Goal: Task Accomplishment & Management: Use online tool/utility

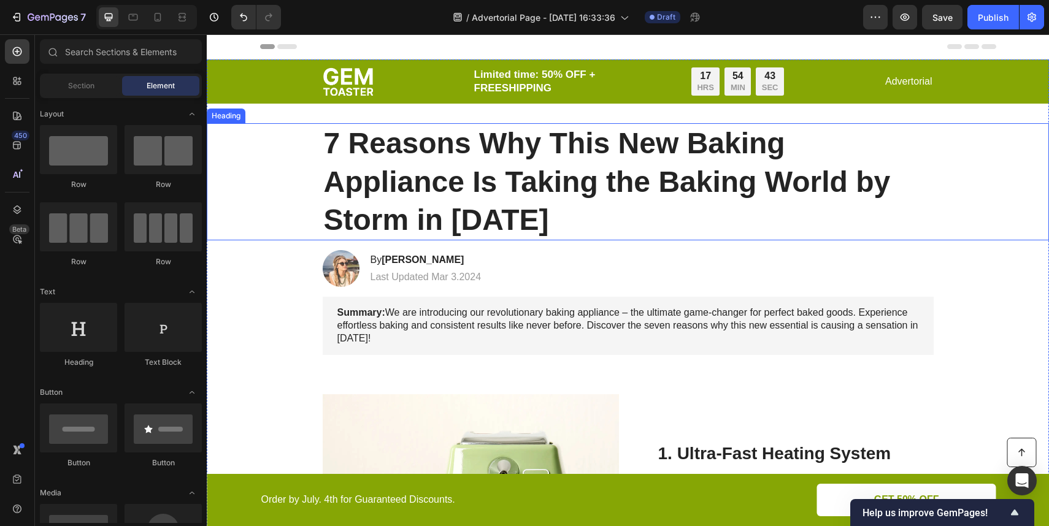
click at [494, 219] on h1 "7 Reasons Why This New Baking Appliance Is Taking the Baking World by Storm in …" at bounding box center [628, 181] width 611 height 117
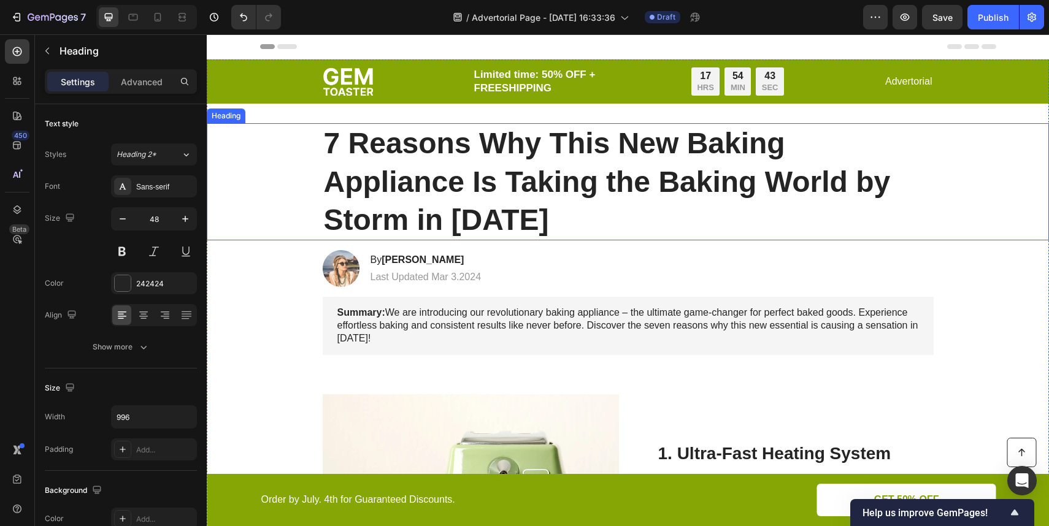
click at [494, 219] on h1 "7 Reasons Why This New Baking Appliance Is Taking the Baking World by Storm in …" at bounding box center [628, 181] width 611 height 117
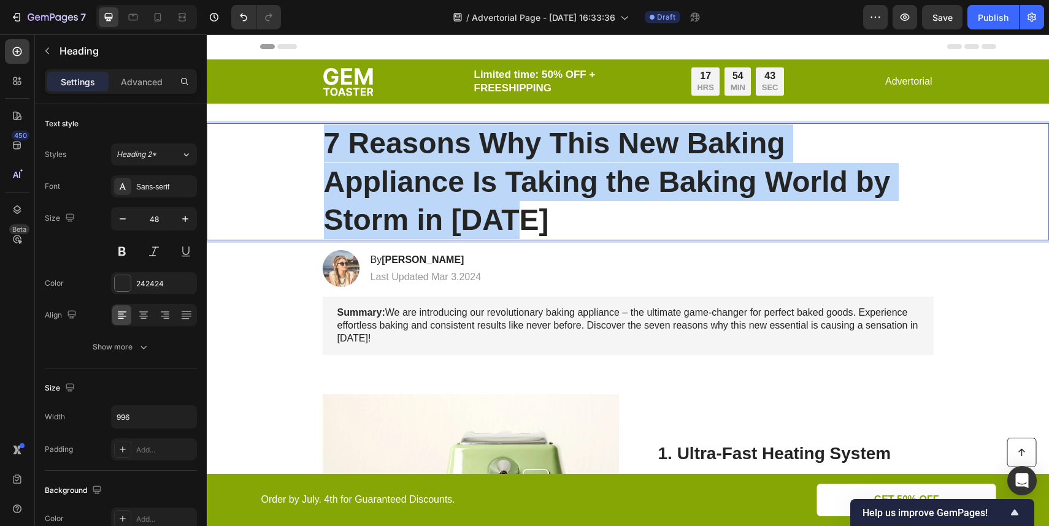
click at [494, 219] on p "7 Reasons Why This New Baking Appliance Is Taking the Baking World by Storm in …" at bounding box center [628, 182] width 609 height 115
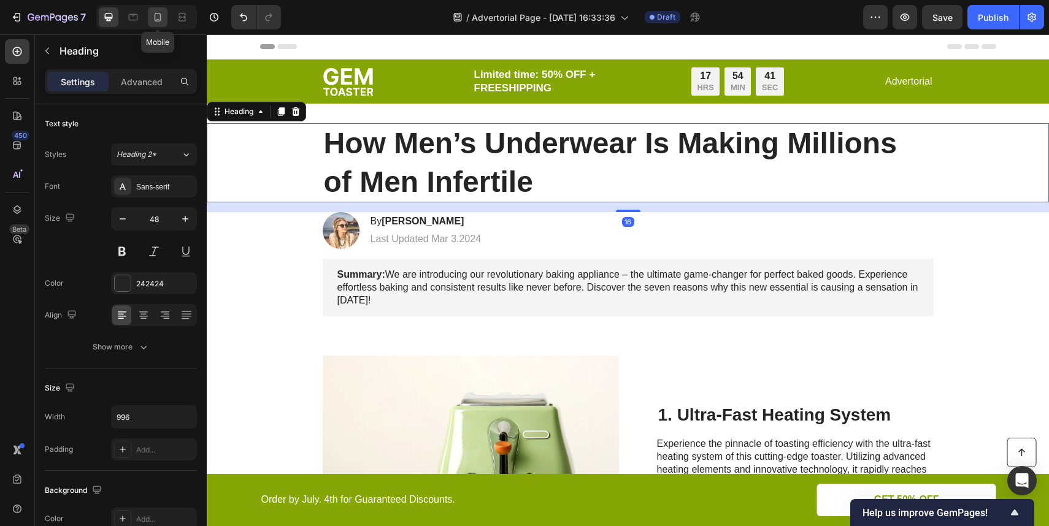
click at [161, 18] on icon at bounding box center [158, 17] width 12 height 12
type input "35"
type input "100%"
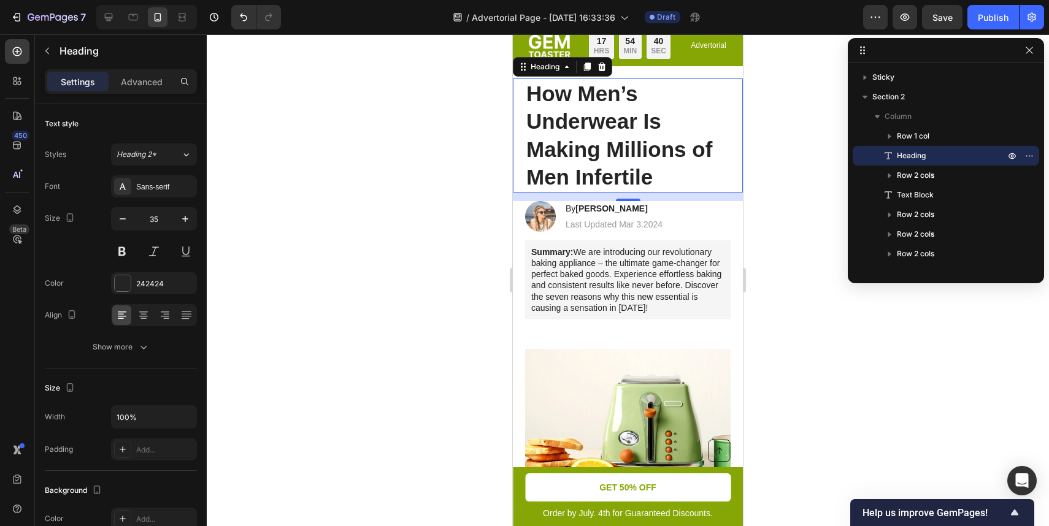
scroll to position [35, 0]
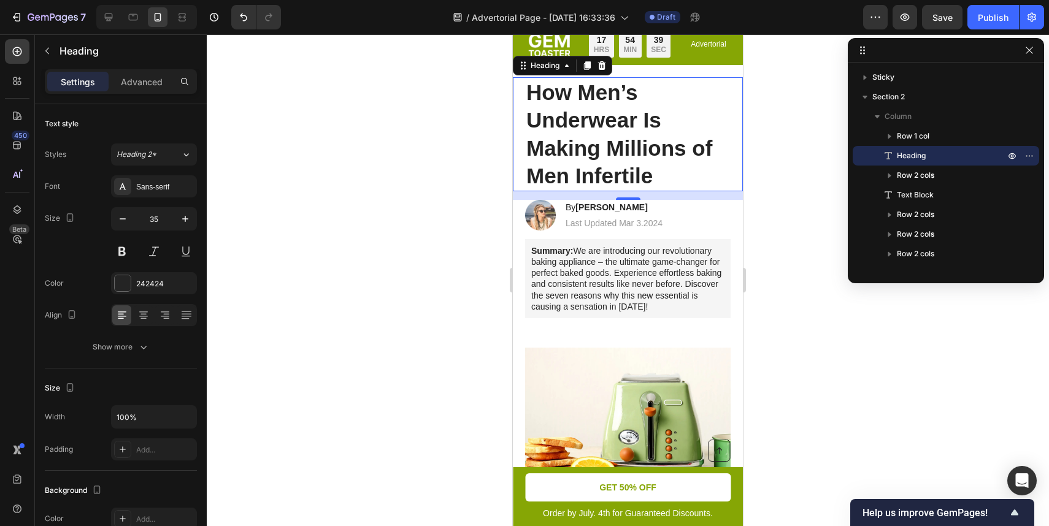
click at [775, 138] on div at bounding box center [628, 280] width 842 height 492
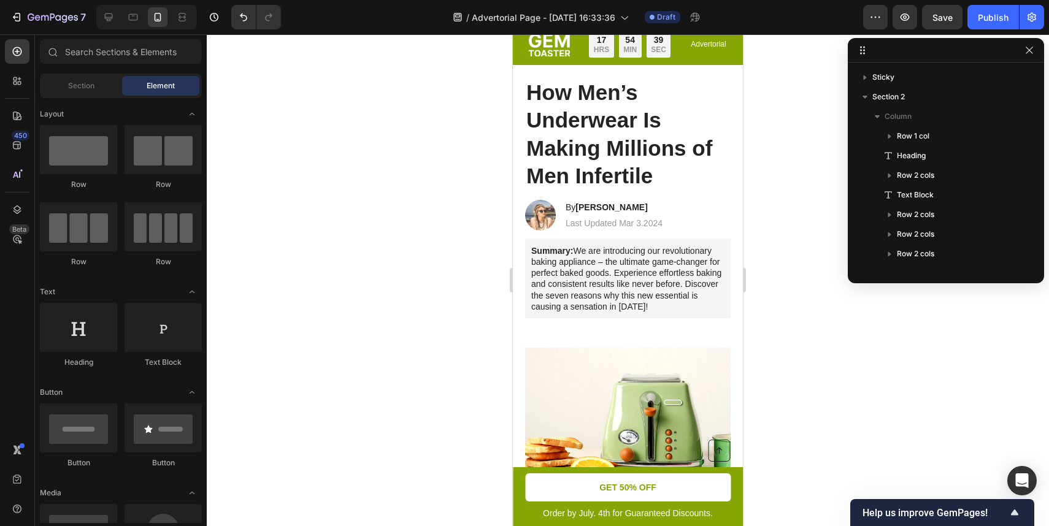
click at [664, 148] on p "How Men’s Underwear Is Making Millions of Men Infertile" at bounding box center [627, 135] width 203 height 112
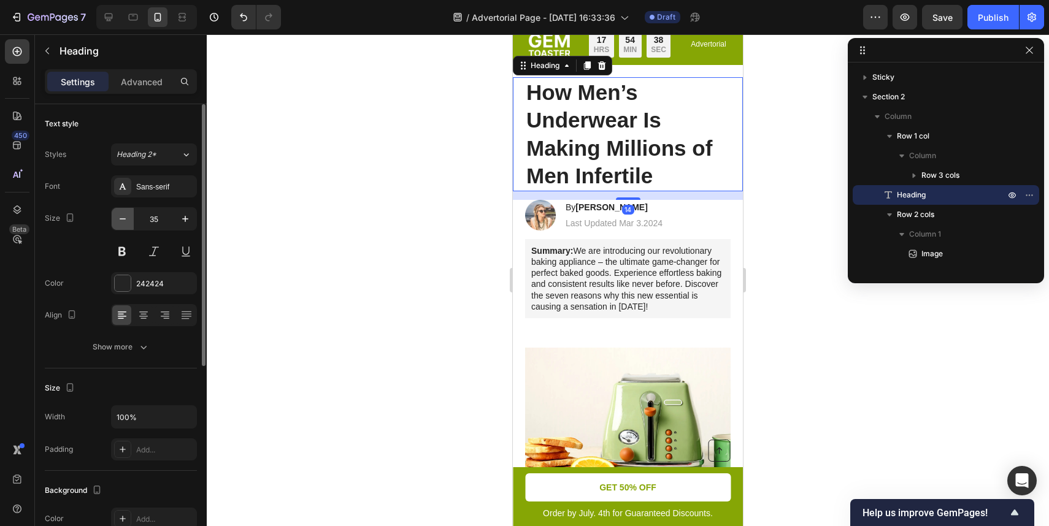
click at [122, 220] on icon "button" at bounding box center [123, 219] width 12 height 12
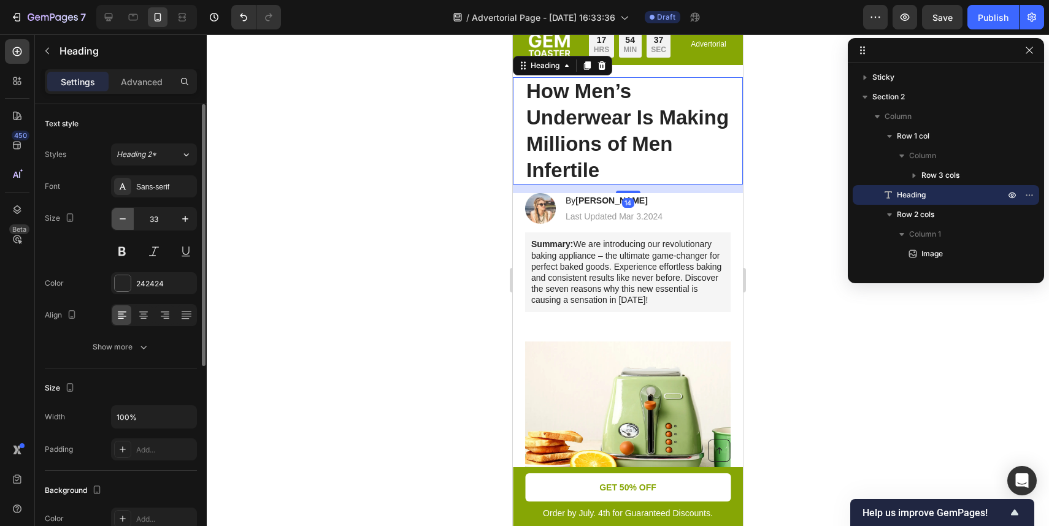
click at [122, 220] on icon "button" at bounding box center [123, 219] width 12 height 12
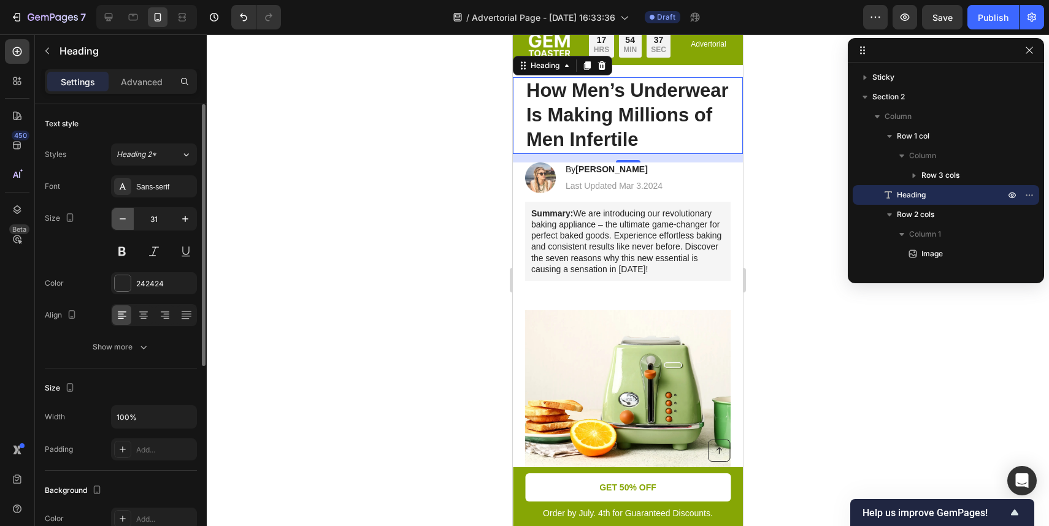
click at [122, 220] on icon "button" at bounding box center [123, 219] width 12 height 12
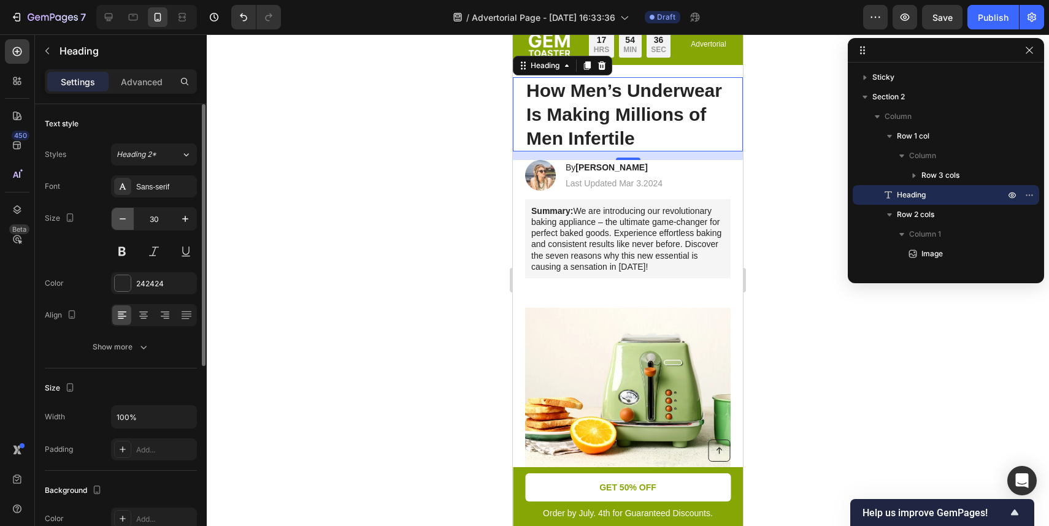
click at [122, 220] on icon "button" at bounding box center [123, 219] width 12 height 12
type input "29"
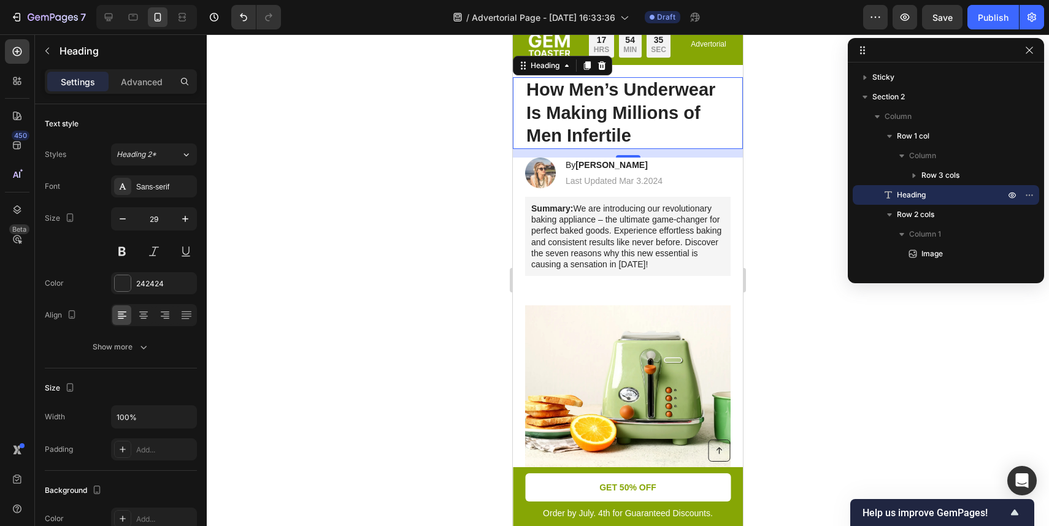
click at [766, 118] on div at bounding box center [628, 280] width 842 height 492
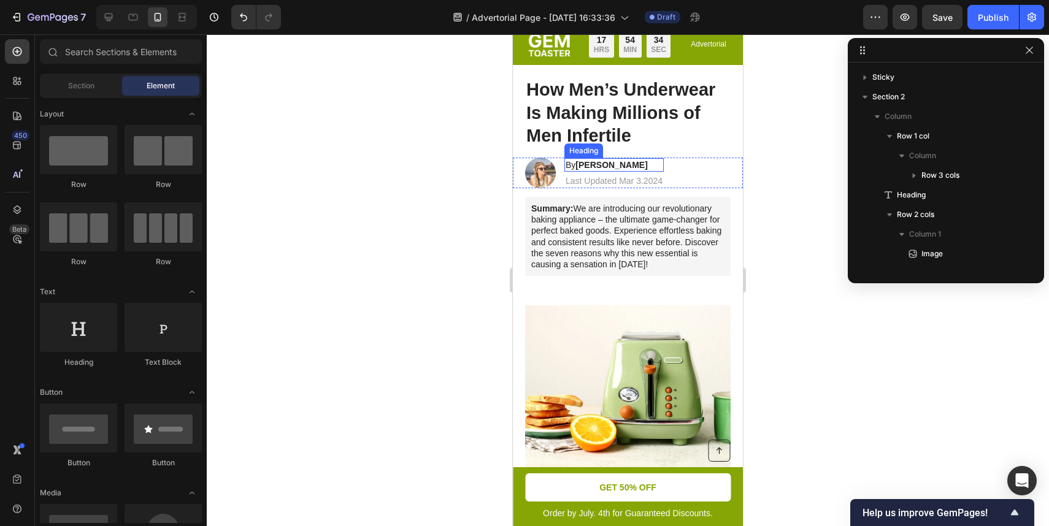
scroll to position [0, 0]
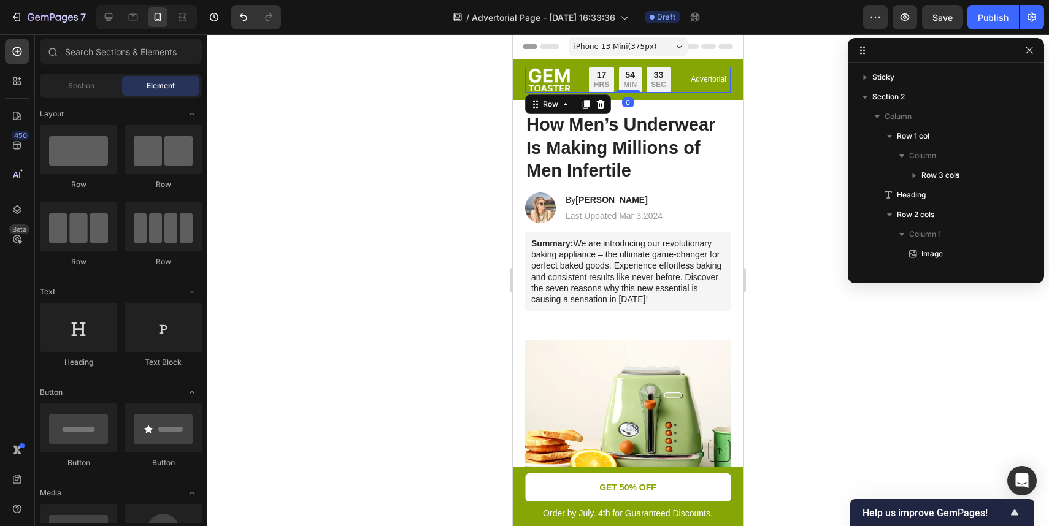
click at [680, 88] on div "Image Limited time: 50% OFF + FREESHIPPING Text Block 17 HRS 54 MIN 33 SEC Coun…" at bounding box center [628, 80] width 206 height 26
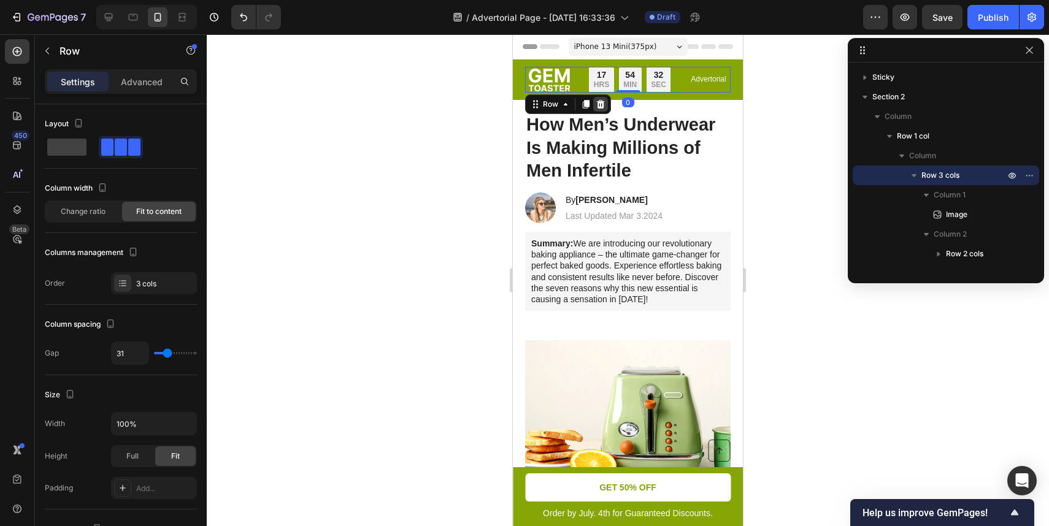
click at [596, 106] on icon at bounding box center [601, 104] width 10 height 10
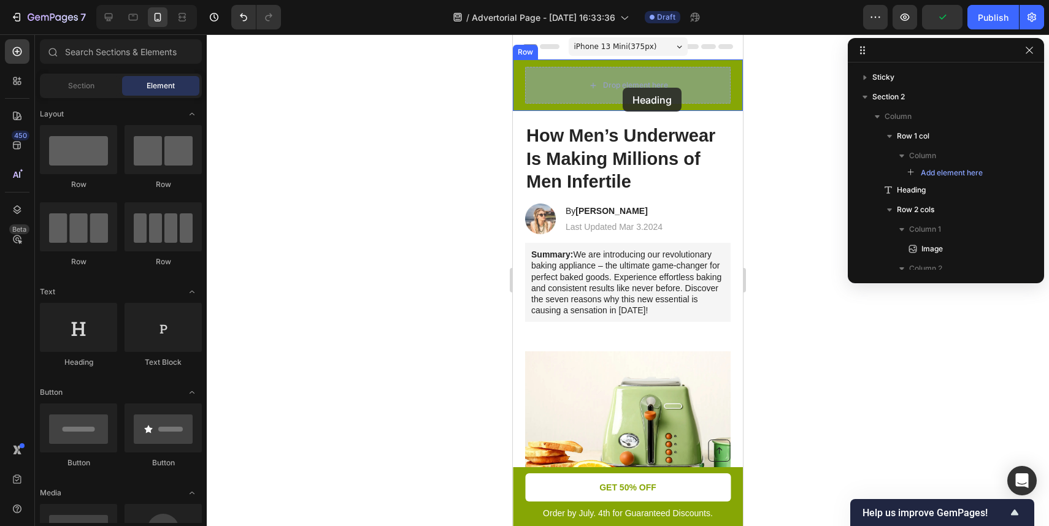
drag, startPoint x: 593, startPoint y: 375, endPoint x: 623, endPoint y: 88, distance: 288.6
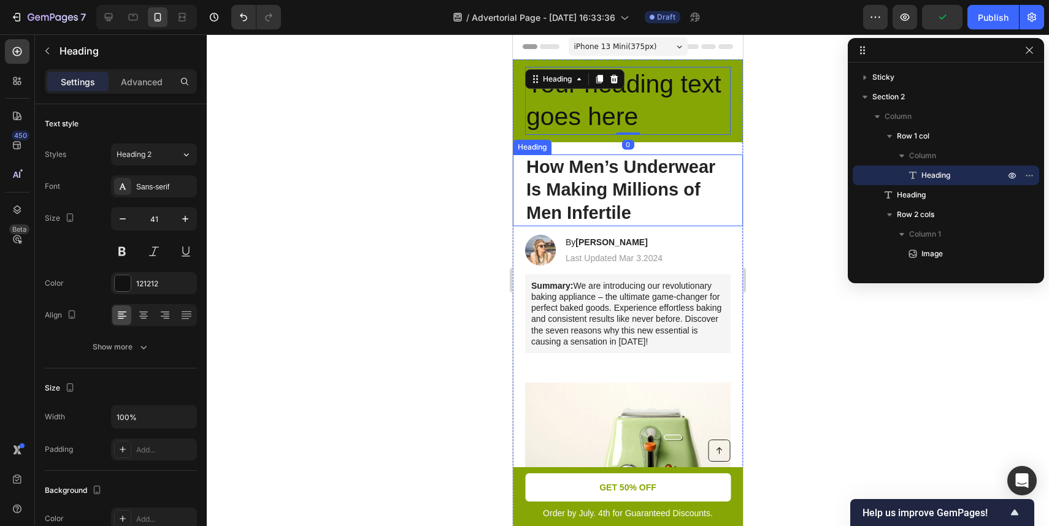
click at [766, 148] on div at bounding box center [628, 280] width 842 height 492
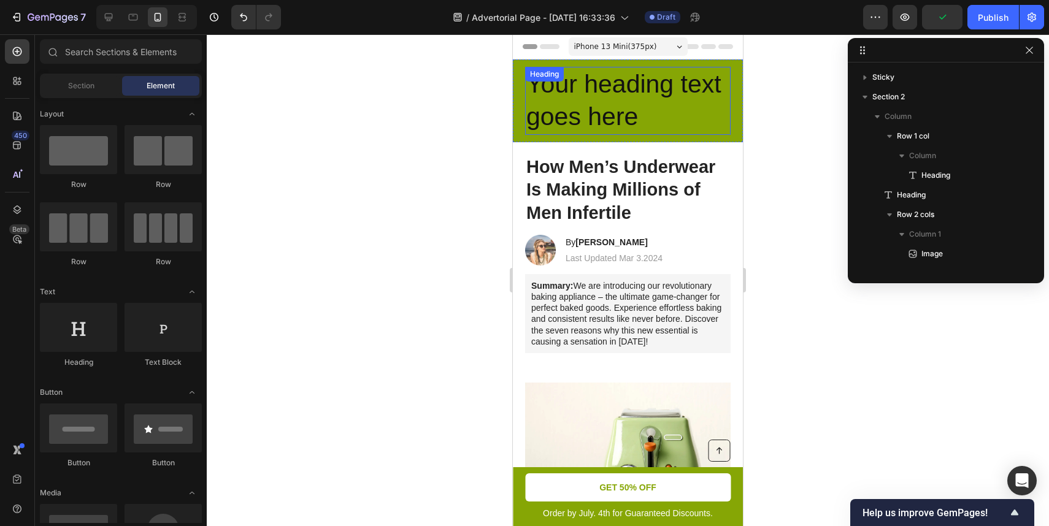
click at [628, 118] on h2 "Your heading text goes here" at bounding box center [628, 101] width 206 height 68
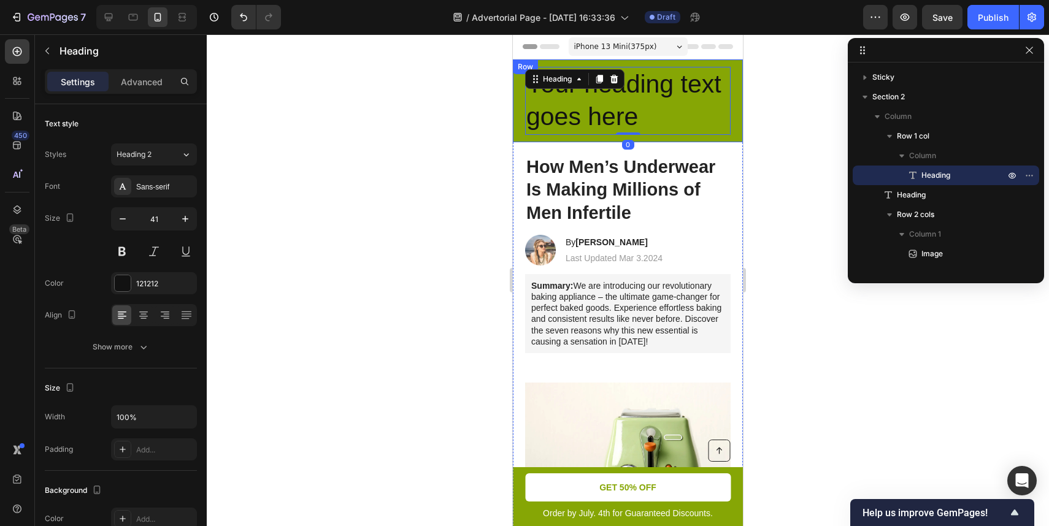
click at [521, 79] on div "Your heading text goes here Heading 0 Row" at bounding box center [628, 101] width 230 height 83
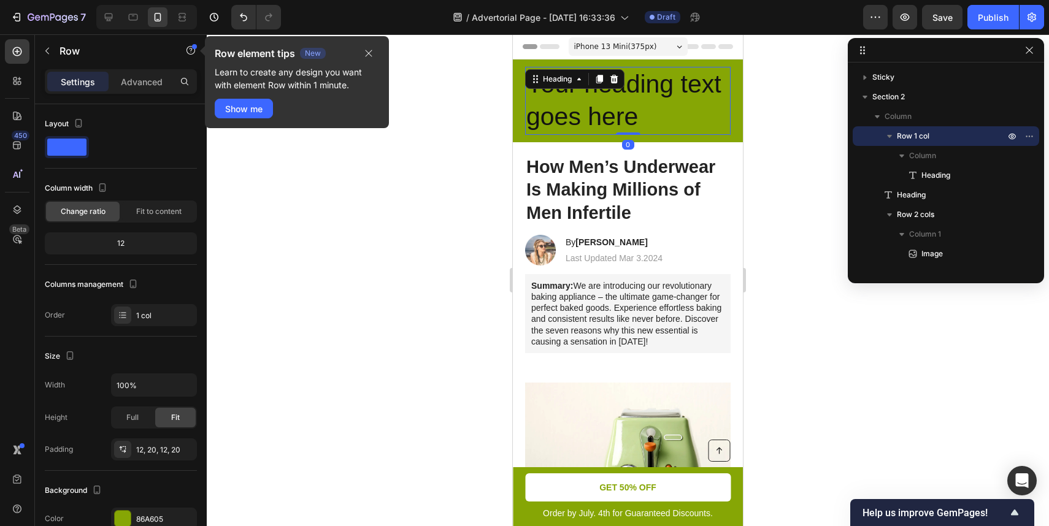
click at [557, 114] on h2 "Your heading text goes here" at bounding box center [628, 101] width 206 height 68
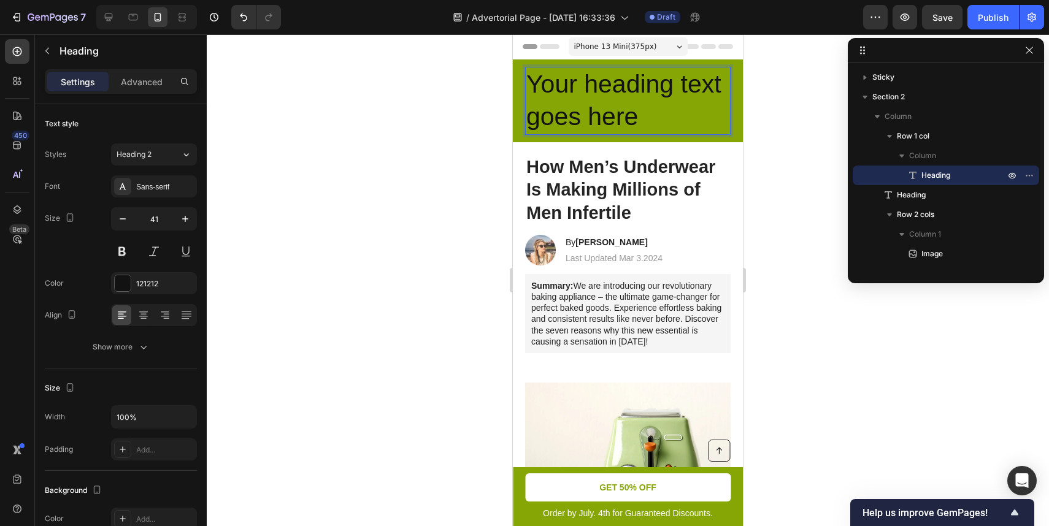
click at [582, 129] on h2 "Your heading text goes here" at bounding box center [628, 101] width 206 height 68
click at [582, 129] on p "Your heading text goes here" at bounding box center [627, 101] width 203 height 66
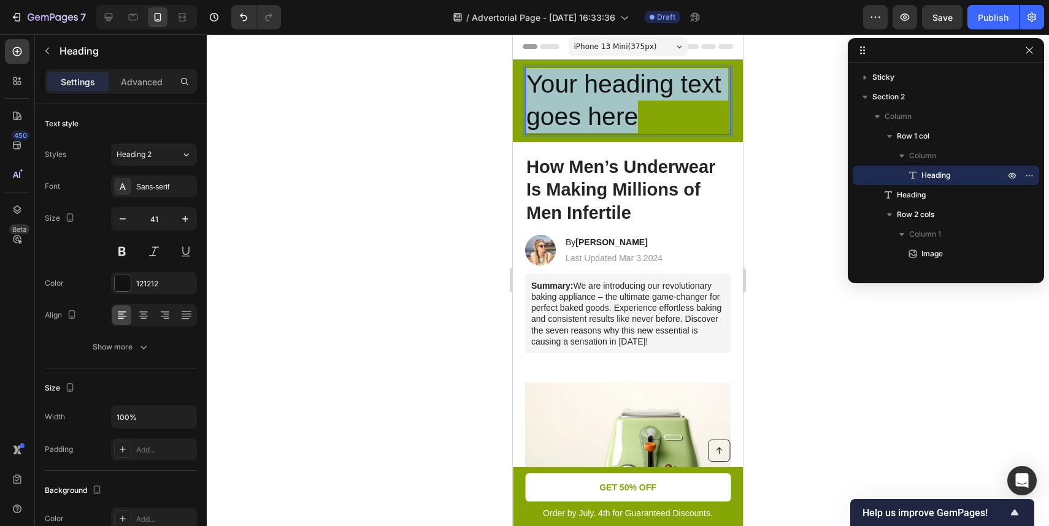
click at [582, 129] on p "Your heading text goes here" at bounding box center [627, 101] width 203 height 66
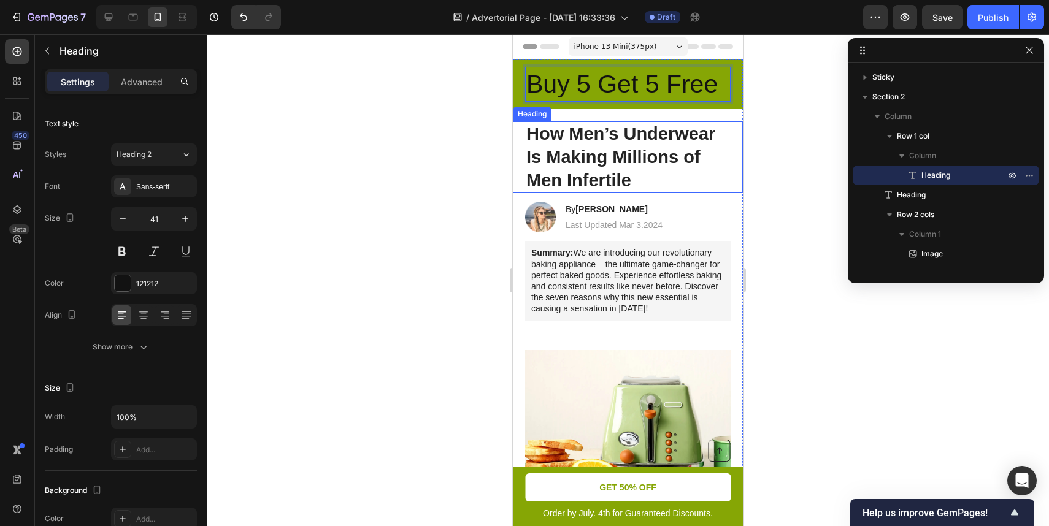
click at [773, 125] on div at bounding box center [628, 280] width 842 height 492
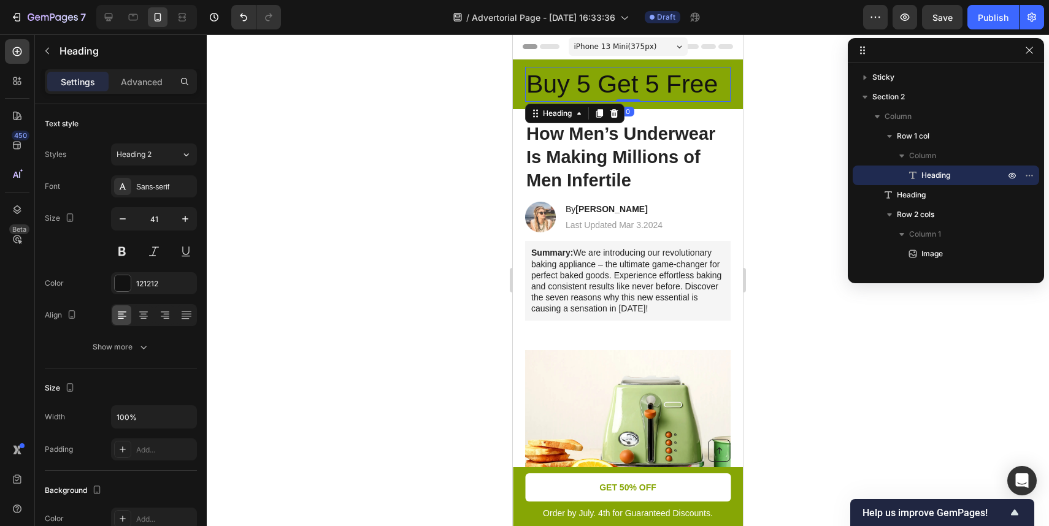
click at [693, 85] on p "Buy 5 Get 5 Free" at bounding box center [627, 84] width 203 height 33
click at [125, 221] on icon "button" at bounding box center [123, 219] width 12 height 12
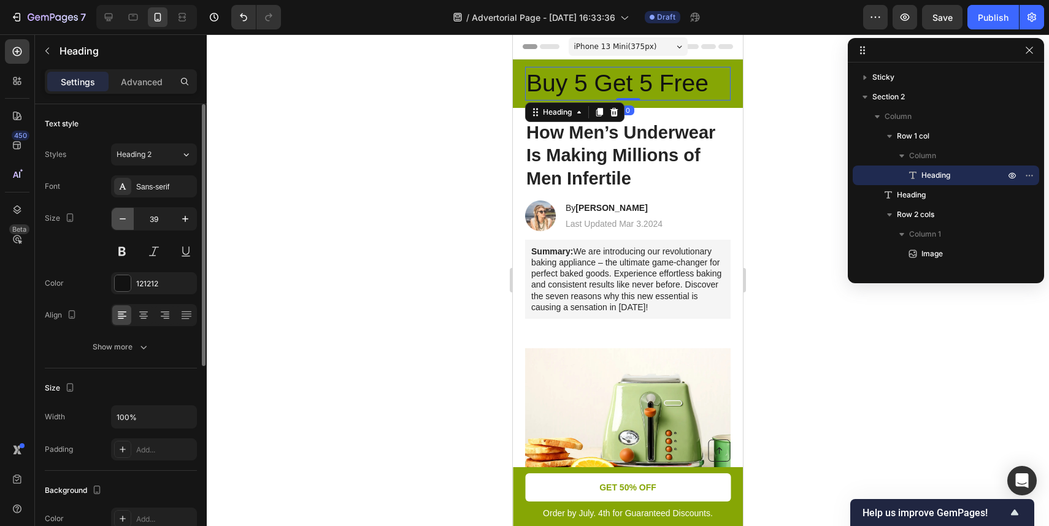
click at [125, 221] on icon "button" at bounding box center [123, 219] width 12 height 12
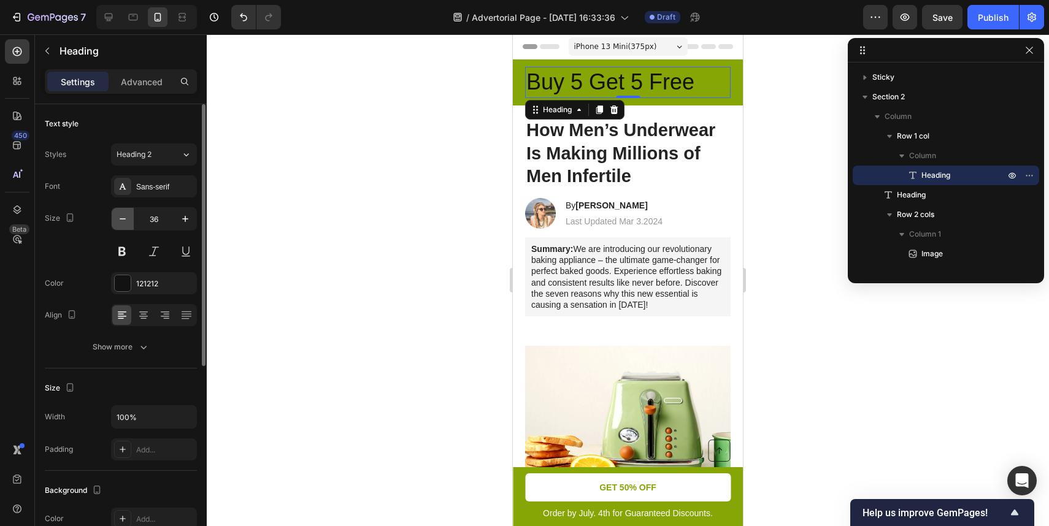
click at [125, 221] on icon "button" at bounding box center [123, 219] width 12 height 12
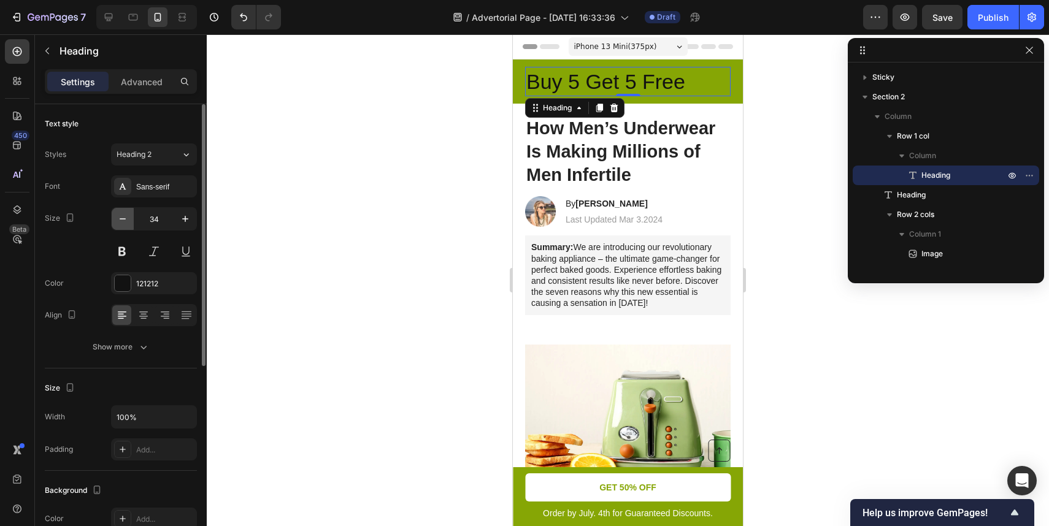
click at [125, 221] on icon "button" at bounding box center [123, 219] width 12 height 12
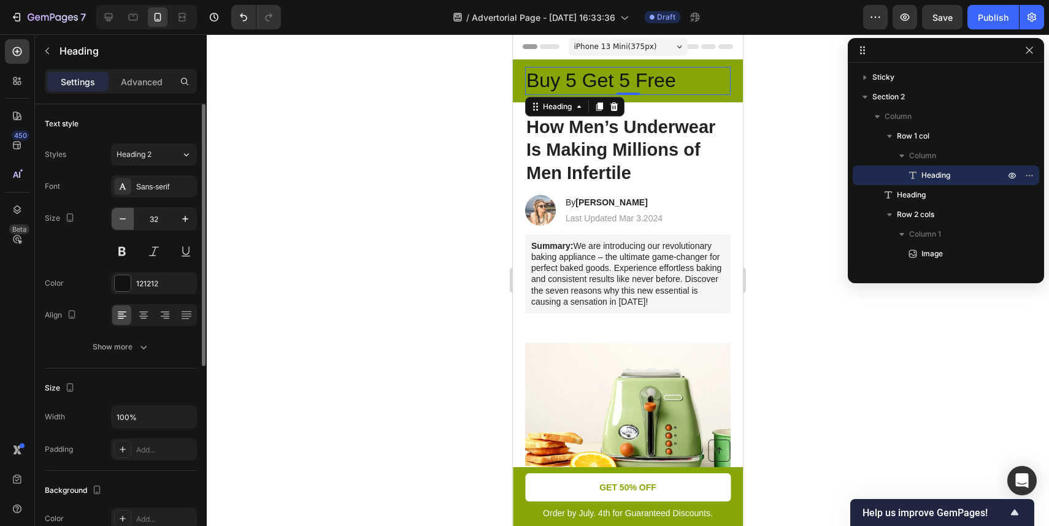
click at [125, 221] on icon "button" at bounding box center [123, 219] width 12 height 12
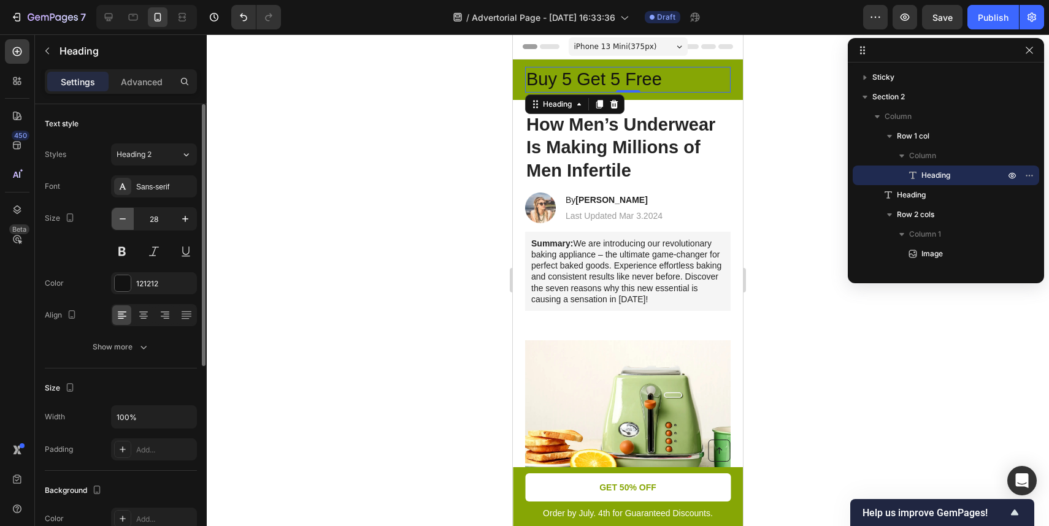
click at [125, 221] on icon "button" at bounding box center [123, 219] width 12 height 12
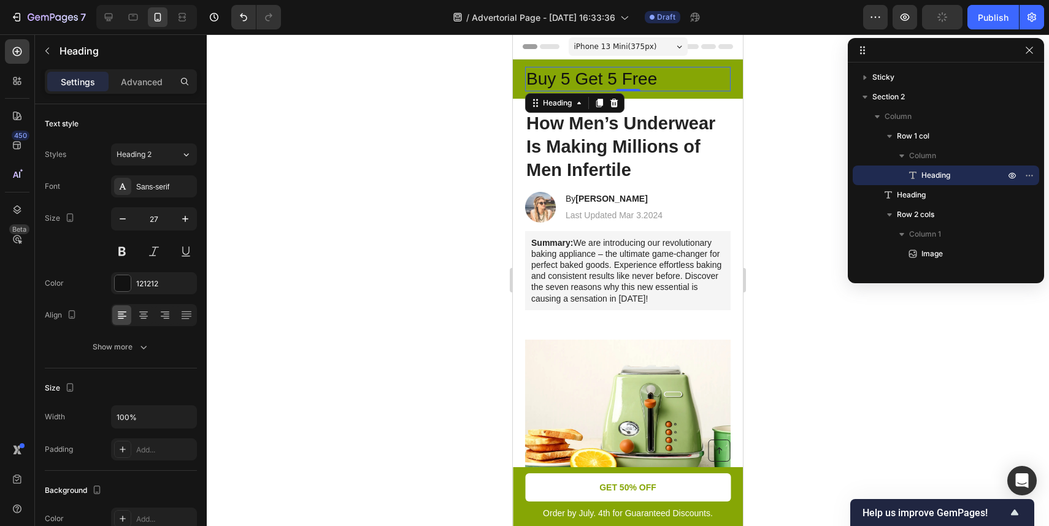
type input "26"
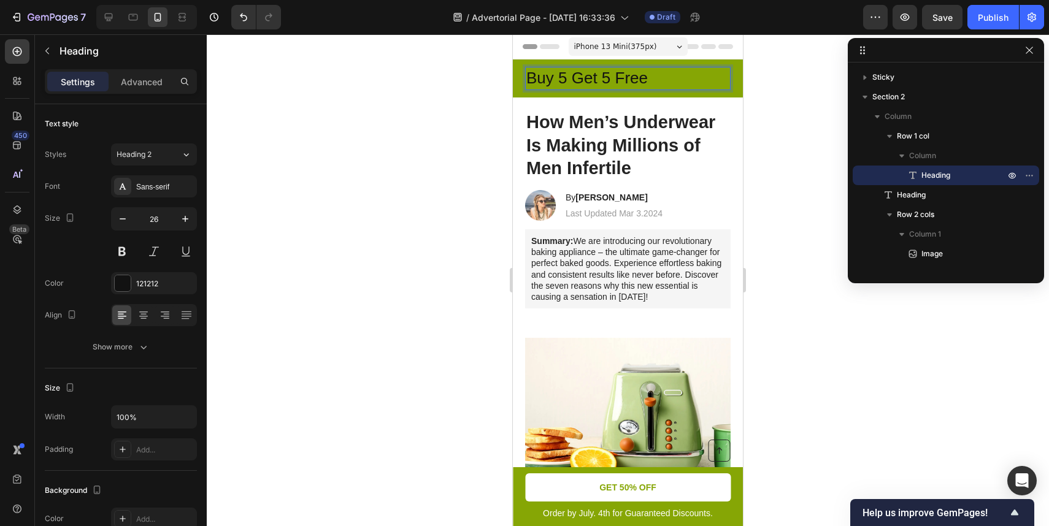
click at [633, 72] on p "Buy 5 Get 5 Free" at bounding box center [627, 78] width 203 height 21
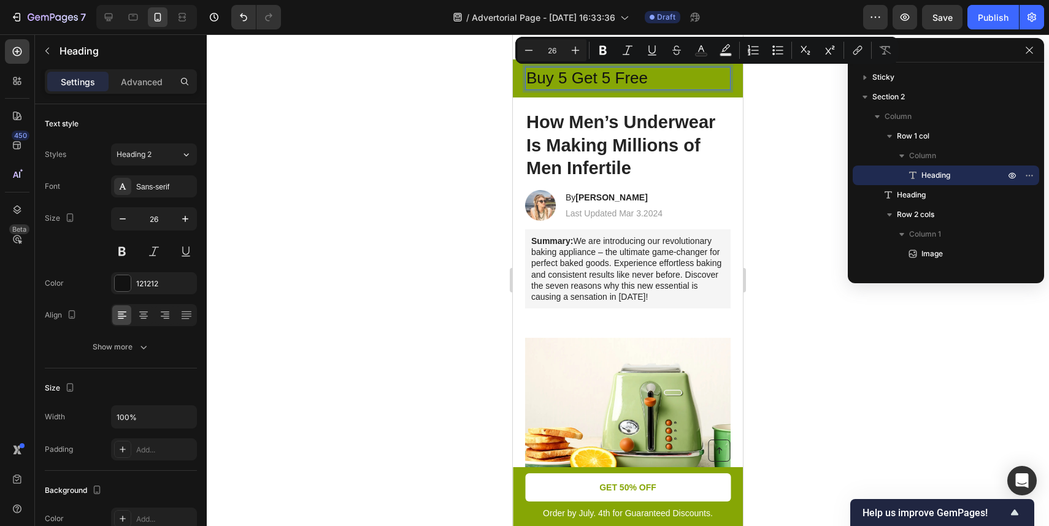
click at [652, 75] on p "Buy 5 Get 5 Free" at bounding box center [627, 78] width 203 height 21
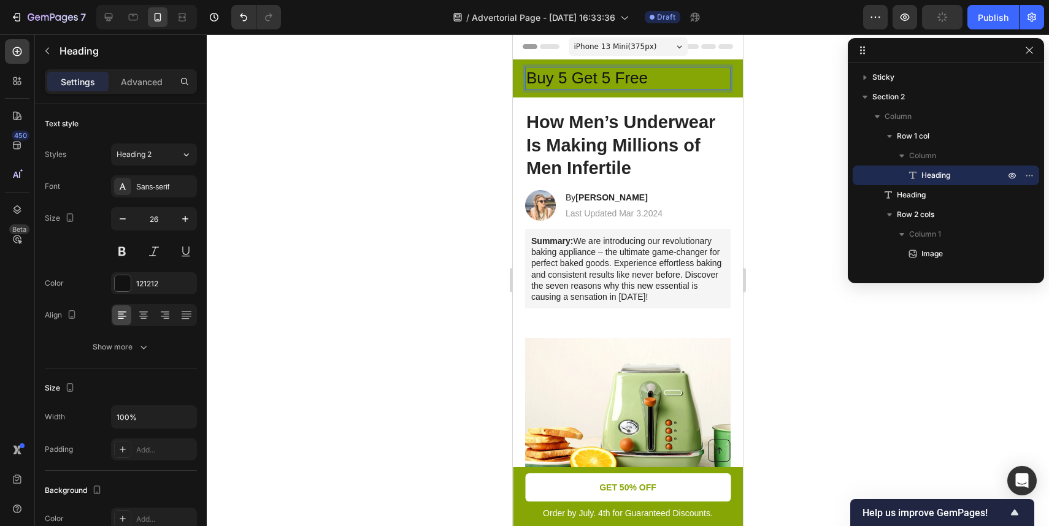
click at [780, 140] on div at bounding box center [628, 280] width 842 height 492
click at [626, 79] on p "Buy 5 Get 5 Free" at bounding box center [627, 78] width 203 height 21
click at [617, 79] on p "Buy 5 Get 5 Free" at bounding box center [627, 78] width 203 height 21
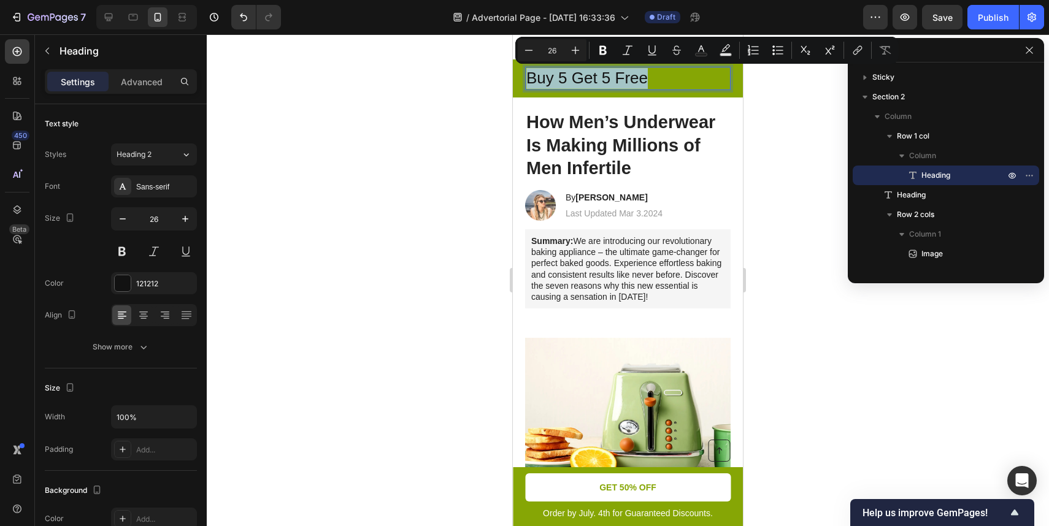
click at [587, 79] on p "Buy 5 Get 5 Free" at bounding box center [627, 78] width 203 height 21
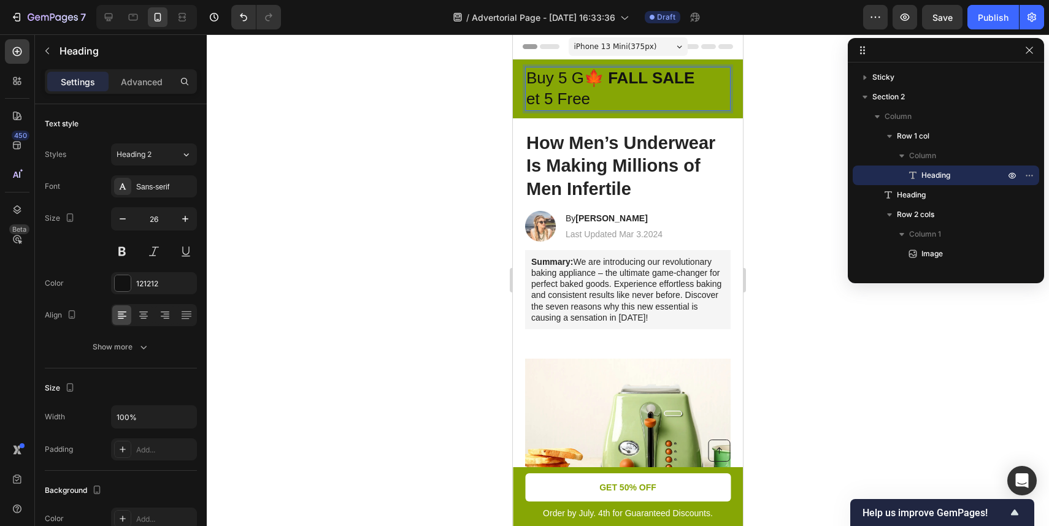
click at [599, 79] on strong "🍁 FALL SALE" at bounding box center [639, 78] width 110 height 18
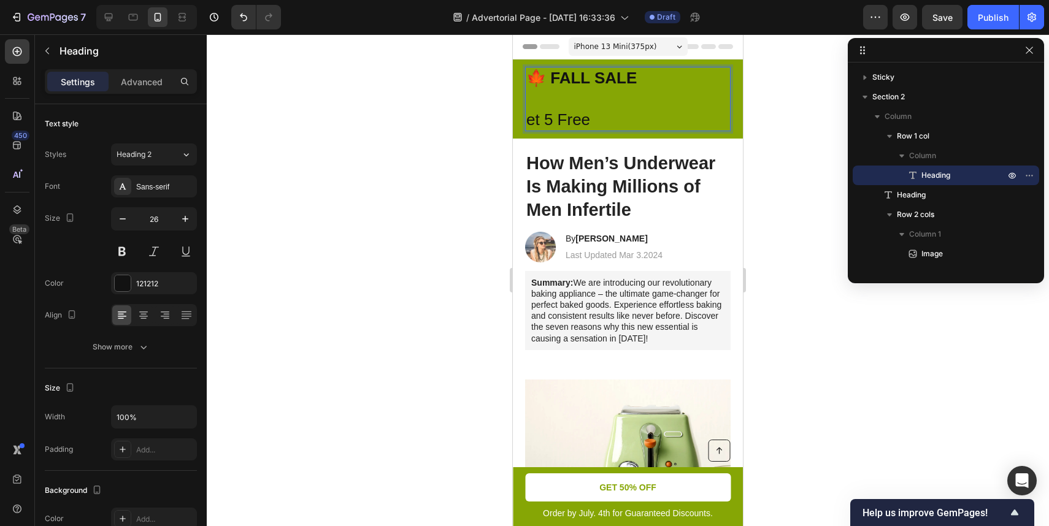
click at [639, 131] on h2 "🍁 FALL SALE et 5 Free" at bounding box center [628, 99] width 206 height 64
drag, startPoint x: 645, startPoint y: 123, endPoint x: 488, endPoint y: 48, distance: 174.8
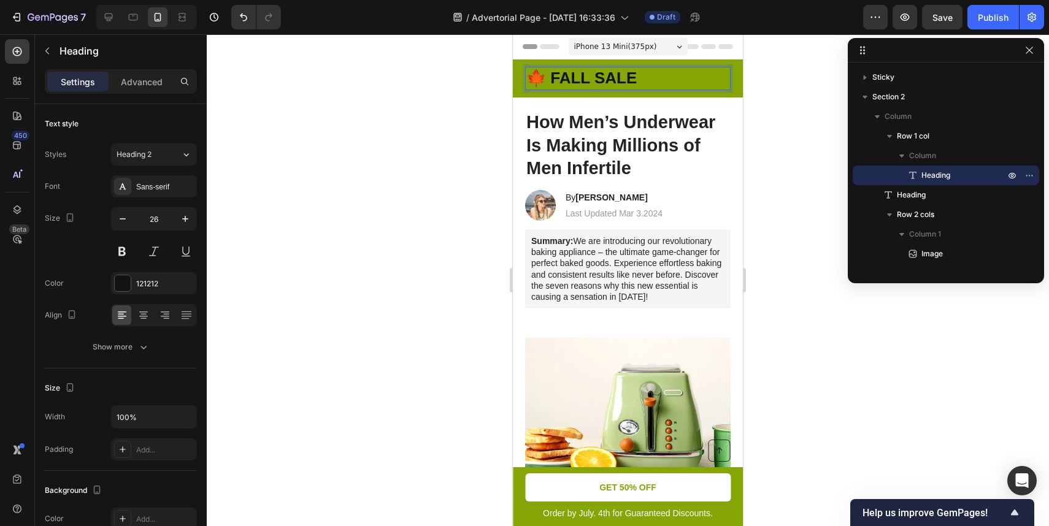
click at [807, 175] on div at bounding box center [628, 280] width 842 height 492
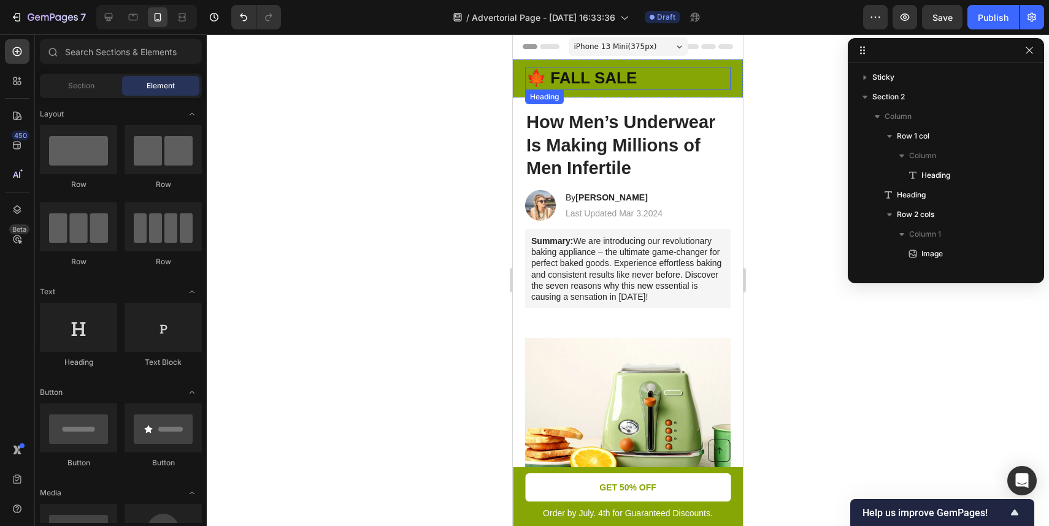
click at [634, 87] on div "⁠⁠⁠⁠⁠⁠⁠ 🍁 FALL SALE Heading" at bounding box center [628, 78] width 206 height 23
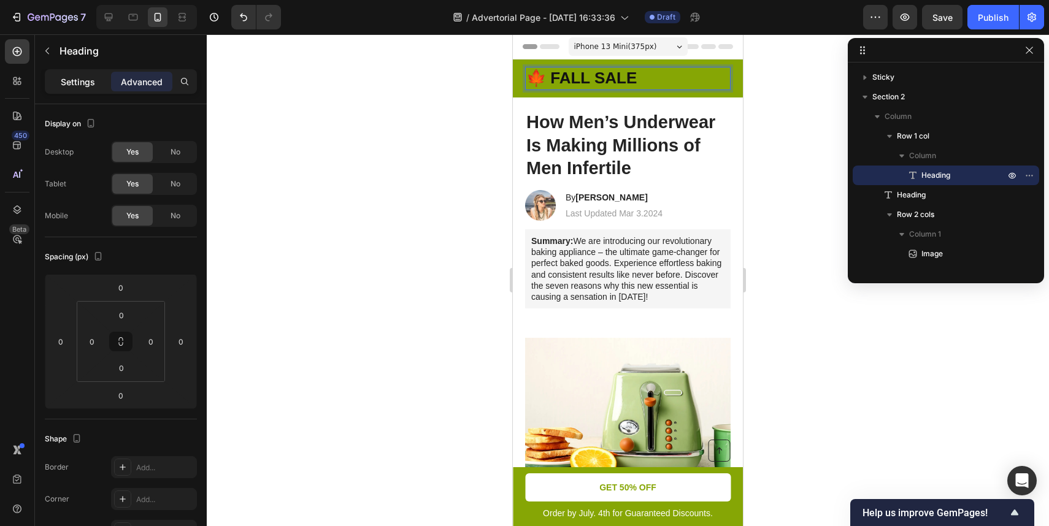
click at [69, 82] on p "Settings" at bounding box center [78, 81] width 34 height 13
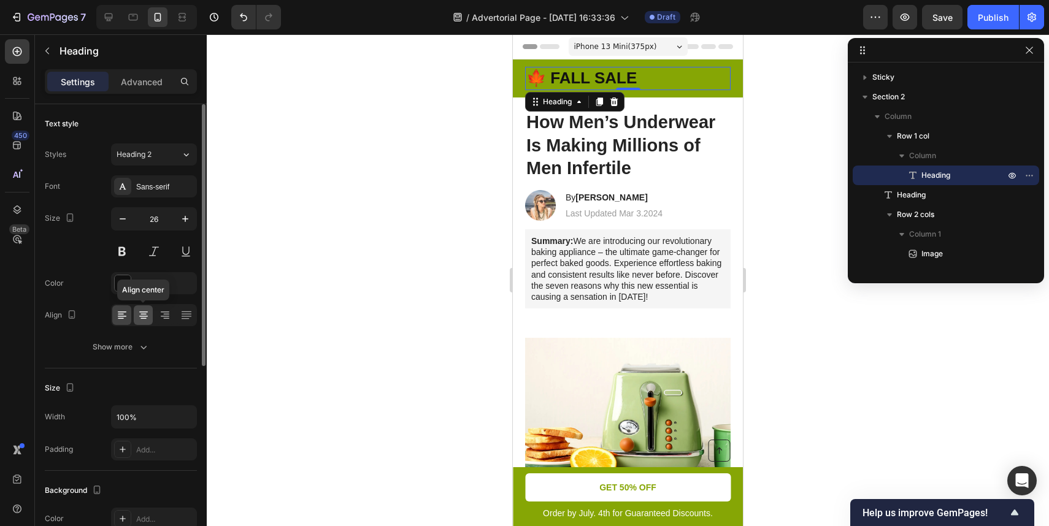
click at [147, 309] on icon at bounding box center [143, 315] width 12 height 12
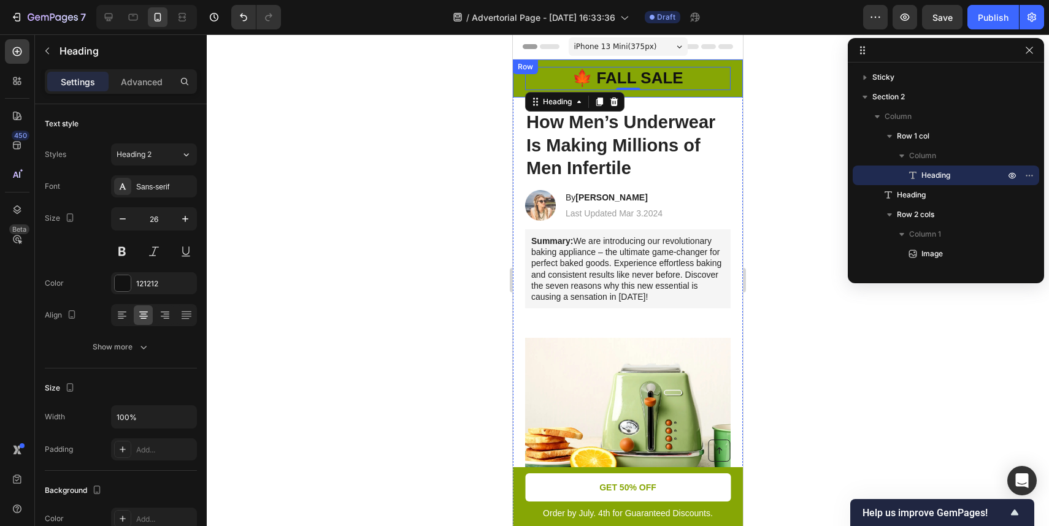
click at [516, 76] on div "⁠⁠⁠⁠⁠⁠⁠ 🍁 FALL SALE Heading 0 Row" at bounding box center [628, 79] width 230 height 38
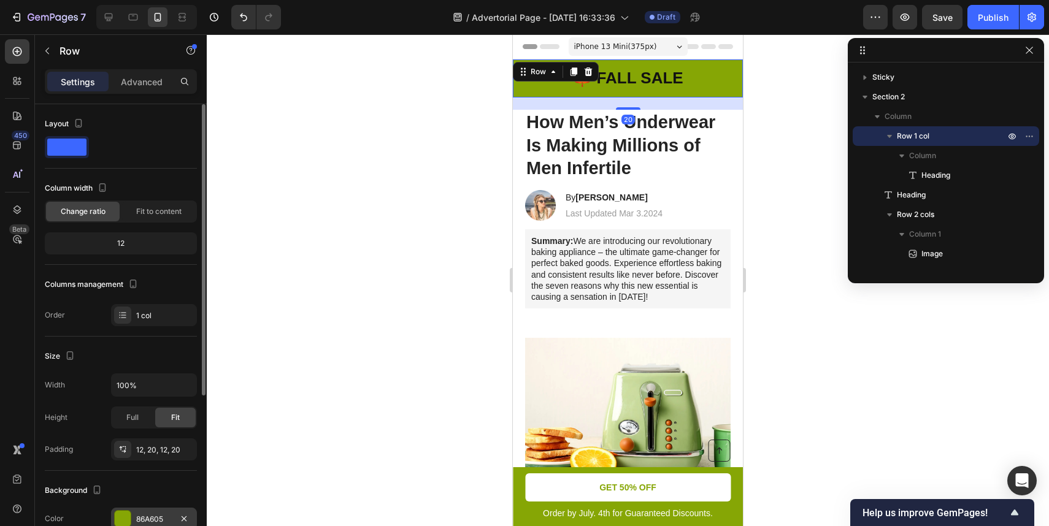
click at [132, 512] on div "86A605" at bounding box center [154, 519] width 86 height 22
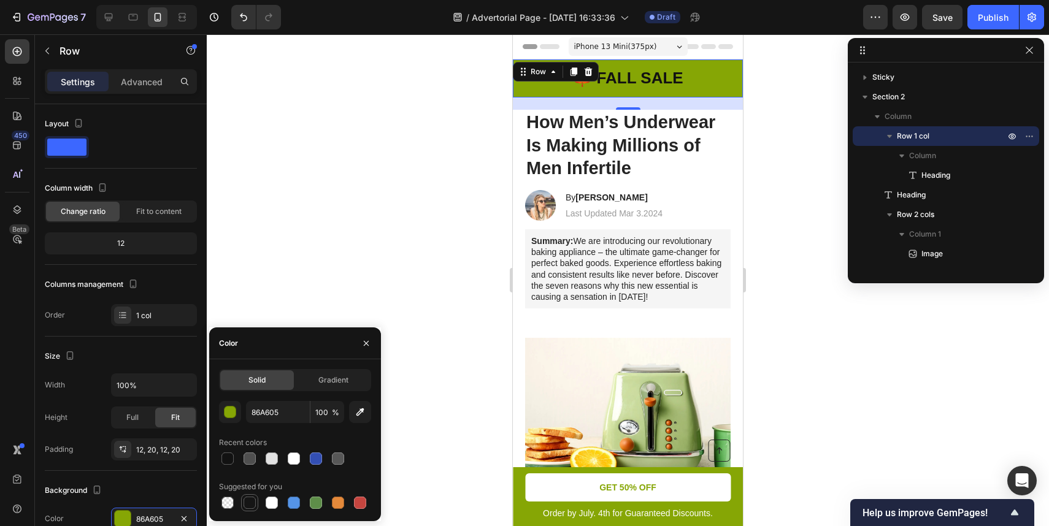
click at [252, 506] on div at bounding box center [250, 503] width 12 height 12
type input "151515"
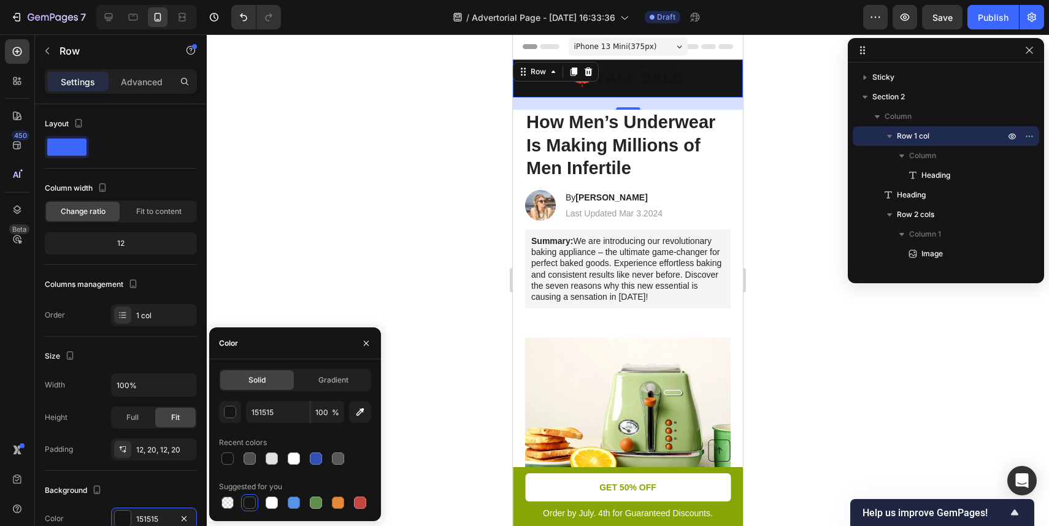
click at [416, 161] on div at bounding box center [628, 280] width 842 height 492
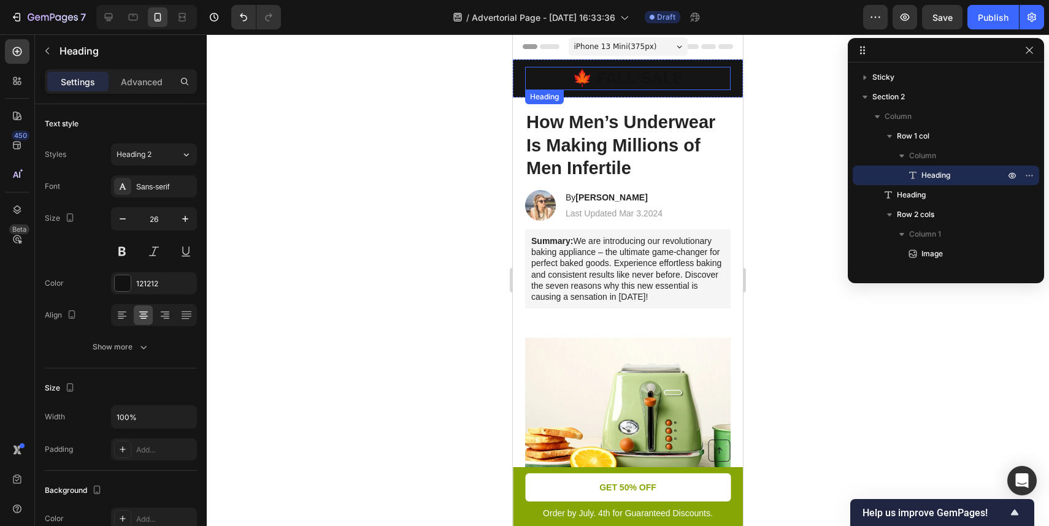
click at [635, 74] on strong "🍁 FALL SALE" at bounding box center [627, 78] width 110 height 18
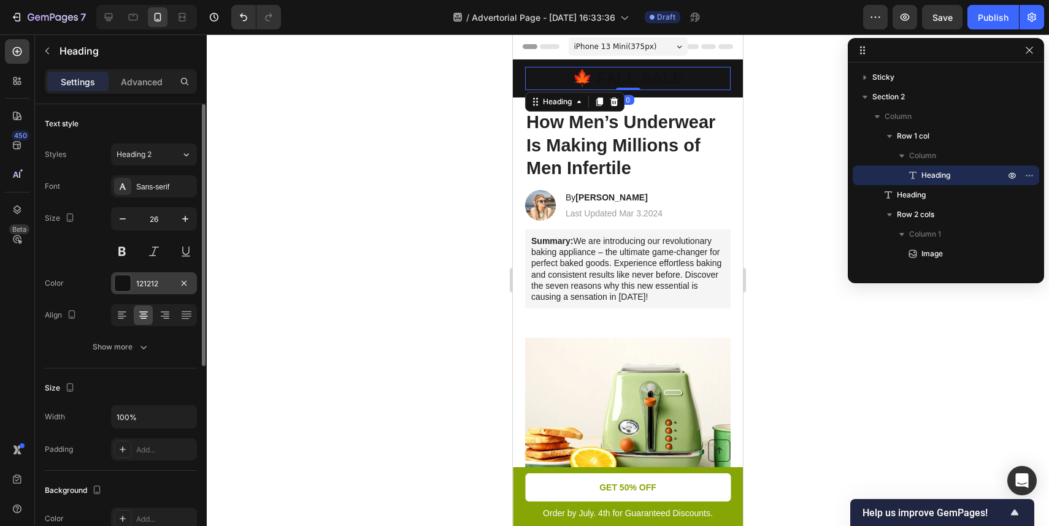
click at [134, 287] on div "121212" at bounding box center [154, 283] width 86 height 22
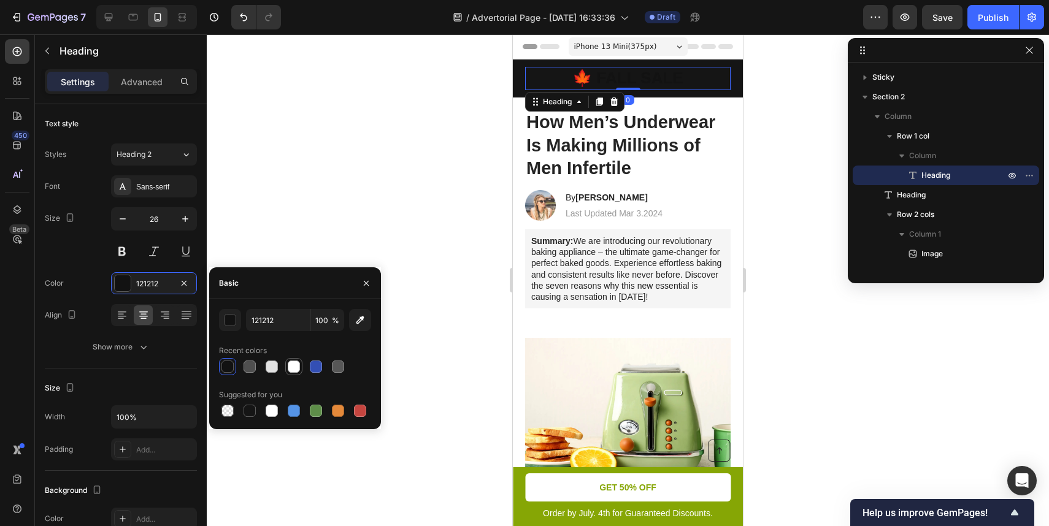
click at [286, 371] on div at bounding box center [293, 366] width 17 height 17
type input "FFFFFF"
click at [401, 254] on div at bounding box center [628, 280] width 842 height 492
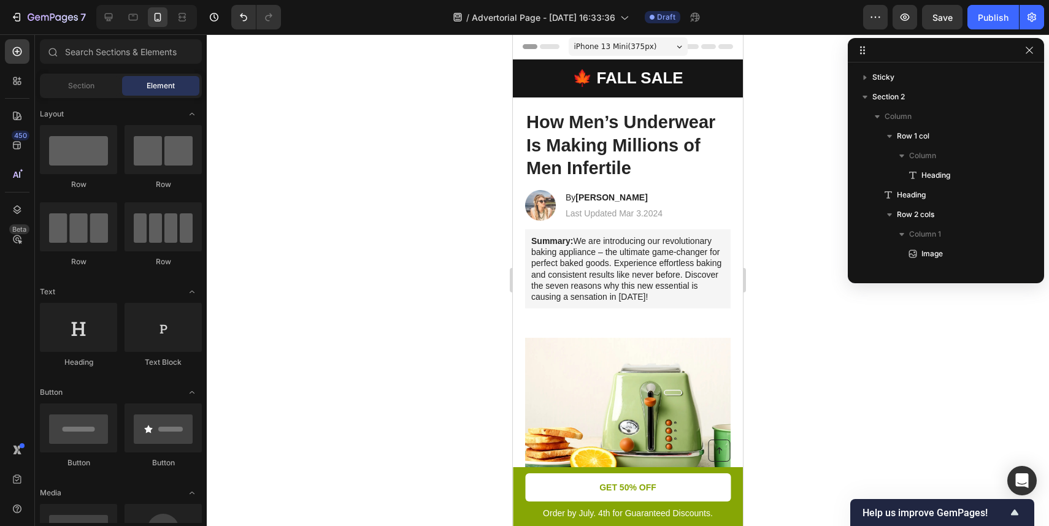
click at [418, 226] on div at bounding box center [628, 280] width 842 height 492
click at [597, 75] on strong "🍁 FALL SALE" at bounding box center [627, 78] width 110 height 18
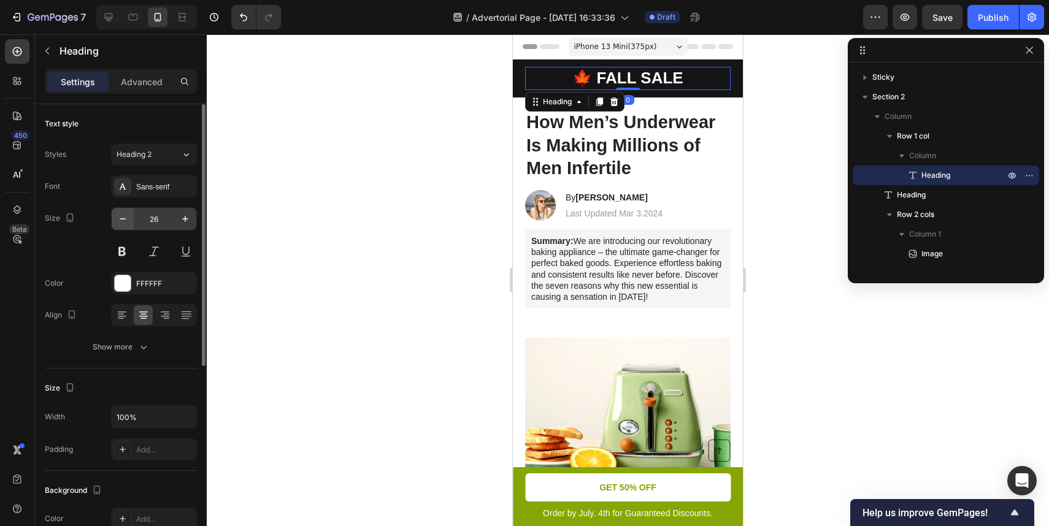
click at [127, 214] on icon "button" at bounding box center [123, 219] width 12 height 12
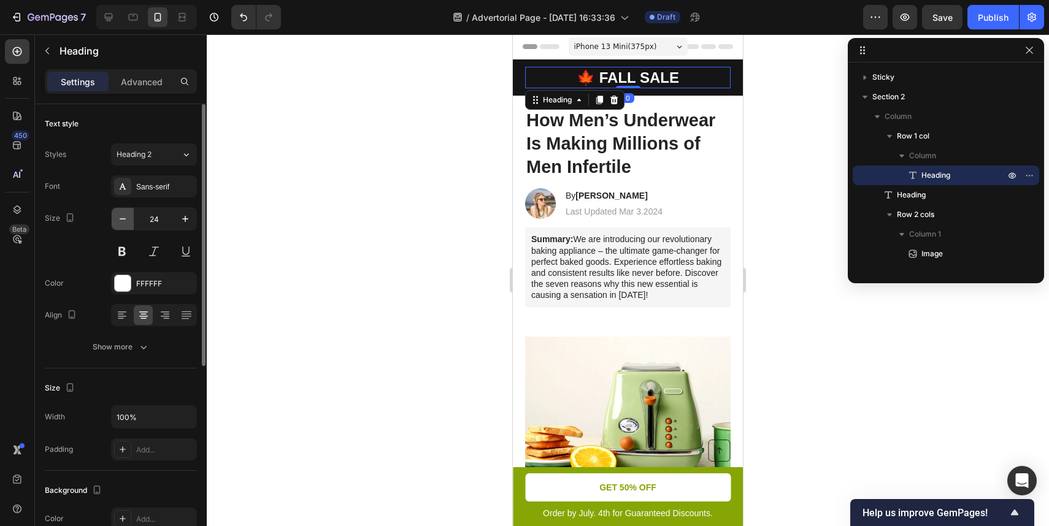
click at [121, 215] on icon "button" at bounding box center [123, 219] width 12 height 12
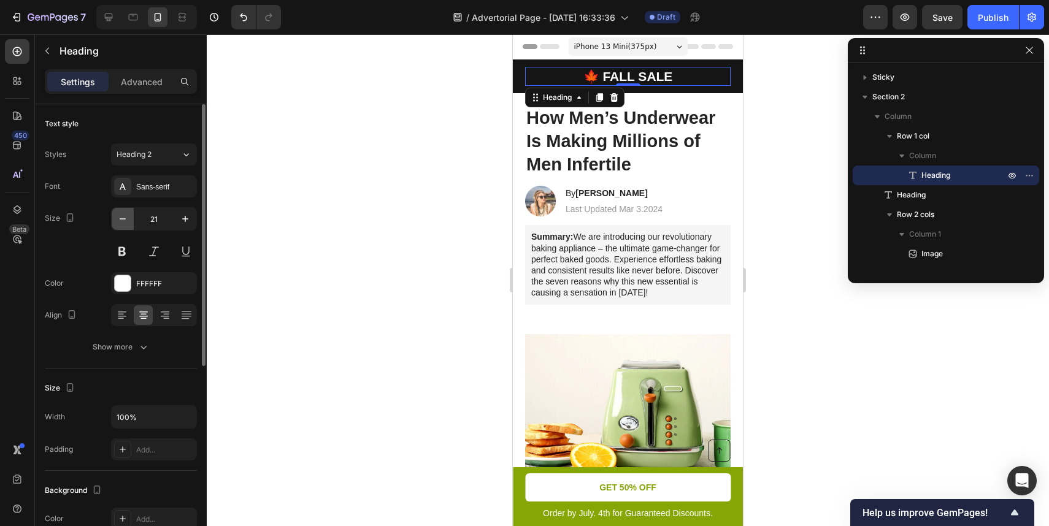
click at [121, 215] on icon "button" at bounding box center [123, 219] width 12 height 12
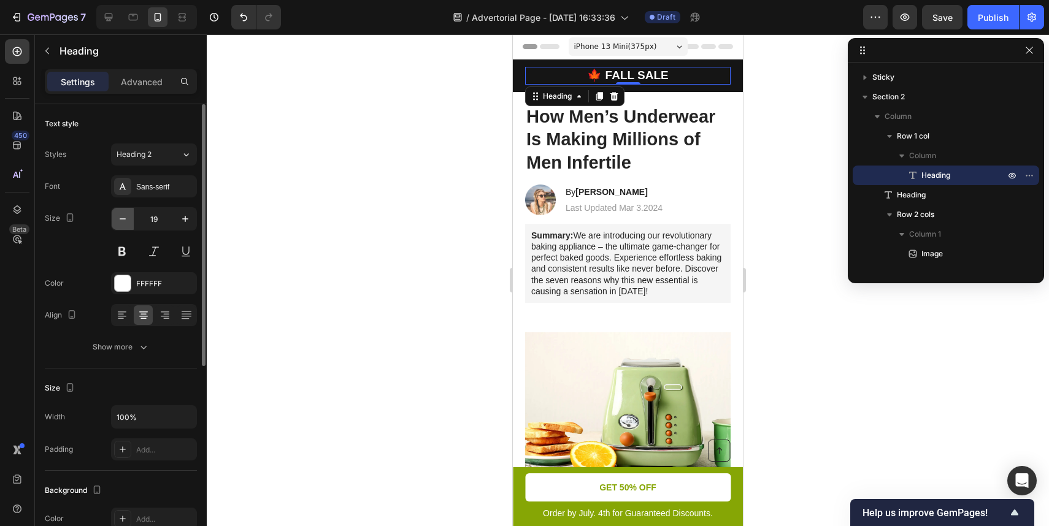
click at [121, 215] on icon "button" at bounding box center [123, 219] width 12 height 12
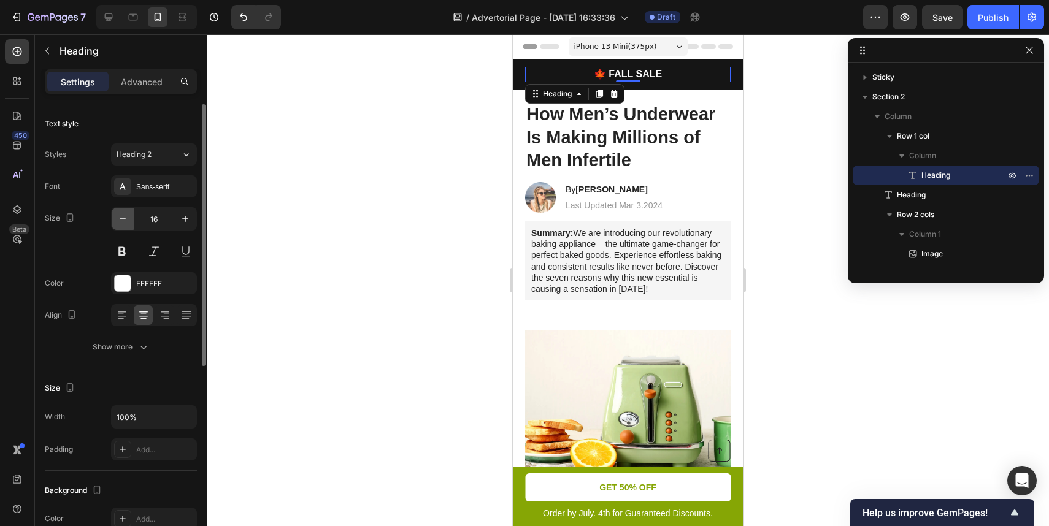
click at [121, 215] on icon "button" at bounding box center [123, 219] width 12 height 12
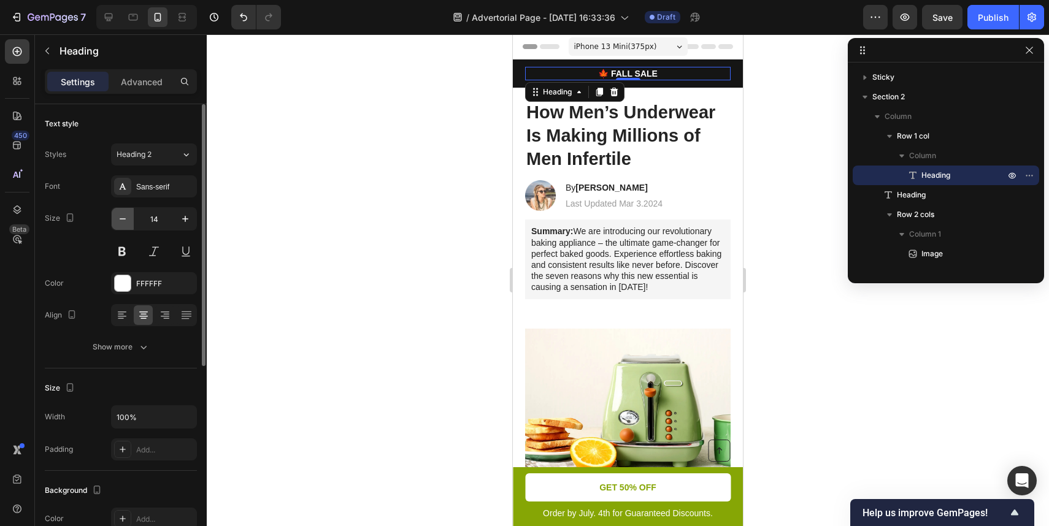
click at [121, 215] on icon "button" at bounding box center [123, 219] width 12 height 12
type input "13"
click at [402, 154] on div at bounding box center [628, 280] width 842 height 492
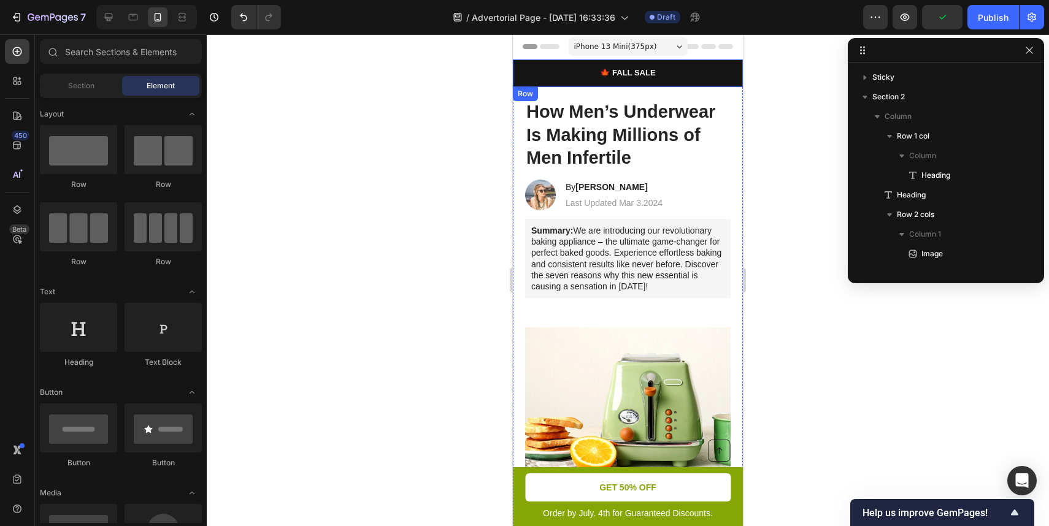
click at [525, 80] on div "⁠⁠⁠⁠⁠⁠⁠ 🍁 FALL SALE Heading Row" at bounding box center [628, 74] width 230 height 28
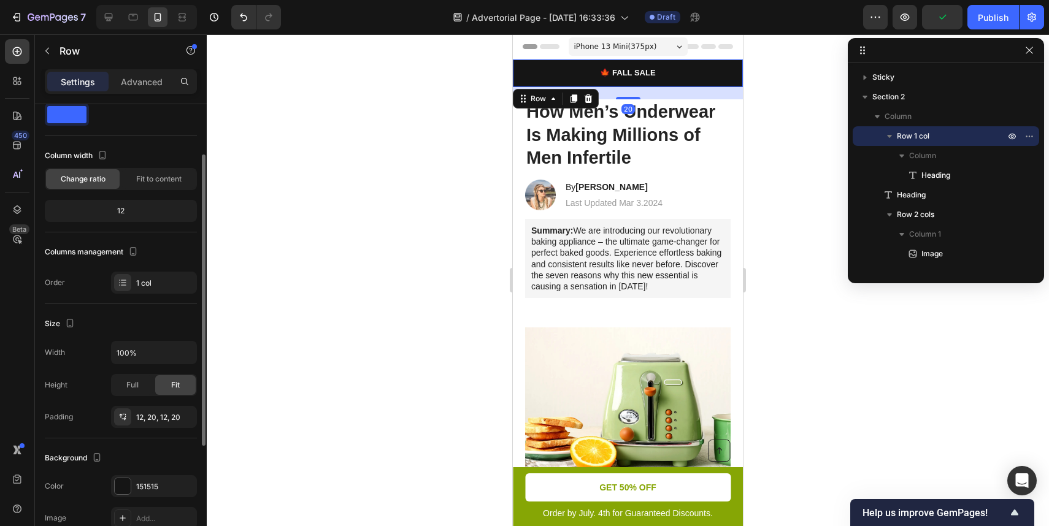
scroll to position [51, 0]
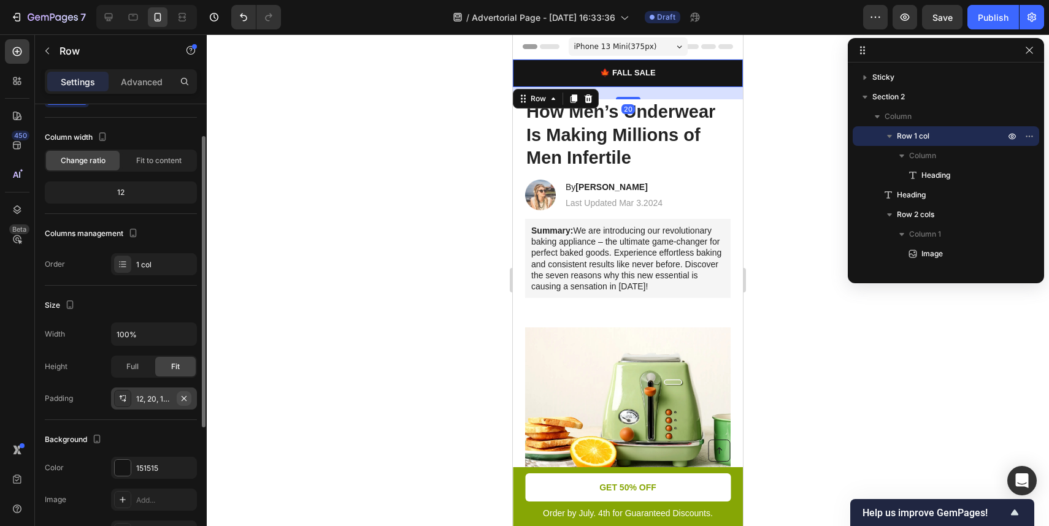
click at [186, 394] on icon "button" at bounding box center [184, 399] width 10 height 10
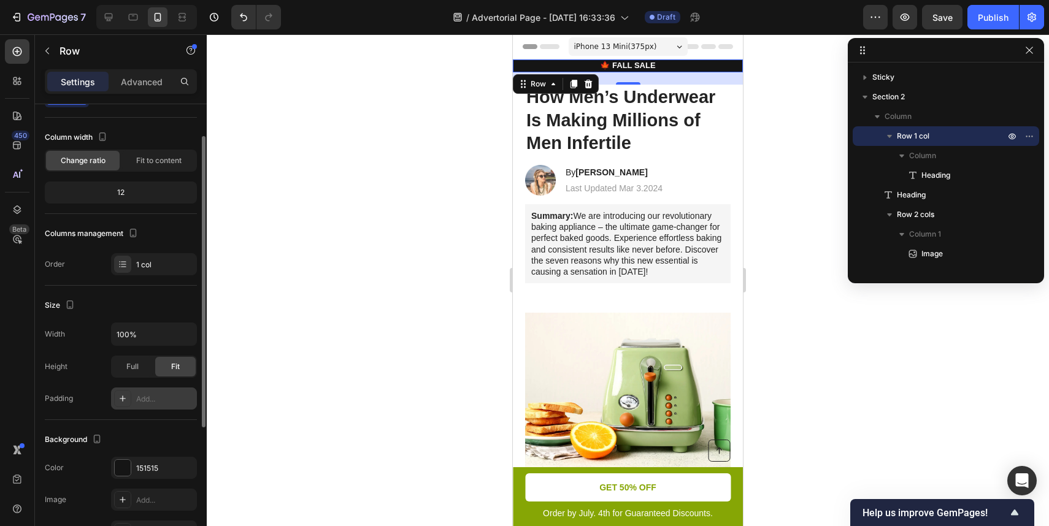
click at [161, 395] on div "Add..." at bounding box center [165, 399] width 58 height 11
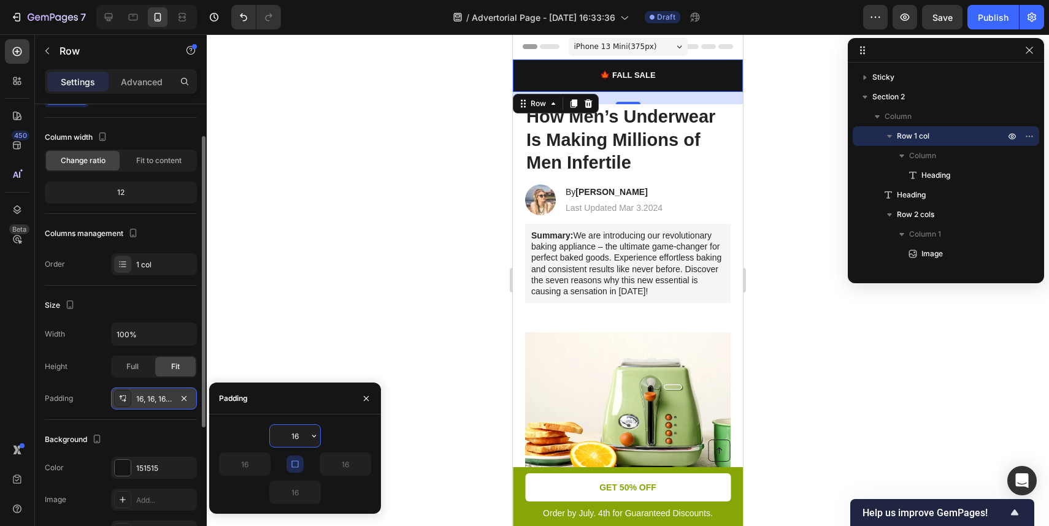
type input "2"
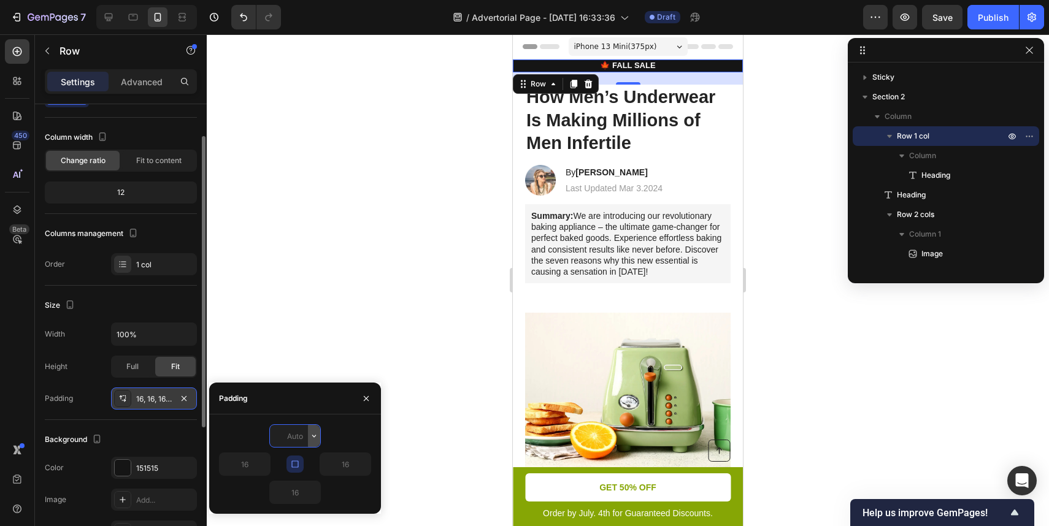
type input "5"
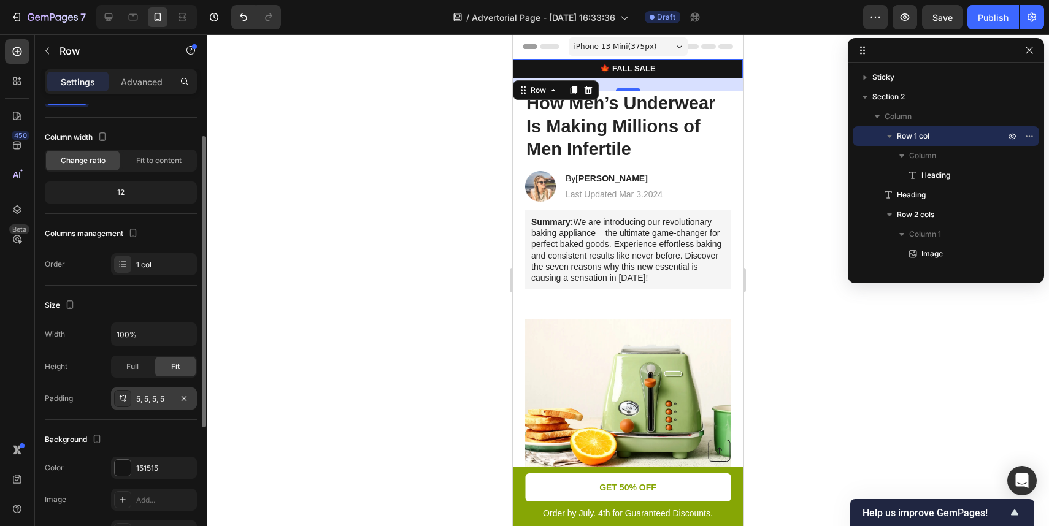
click at [404, 252] on div at bounding box center [628, 280] width 842 height 492
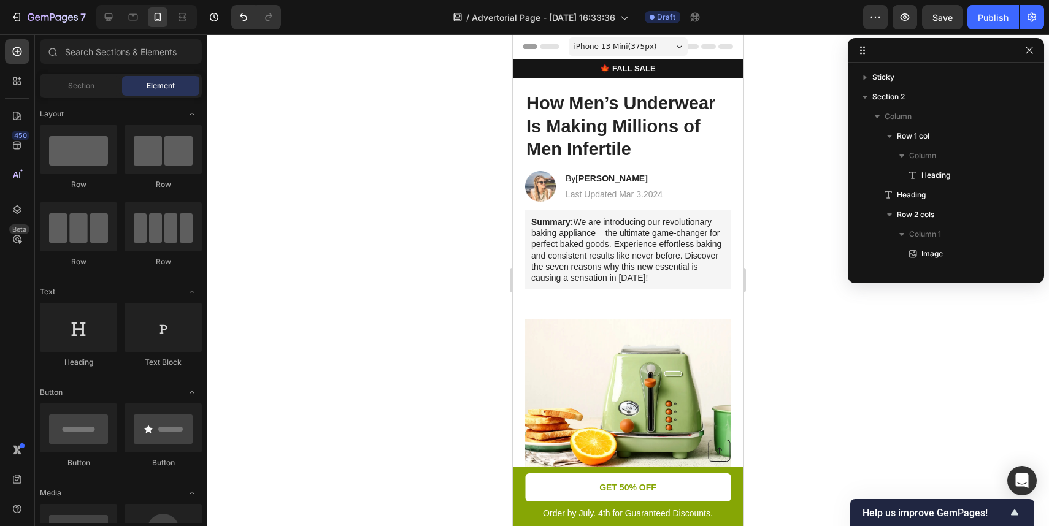
click at [597, 125] on p "How Men’s Underwear Is Making Millions of Men Infertile" at bounding box center [627, 126] width 203 height 69
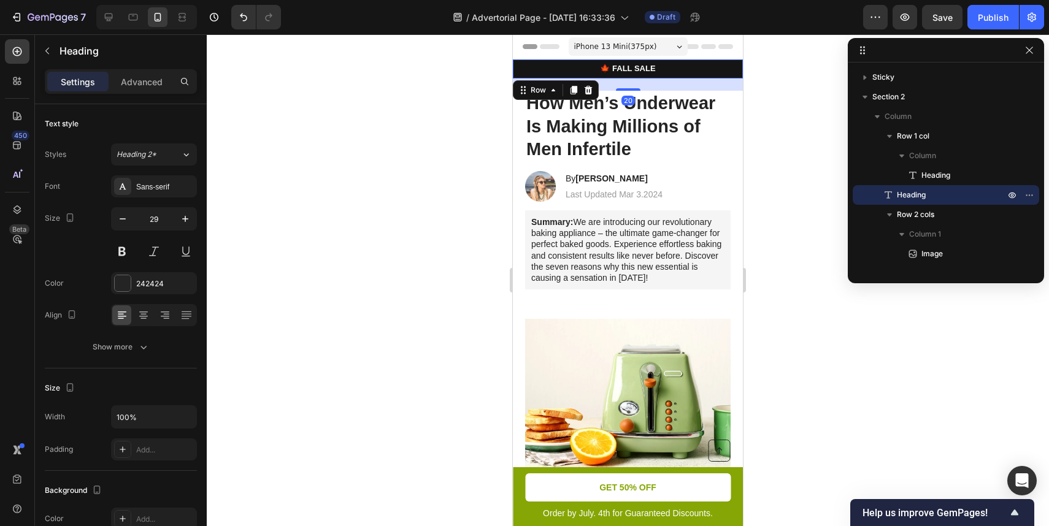
click at [631, 78] on div "⁠⁠⁠⁠⁠⁠⁠ 🍁 FALL SALE Heading Row 20" at bounding box center [628, 69] width 230 height 19
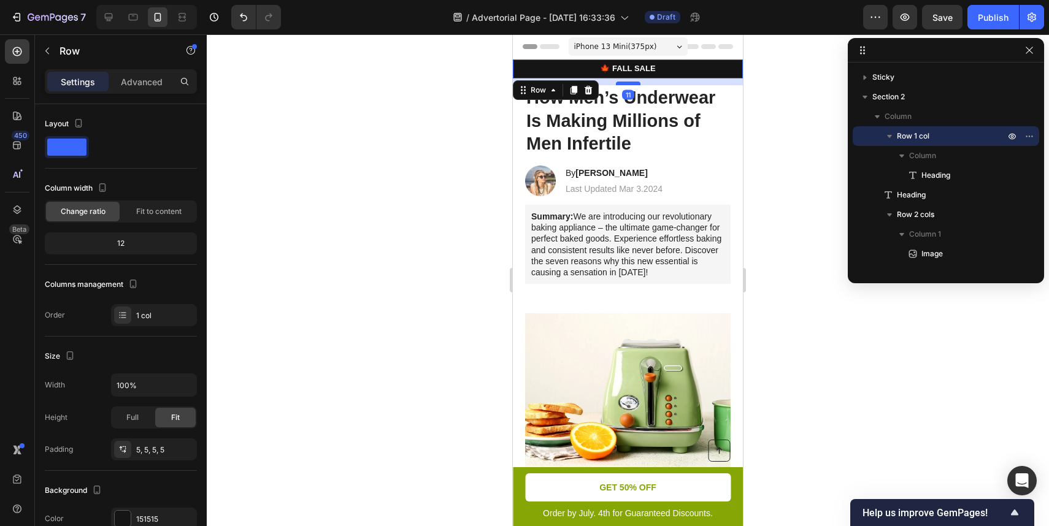
drag, startPoint x: 631, startPoint y: 90, endPoint x: 637, endPoint y: 85, distance: 8.7
click at [637, 85] on div at bounding box center [628, 84] width 25 height 4
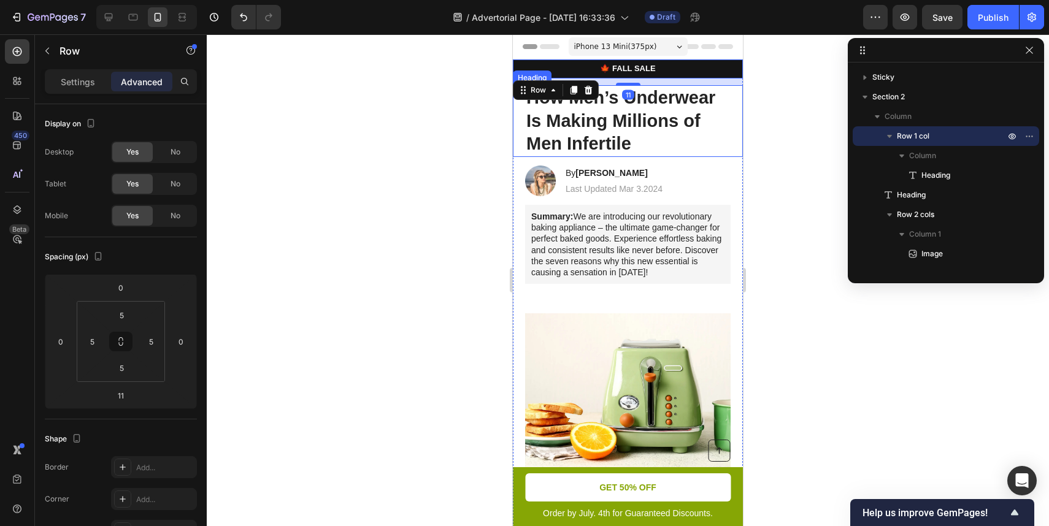
click at [817, 109] on div at bounding box center [628, 280] width 842 height 492
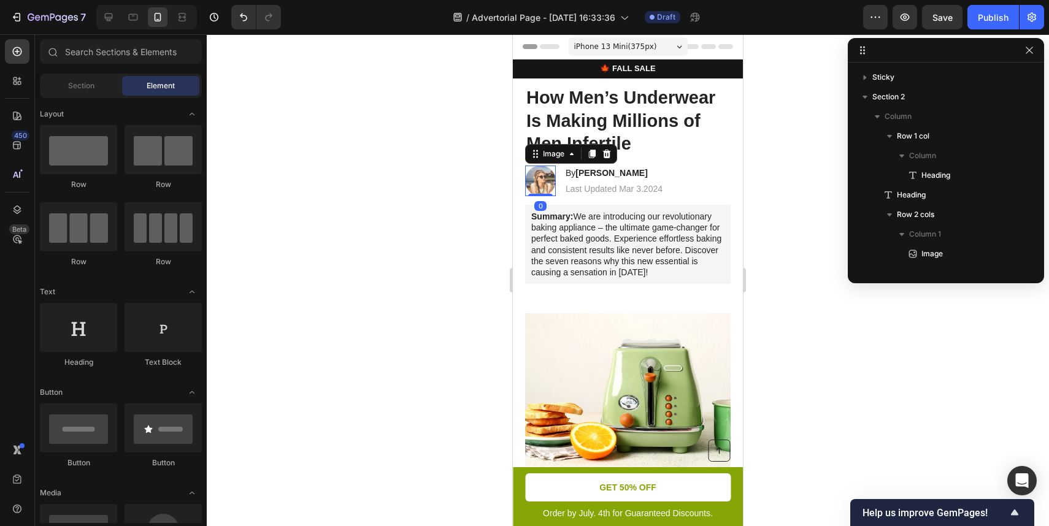
click at [547, 186] on img at bounding box center [540, 181] width 31 height 31
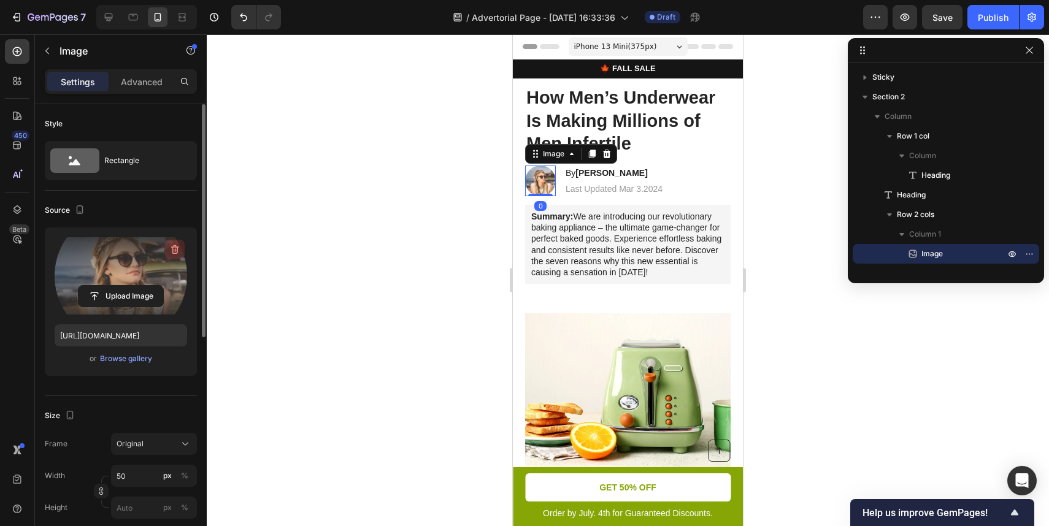
click at [174, 240] on button "button" at bounding box center [175, 250] width 20 height 20
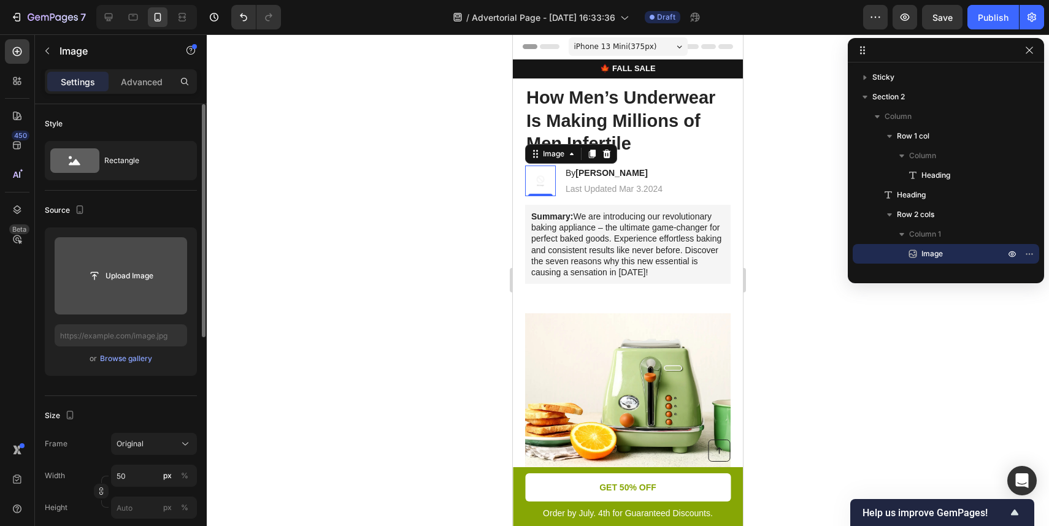
click at [207, 275] on div at bounding box center [628, 280] width 842 height 492
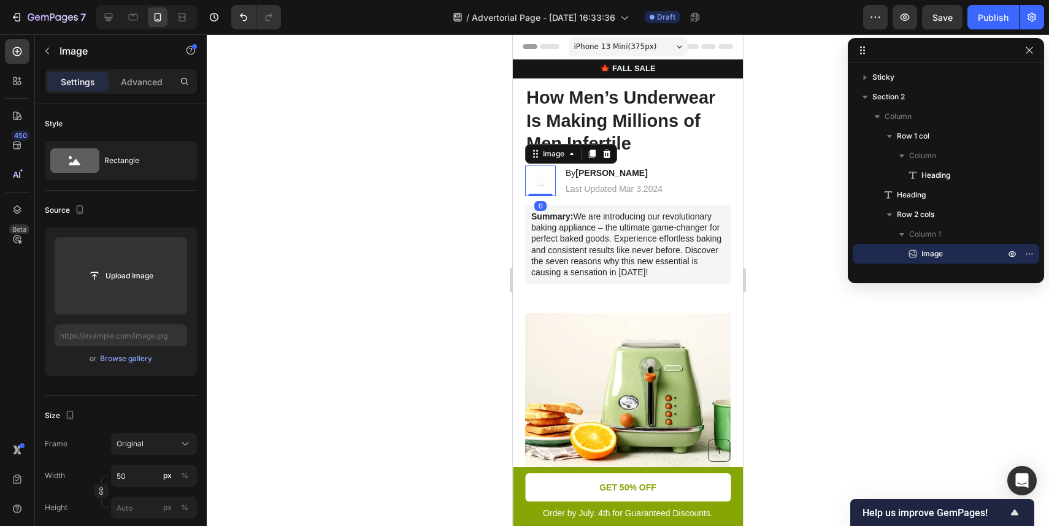
click at [546, 190] on img at bounding box center [540, 181] width 31 height 31
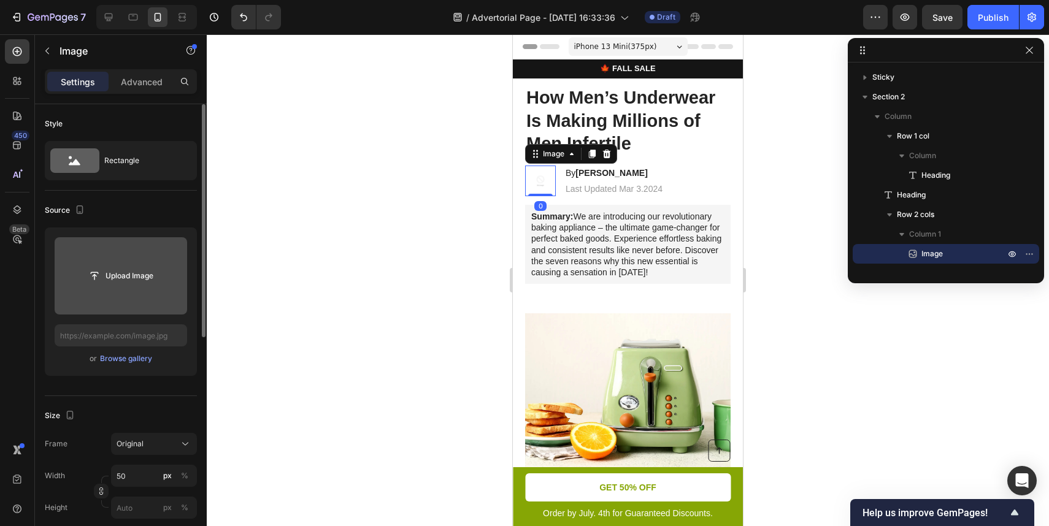
click at [92, 293] on input "file" at bounding box center [121, 275] width 133 height 77
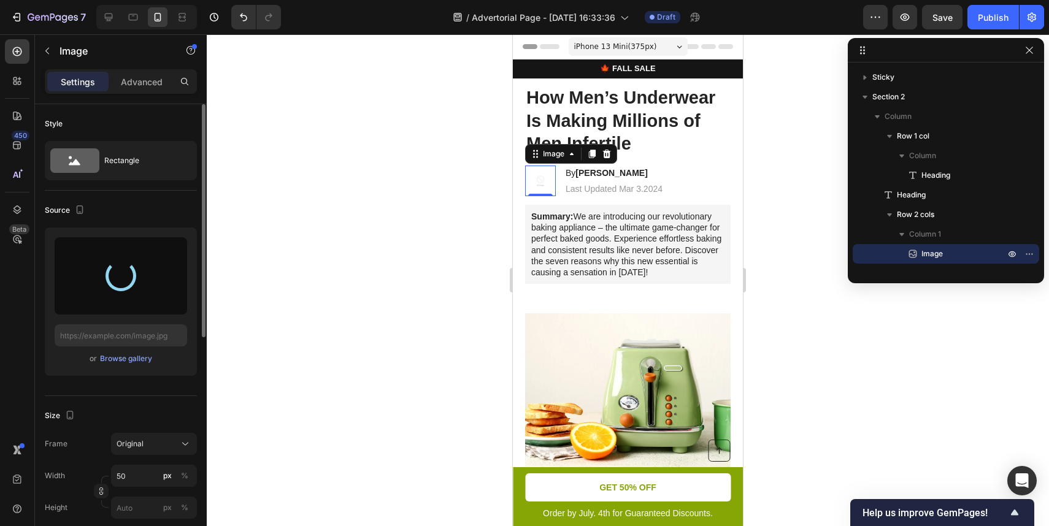
type input "[URL][DOMAIN_NAME]"
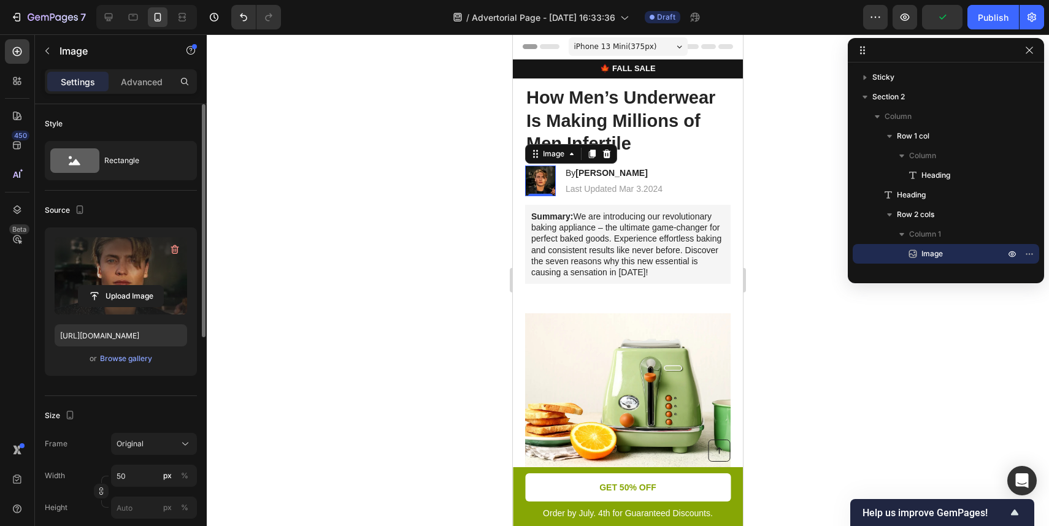
click at [442, 163] on div at bounding box center [628, 280] width 842 height 492
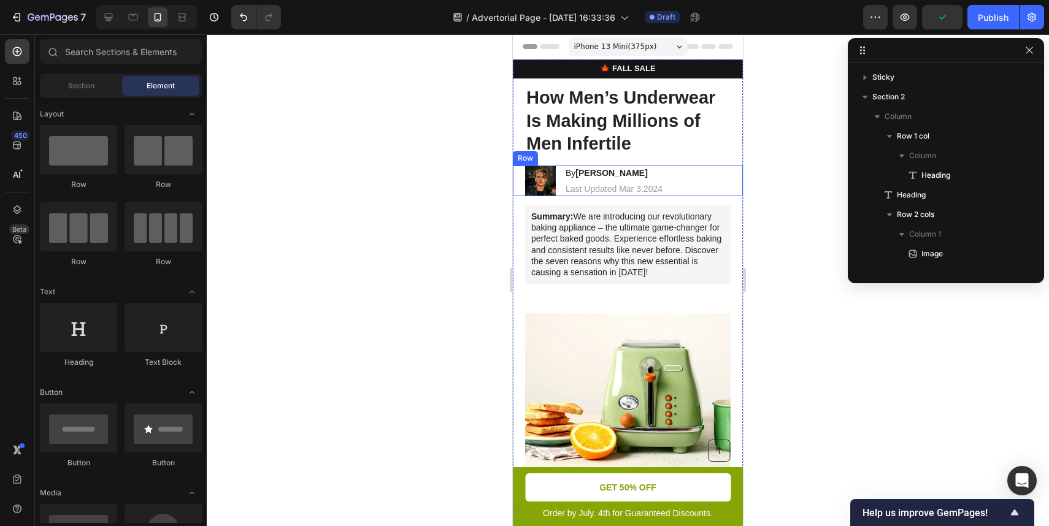
click at [535, 183] on img at bounding box center [540, 181] width 31 height 31
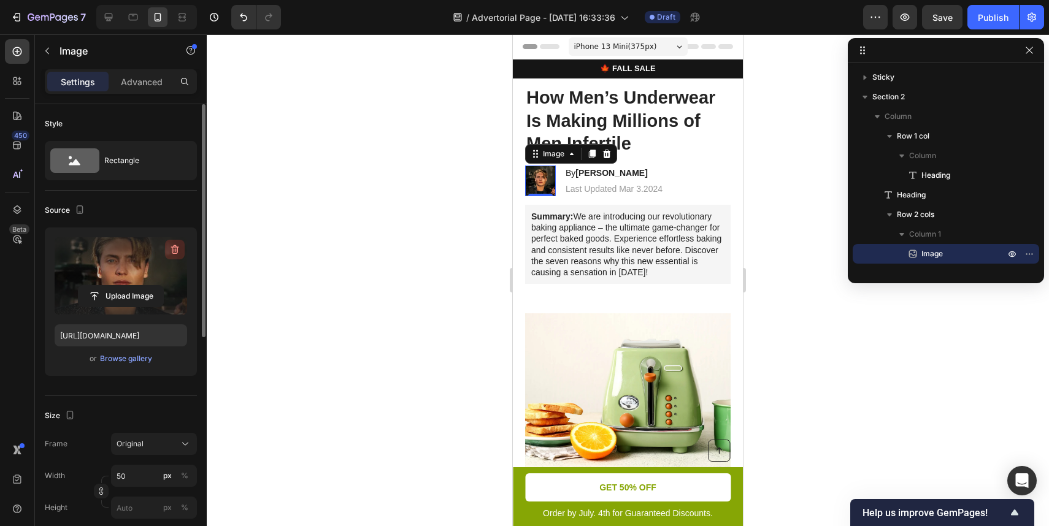
click at [178, 250] on icon "button" at bounding box center [175, 250] width 12 height 12
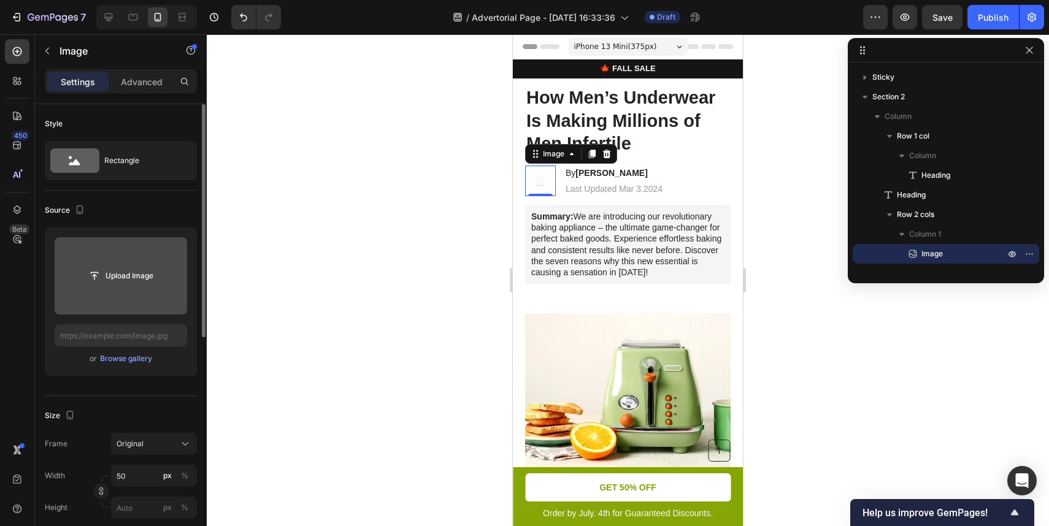
click at [140, 276] on input "file" at bounding box center [121, 276] width 85 height 21
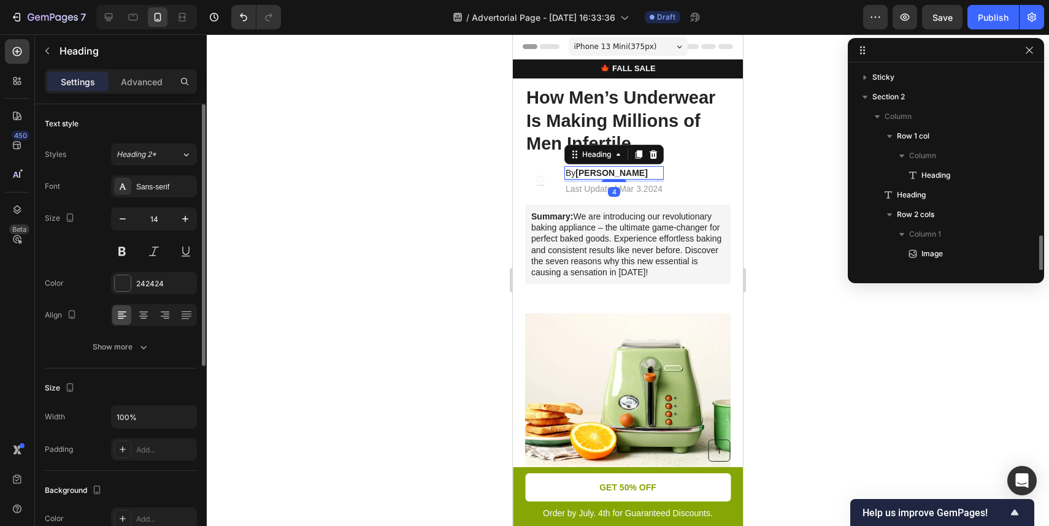
click at [613, 172] on strong "[PERSON_NAME]" at bounding box center [611, 173] width 72 height 10
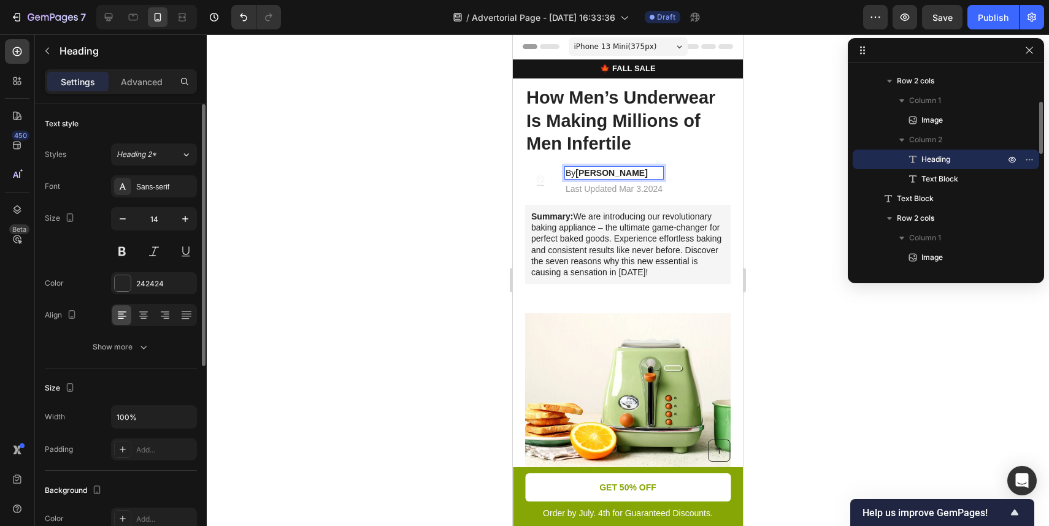
click at [601, 171] on strong "[PERSON_NAME]" at bounding box center [611, 173] width 72 height 10
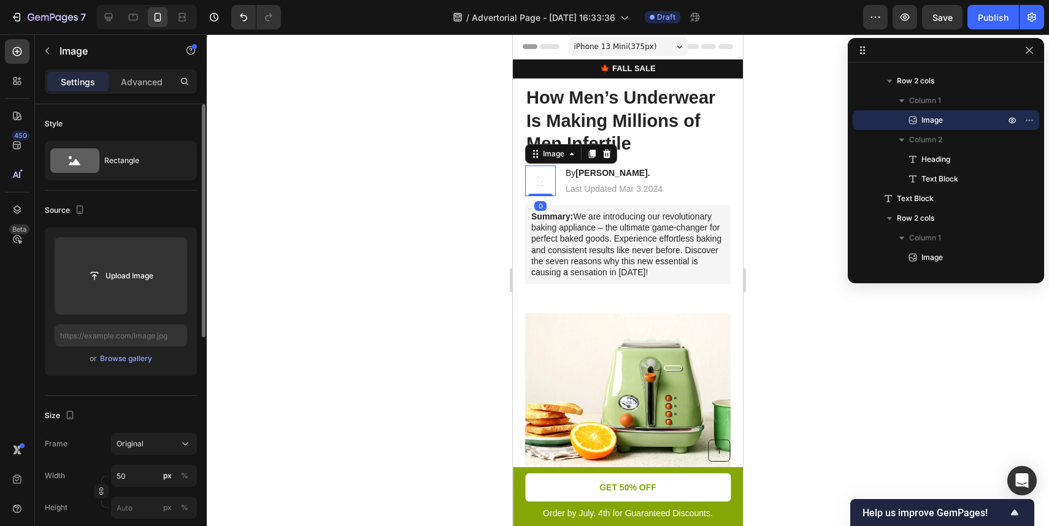
click at [536, 175] on img at bounding box center [540, 181] width 31 height 31
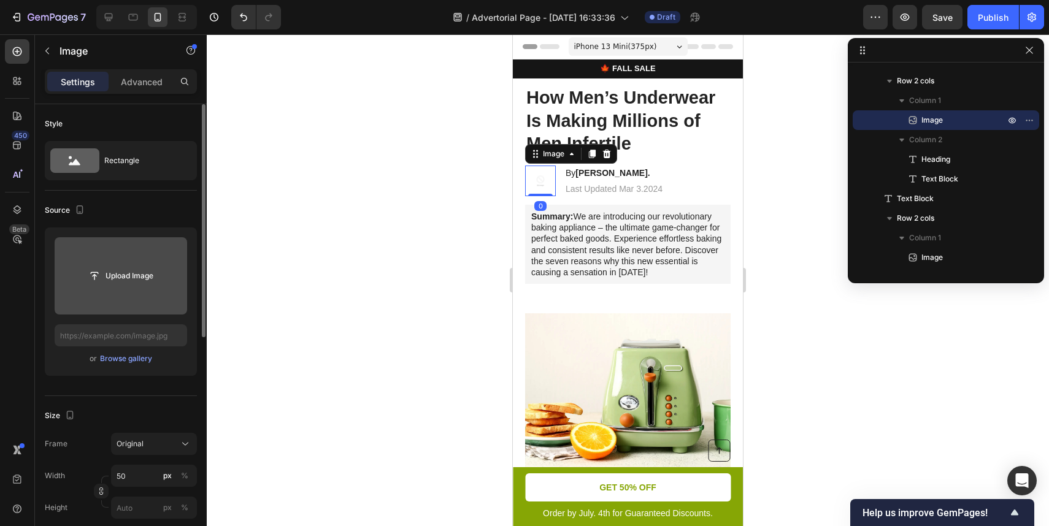
click at [134, 251] on input "file" at bounding box center [121, 275] width 133 height 77
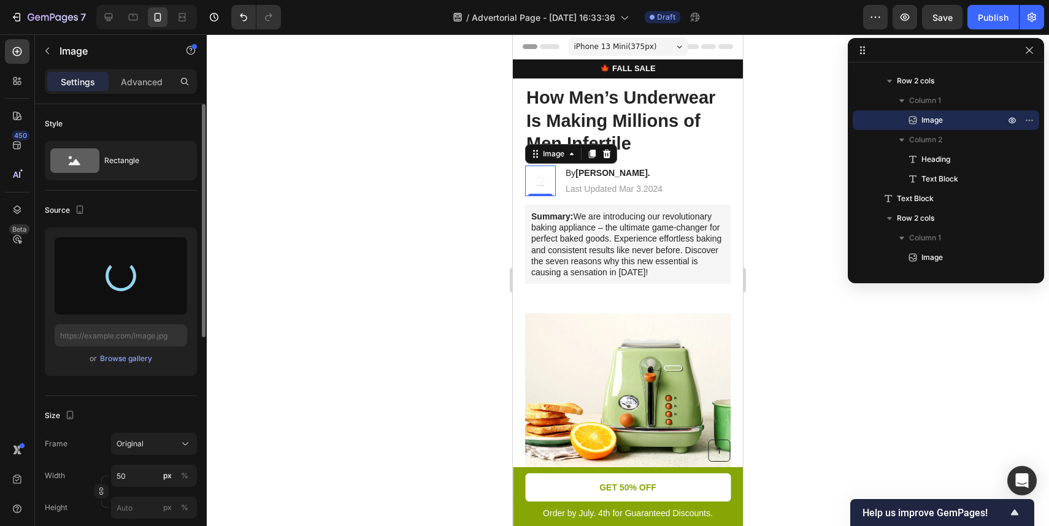
type input "[URL][DOMAIN_NAME]"
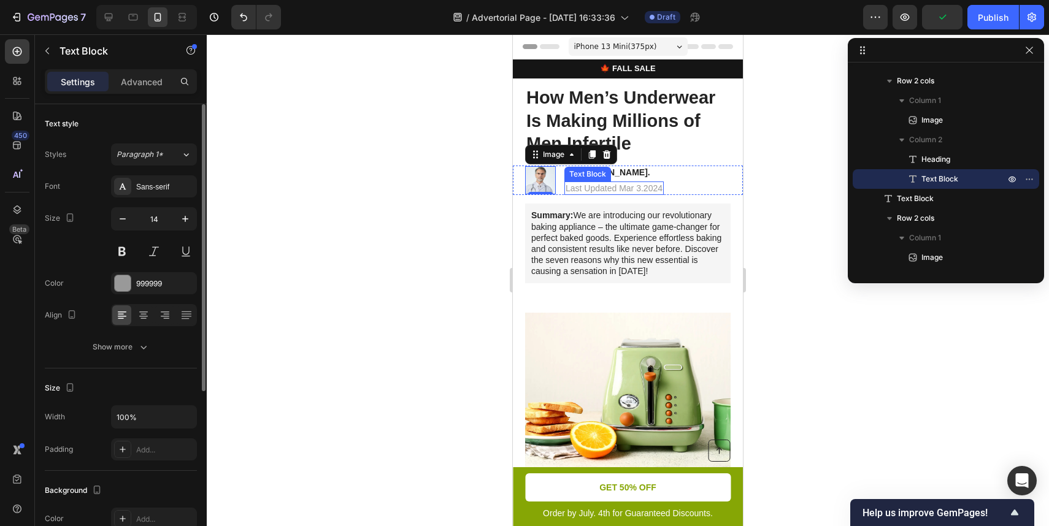
click at [618, 188] on p "Last Updated Mar 3.2024" at bounding box center [614, 188] width 97 height 11
click at [614, 187] on p "Last Updated Mar 3.2024" at bounding box center [614, 188] width 97 height 11
click at [636, 187] on p "Last Updated Mar 3.2024" at bounding box center [614, 188] width 97 height 11
click at [640, 187] on p "Last Updated Mar 3.2024" at bounding box center [614, 188] width 97 height 11
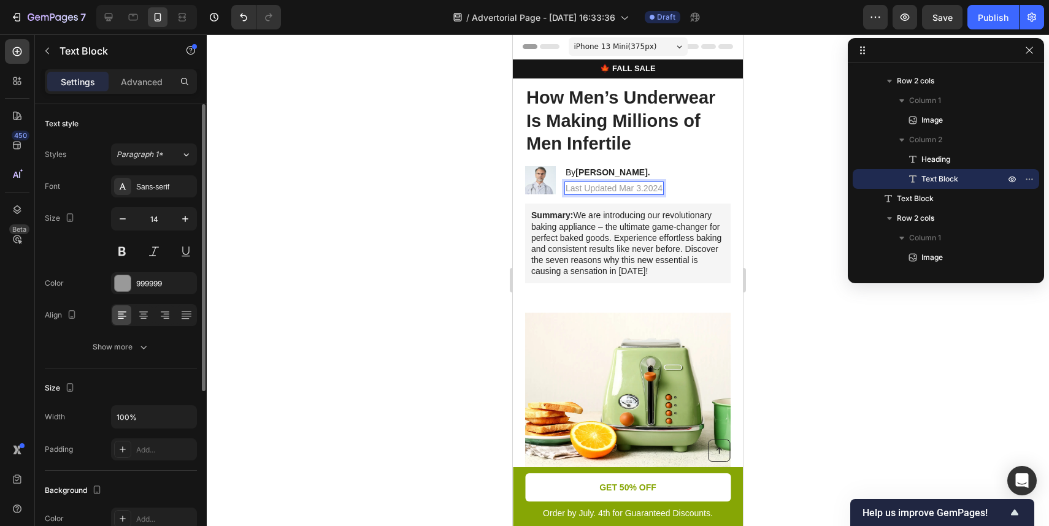
click at [636, 187] on p "Last Updated Mar 3.2024" at bounding box center [614, 188] width 97 height 11
click at [625, 187] on p "Last Updated Mar 3.2024" at bounding box center [614, 188] width 97 height 11
click at [711, 174] on div "Image By [PERSON_NAME]. Heading Last Updated Sep 3.2024 Text Block 0 Row" at bounding box center [628, 180] width 230 height 29
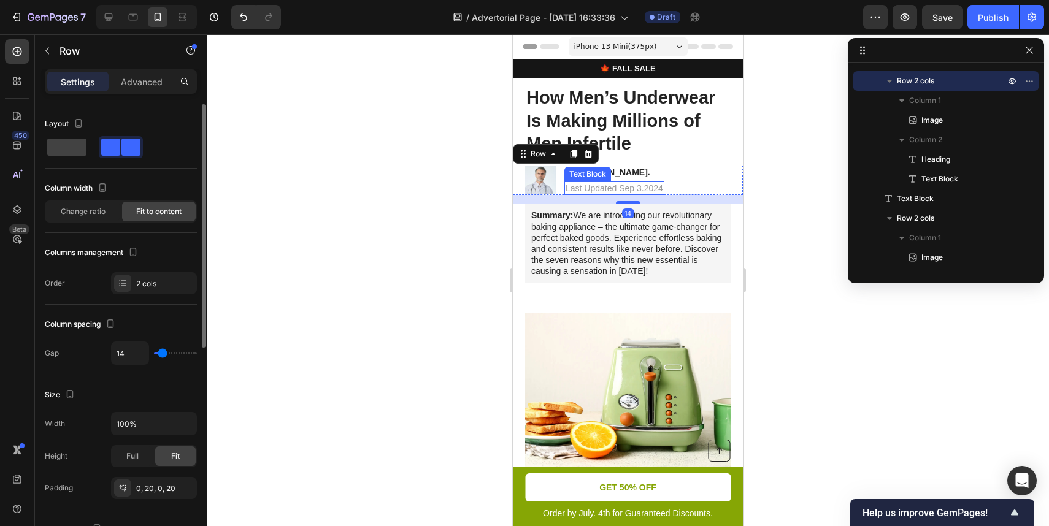
click at [648, 188] on p "Last Updated Sep 3.2024" at bounding box center [615, 188] width 98 height 11
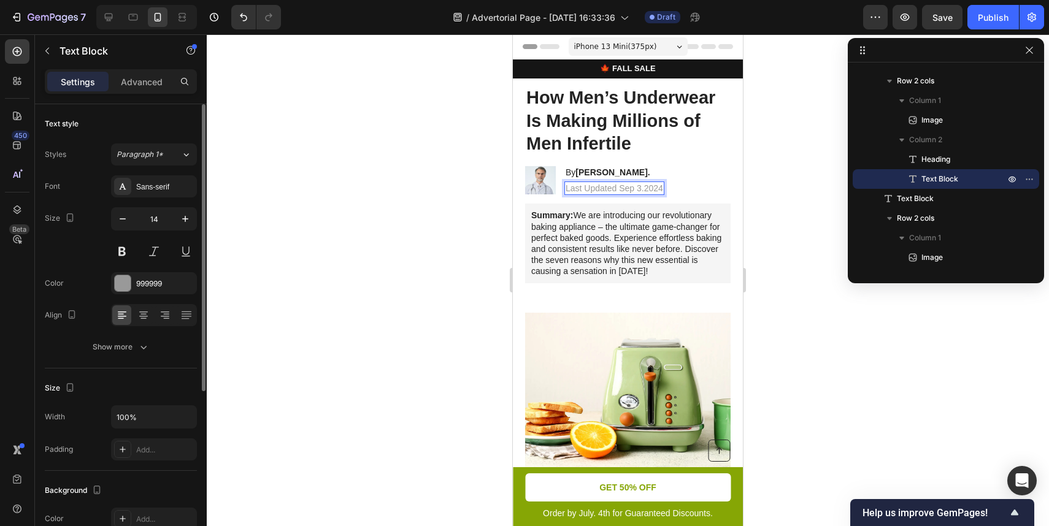
click at [661, 189] on p "Last Updated Sep 3.2024" at bounding box center [615, 188] width 98 height 11
click at [641, 187] on p "Last Updated Sep 3.2025" at bounding box center [615, 188] width 98 height 11
click at [758, 190] on div at bounding box center [628, 280] width 842 height 492
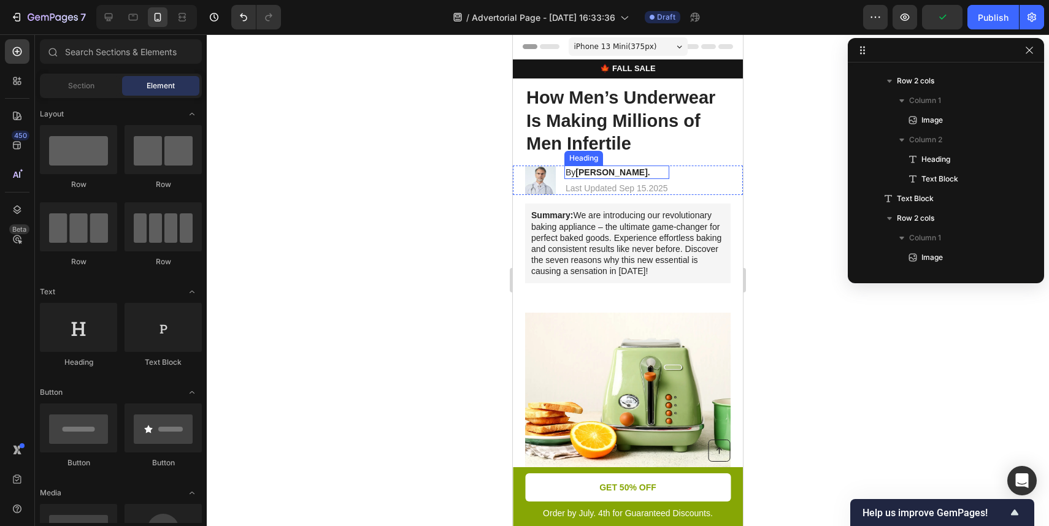
click at [658, 172] on p "By [PERSON_NAME]." at bounding box center [617, 172] width 102 height 11
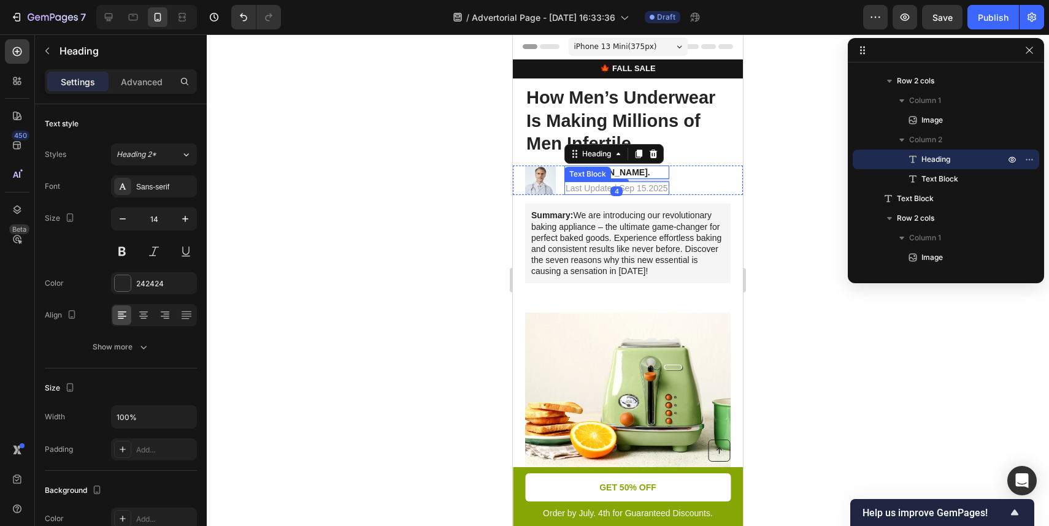
click at [666, 187] on p "Last Updated Sep 15.2025" at bounding box center [617, 188] width 102 height 11
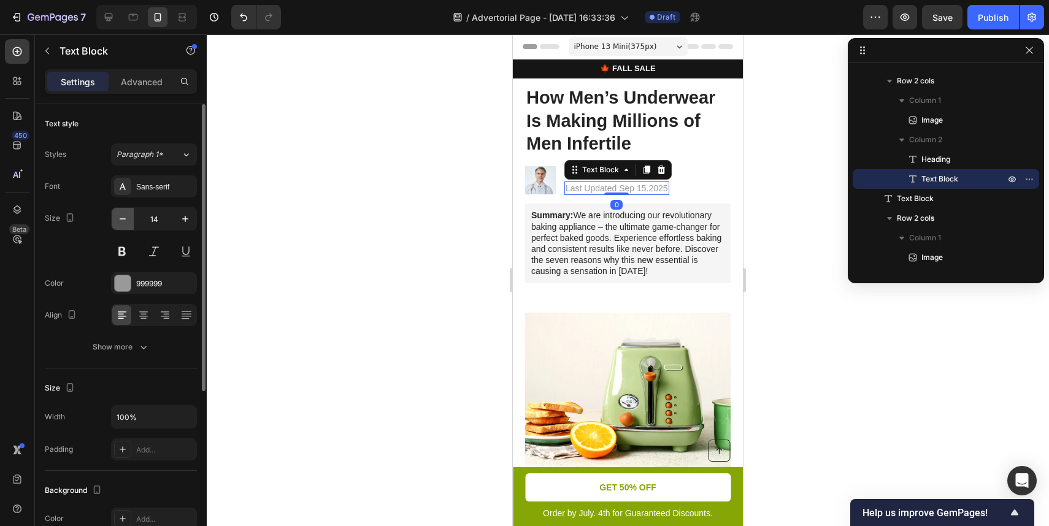
click at [125, 220] on icon "button" at bounding box center [123, 219] width 12 height 12
type input "10"
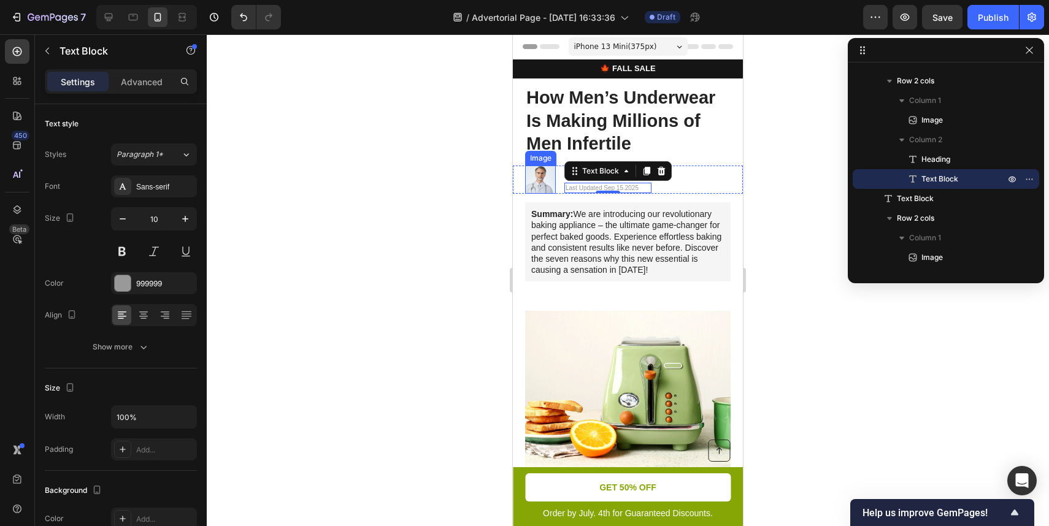
click at [544, 185] on img at bounding box center [540, 180] width 31 height 28
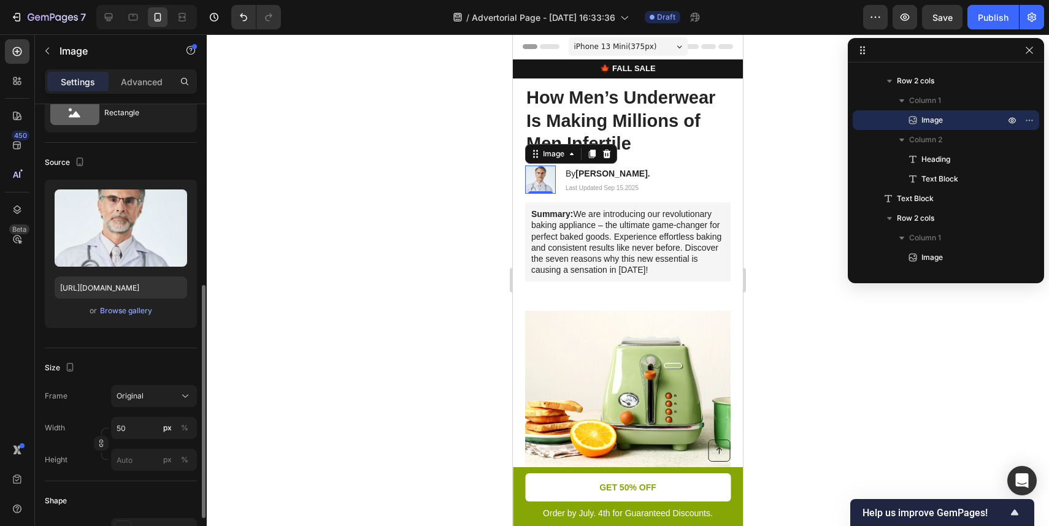
scroll to position [0, 0]
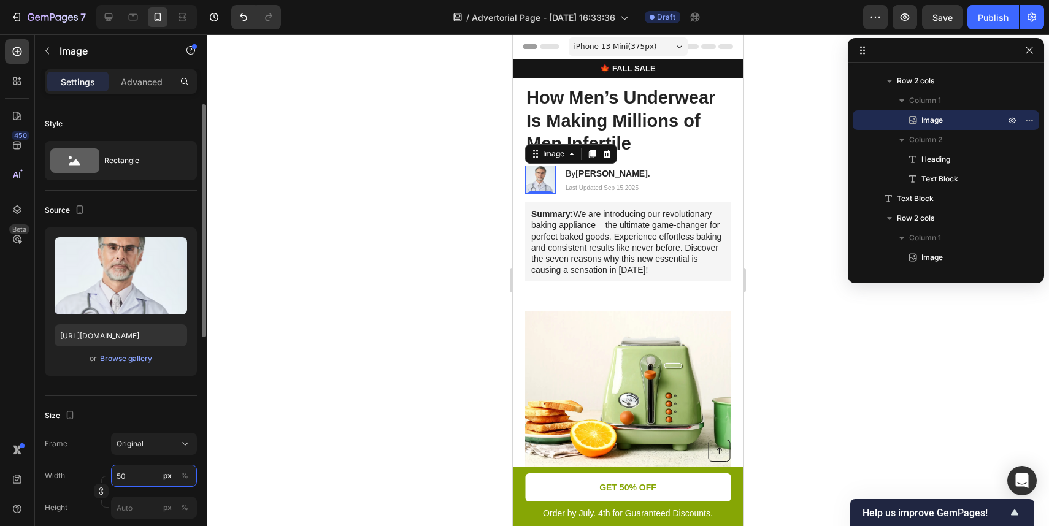
click at [134, 479] on input "50" at bounding box center [154, 476] width 86 height 22
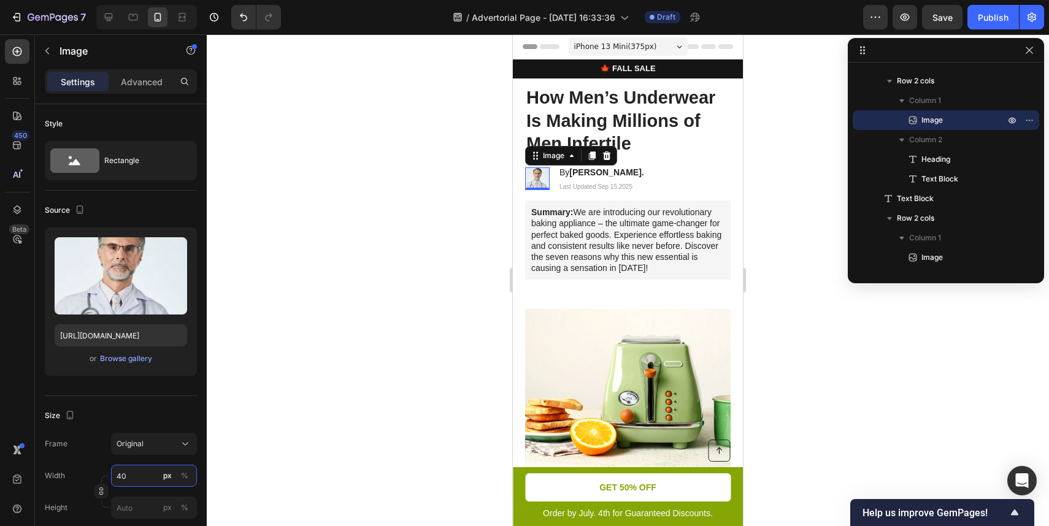
type input "40"
click at [385, 331] on div at bounding box center [628, 280] width 842 height 492
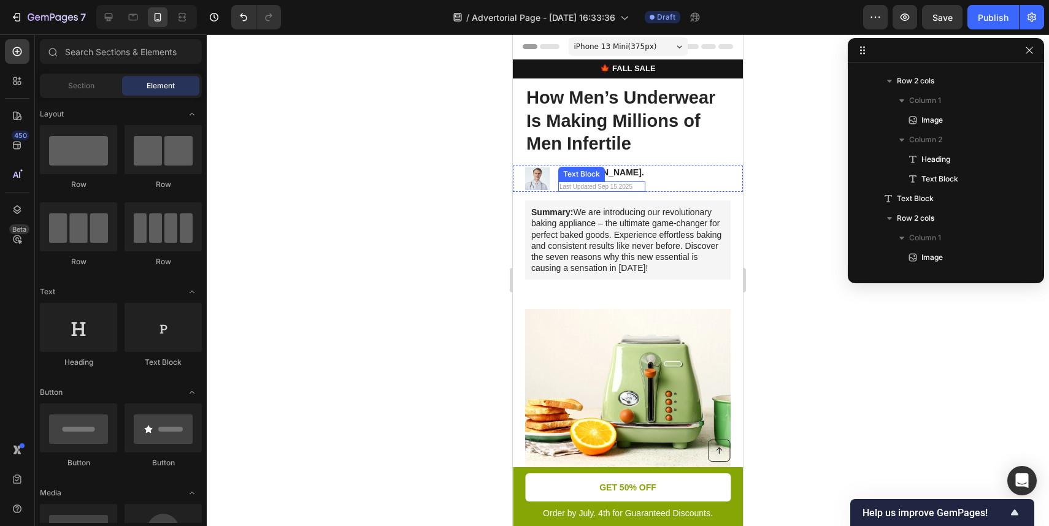
click at [591, 167] on div "Text Block" at bounding box center [581, 174] width 47 height 15
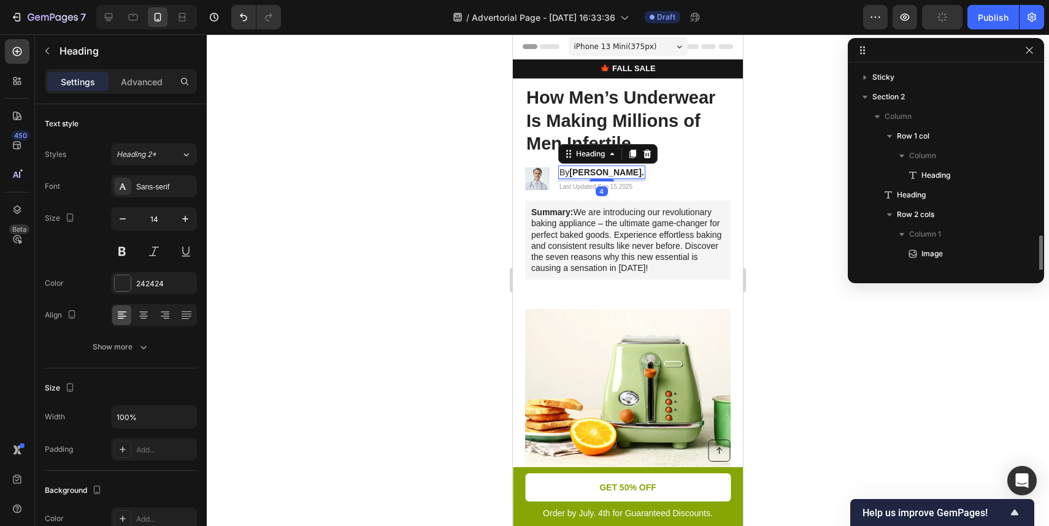
click at [618, 176] on strong "[PERSON_NAME]." at bounding box center [606, 172] width 74 height 10
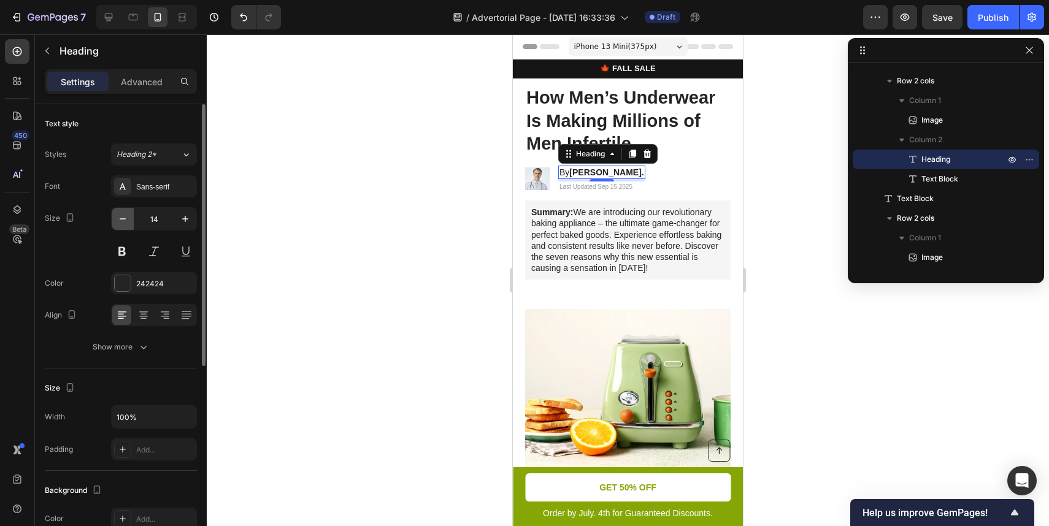
click at [123, 225] on button "button" at bounding box center [123, 219] width 22 height 22
type input "12"
click at [424, 185] on div at bounding box center [628, 280] width 842 height 492
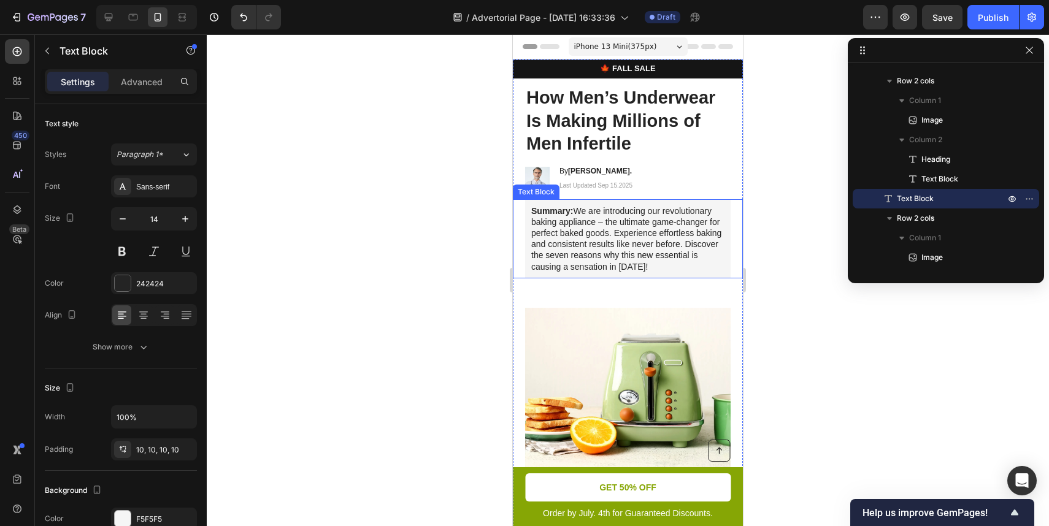
click at [624, 199] on div "Summary: We are introducing our revolutionary baking appliance – the ultimate g…" at bounding box center [628, 238] width 206 height 79
click at [598, 236] on p "Summary: We are introducing our revolutionary baking appliance – the ultimate g…" at bounding box center [627, 239] width 193 height 67
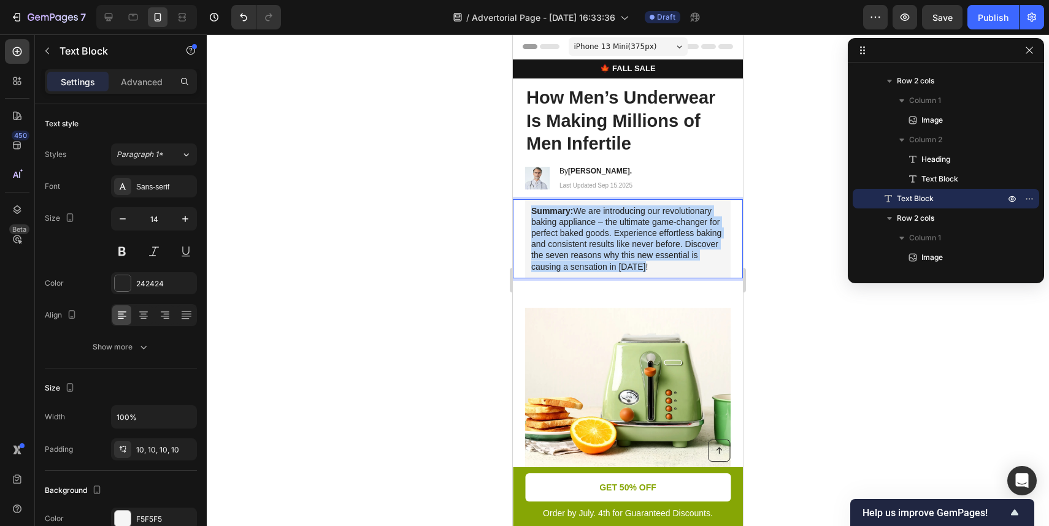
click at [598, 236] on p "Summary: We are introducing our revolutionary baking appliance – the ultimate g…" at bounding box center [627, 239] width 193 height 67
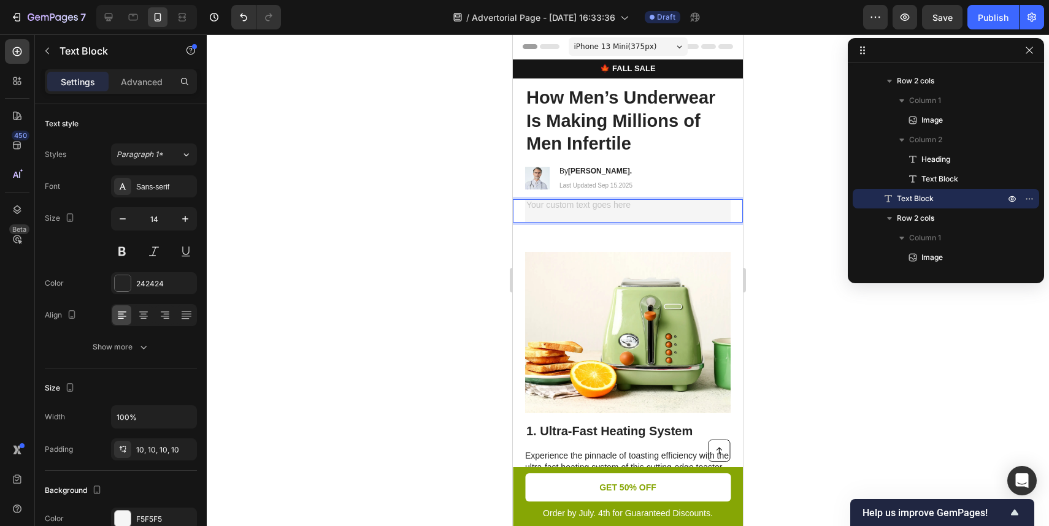
click at [765, 235] on div at bounding box center [628, 280] width 842 height 492
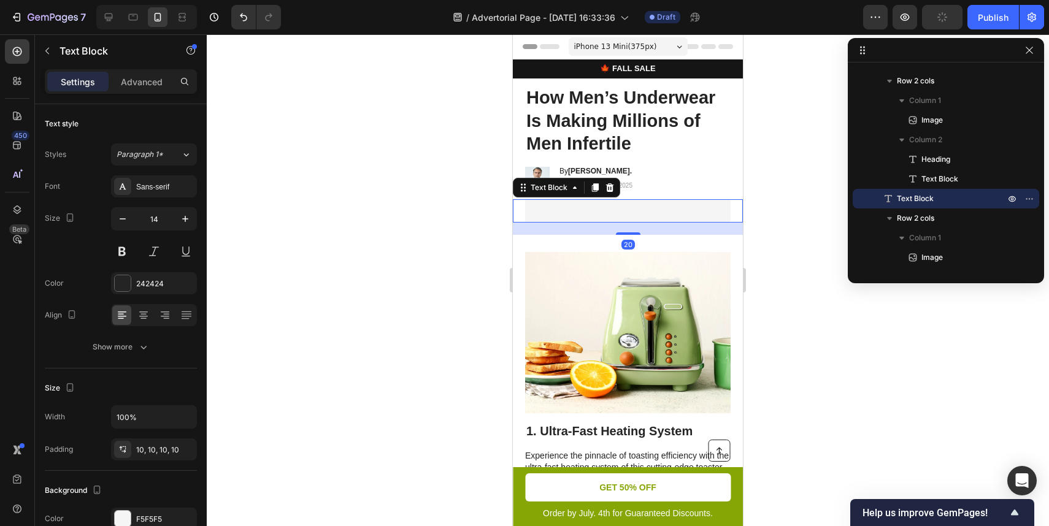
click at [644, 218] on div "Rich Text Editor. Editing area: main" at bounding box center [628, 210] width 206 height 23
click at [519, 212] on div "Text Block 20" at bounding box center [628, 210] width 230 height 23
click at [617, 188] on div "Text Block" at bounding box center [566, 188] width 107 height 20
click at [610, 189] on icon at bounding box center [610, 187] width 8 height 9
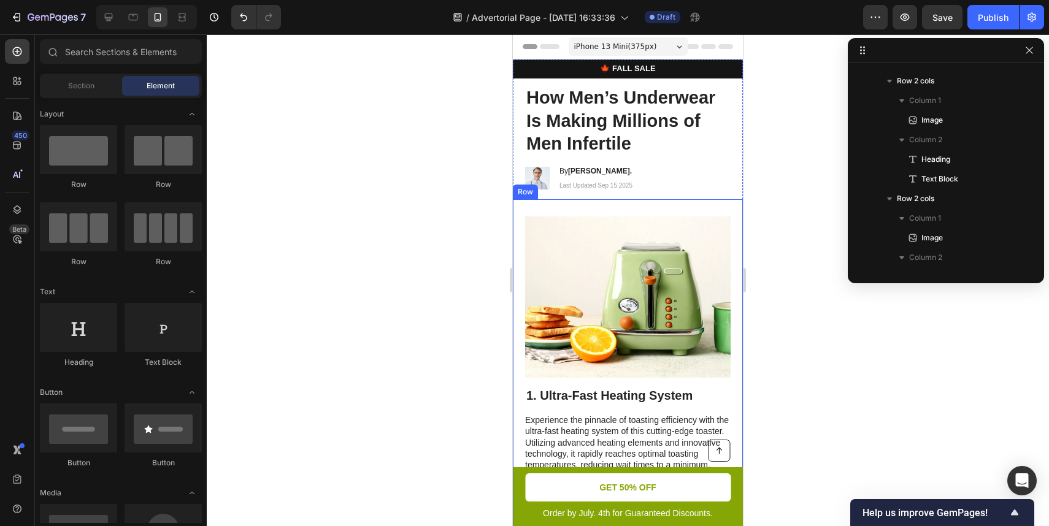
click at [622, 204] on div "Image 1. Ultra-Fast Heating System Heading Experience the pinnacle of toasting …" at bounding box center [628, 366] width 230 height 335
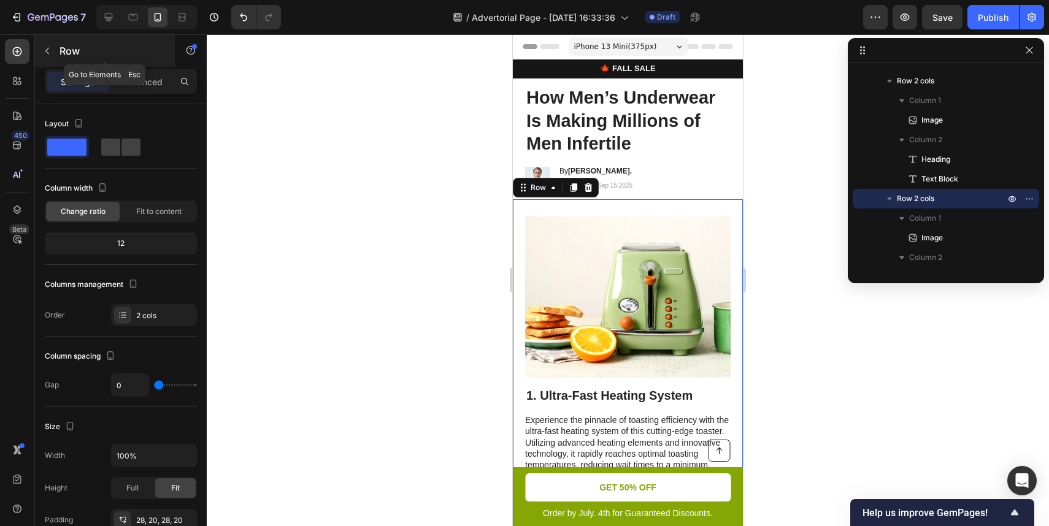
click at [48, 49] on icon "button" at bounding box center [47, 51] width 10 height 10
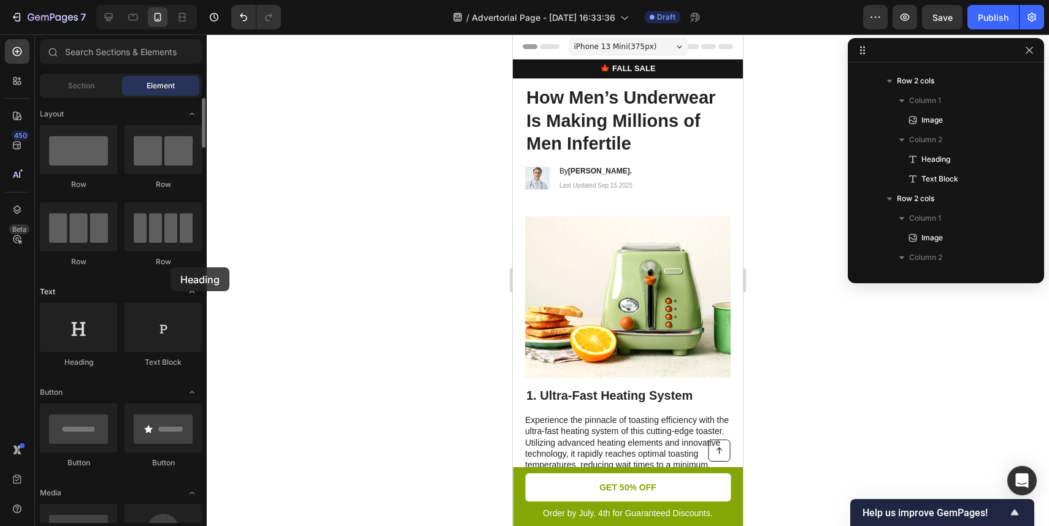
drag, startPoint x: 90, startPoint y: 328, endPoint x: 51, endPoint y: 293, distance: 52.1
click at [160, 328] on div at bounding box center [163, 327] width 77 height 49
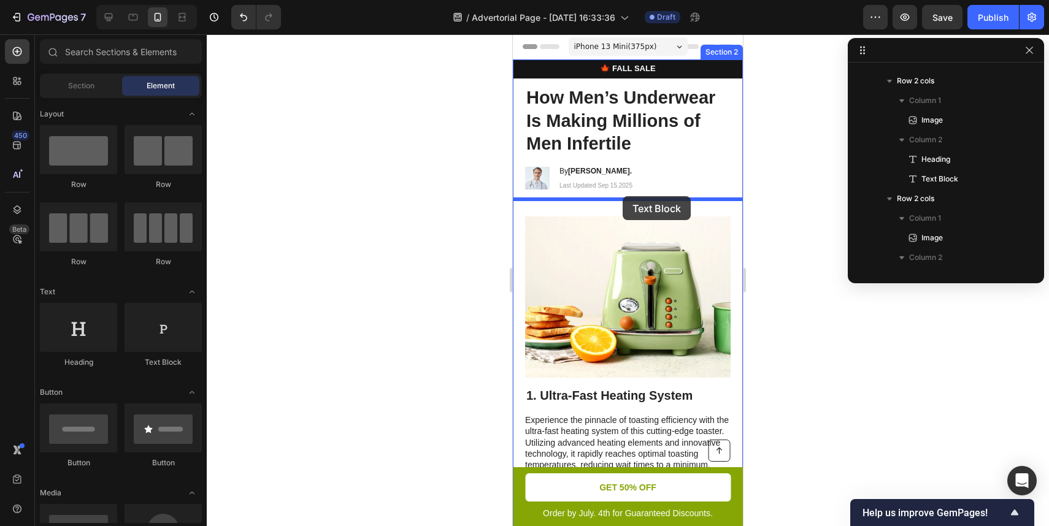
drag, startPoint x: 653, startPoint y: 367, endPoint x: 623, endPoint y: 196, distance: 173.8
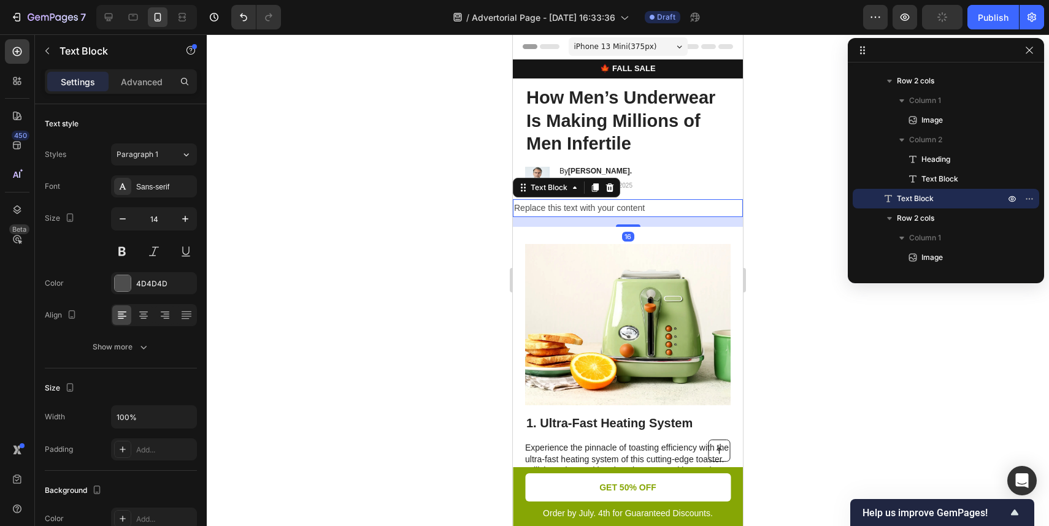
click at [645, 204] on div "Replace this text with your content" at bounding box center [628, 208] width 230 height 18
click at [645, 204] on p "Replace this text with your content" at bounding box center [628, 208] width 228 height 15
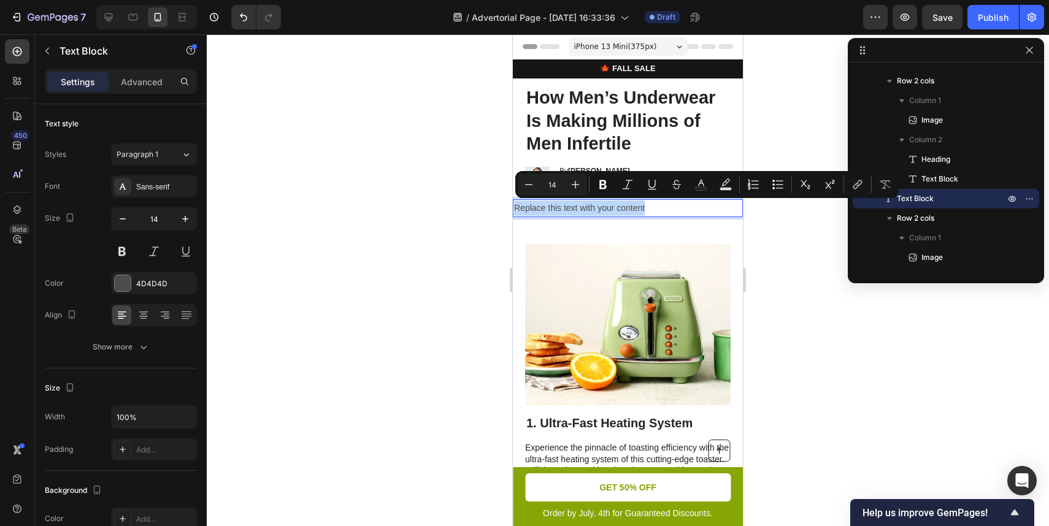
click at [559, 210] on p "Replace this text with your content" at bounding box center [628, 208] width 228 height 15
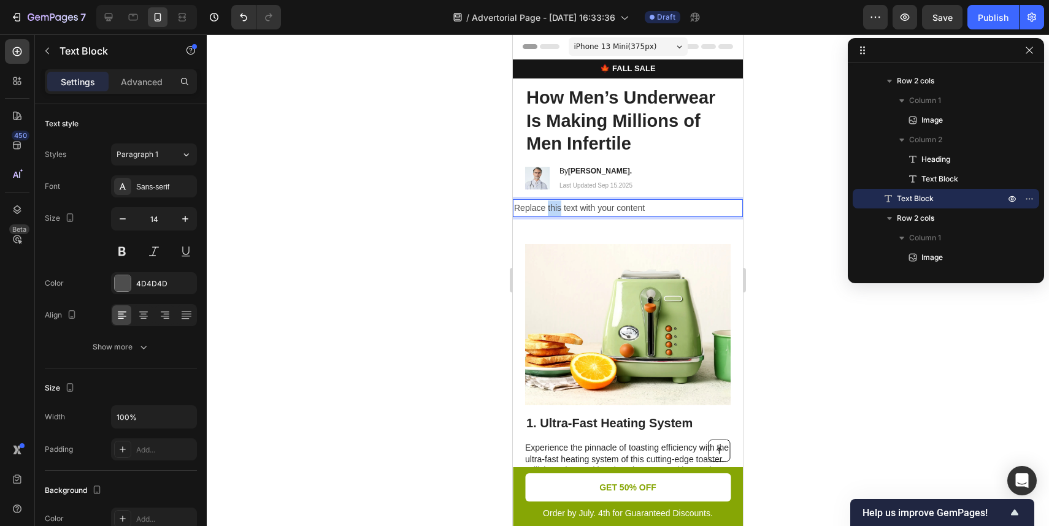
click at [559, 210] on p "Replace this text with your content" at bounding box center [628, 208] width 228 height 15
click at [626, 209] on p "Tired of being LIED to about men’s health?" at bounding box center [628, 208] width 228 height 15
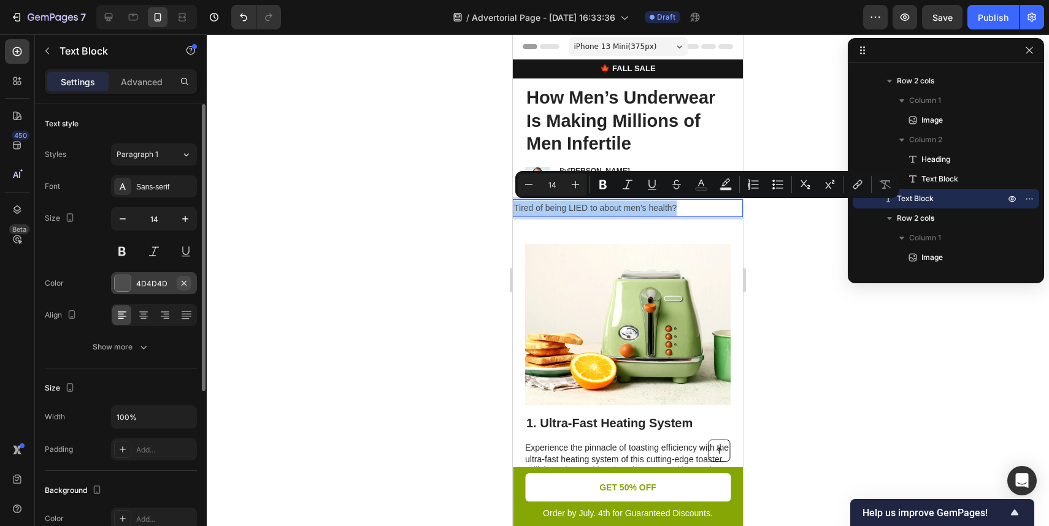
click at [182, 285] on icon "button" at bounding box center [184, 284] width 10 height 10
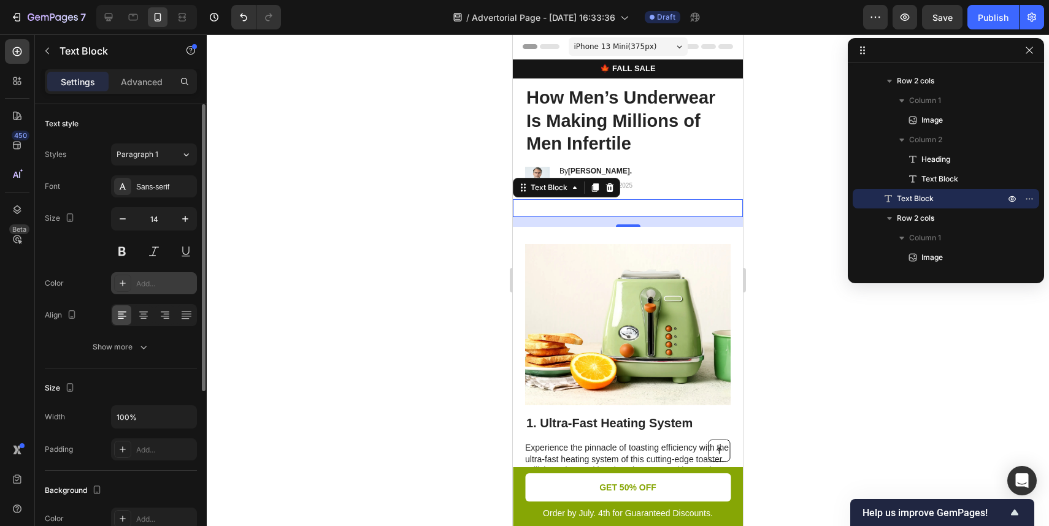
click at [161, 289] on div "Add..." at bounding box center [154, 283] width 86 height 22
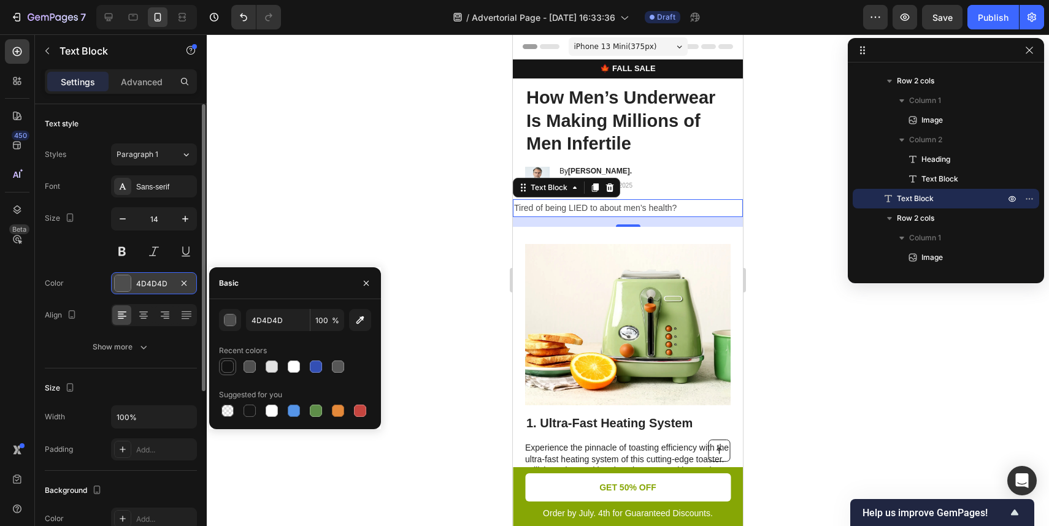
click at [221, 366] on div at bounding box center [227, 367] width 12 height 12
type input "121212"
click at [344, 226] on div at bounding box center [628, 280] width 842 height 492
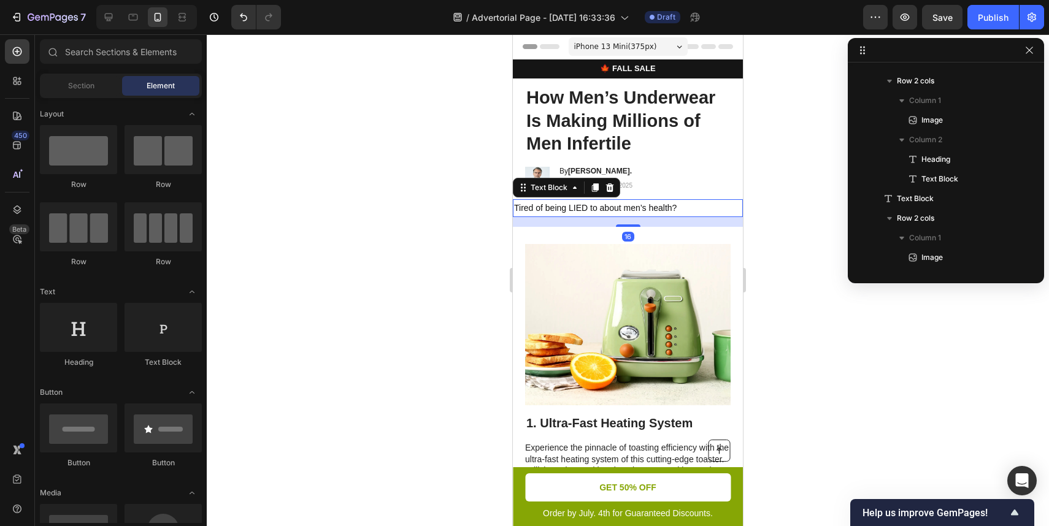
click at [546, 211] on p "Tired of being LIED to about men’s health?" at bounding box center [628, 208] width 228 height 15
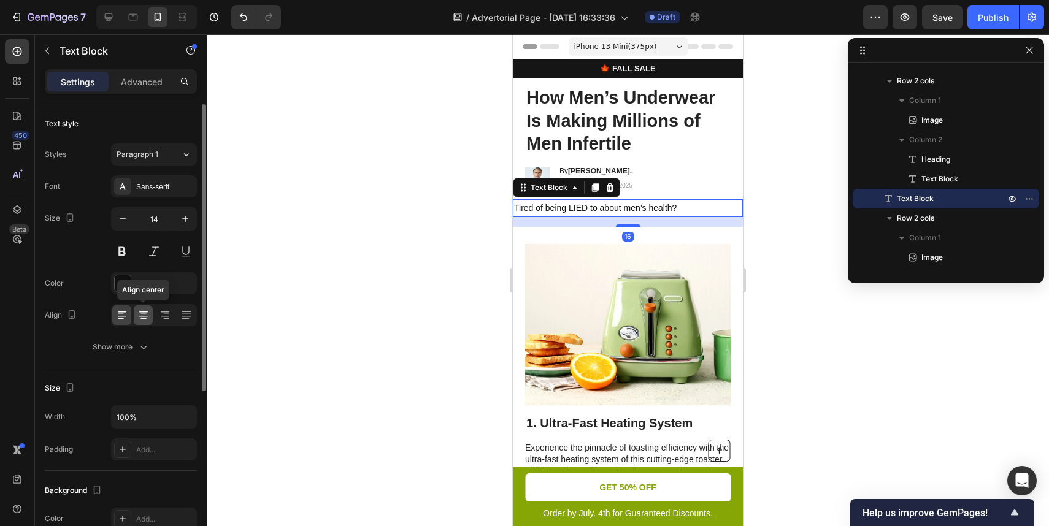
click at [135, 315] on div at bounding box center [143, 316] width 19 height 20
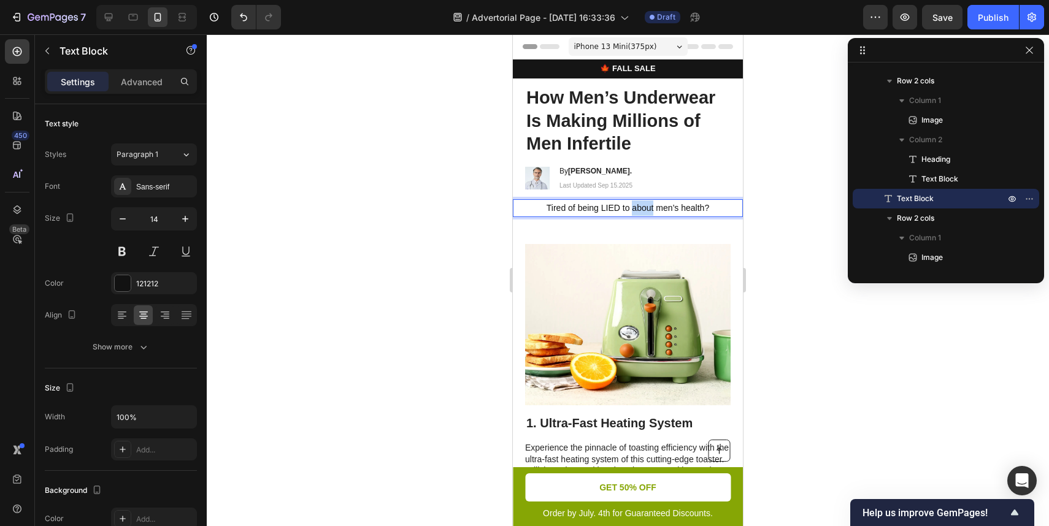
click at [641, 201] on p "Tired of being LIED to about men’s health?" at bounding box center [628, 208] width 228 height 15
click at [709, 206] on p "Tired of being LIED to about men’s health?" at bounding box center [628, 208] width 228 height 15
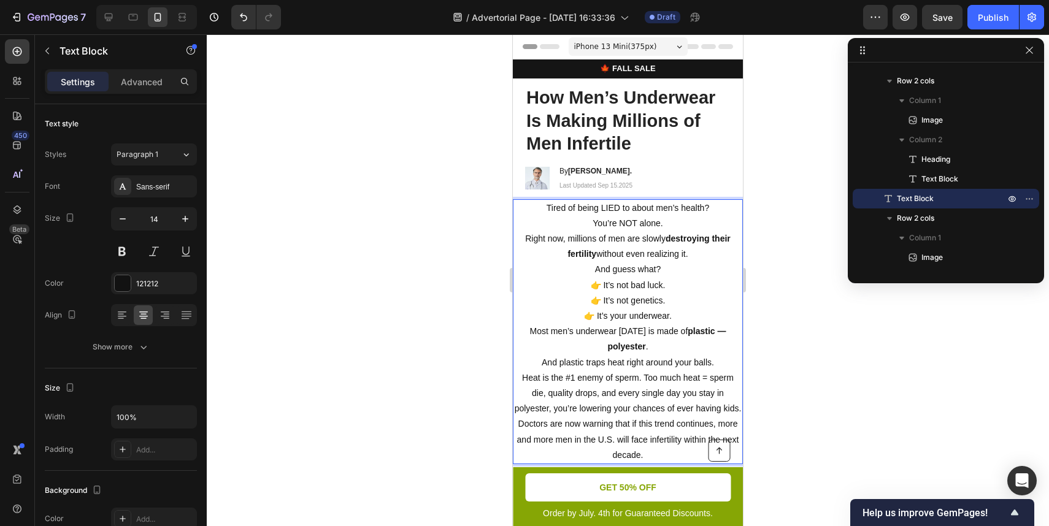
click at [783, 306] on div at bounding box center [628, 280] width 842 height 492
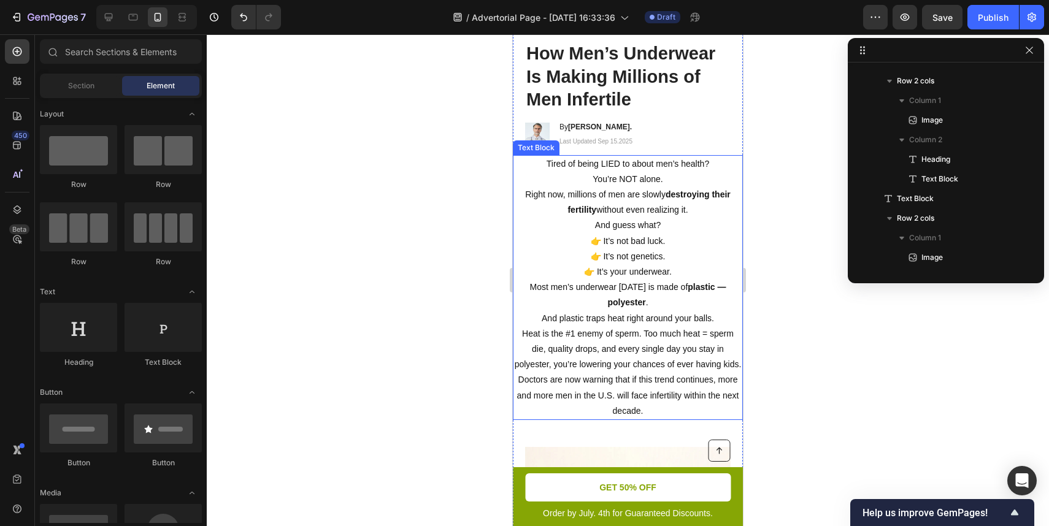
scroll to position [153, 0]
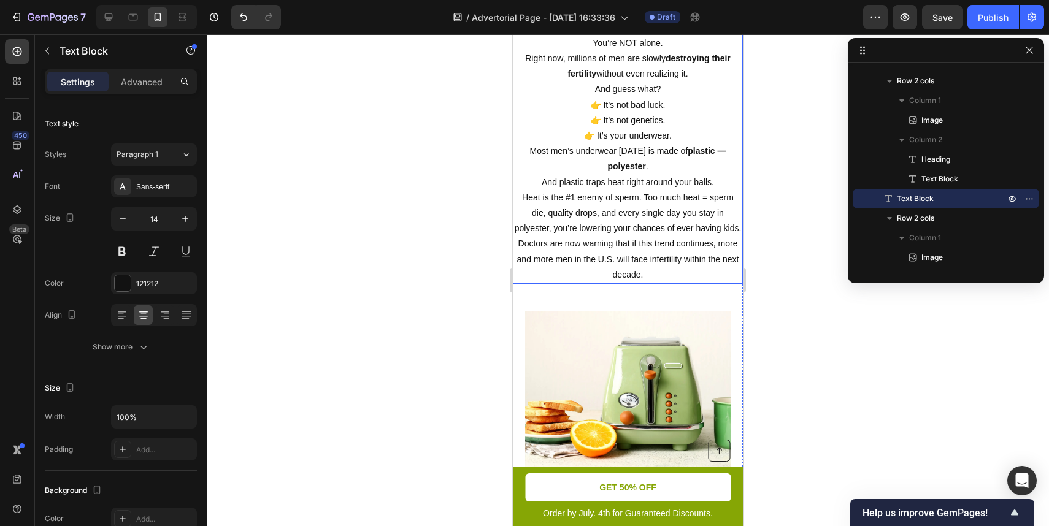
click at [627, 253] on p "Doctors are now warning that if this trend continues, more and more men in the …" at bounding box center [628, 259] width 228 height 47
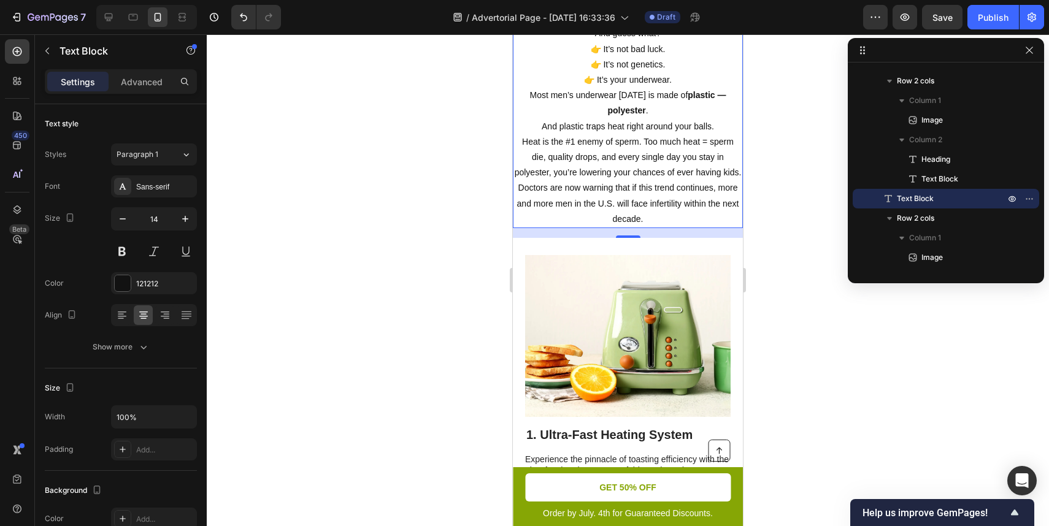
scroll to position [277, 0]
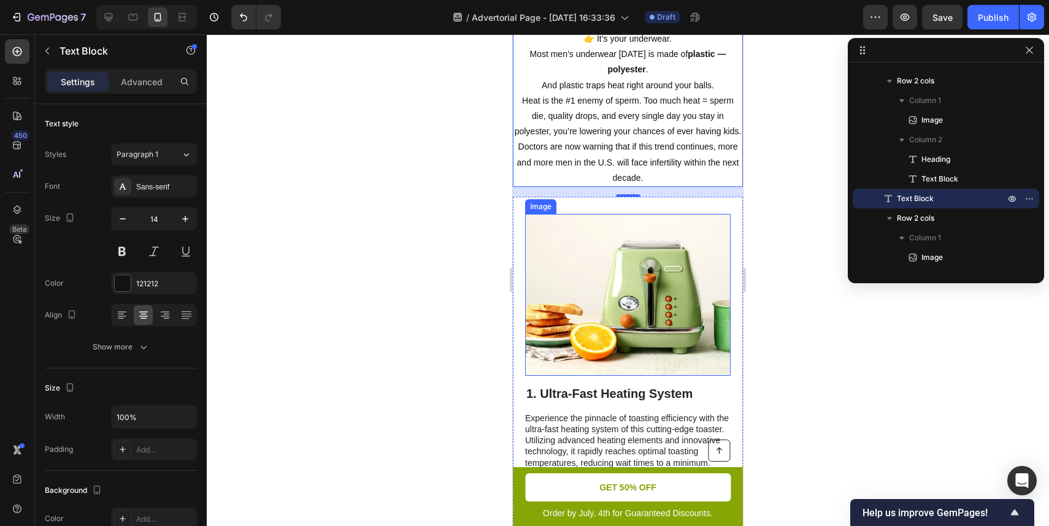
click at [621, 277] on img at bounding box center [628, 295] width 206 height 162
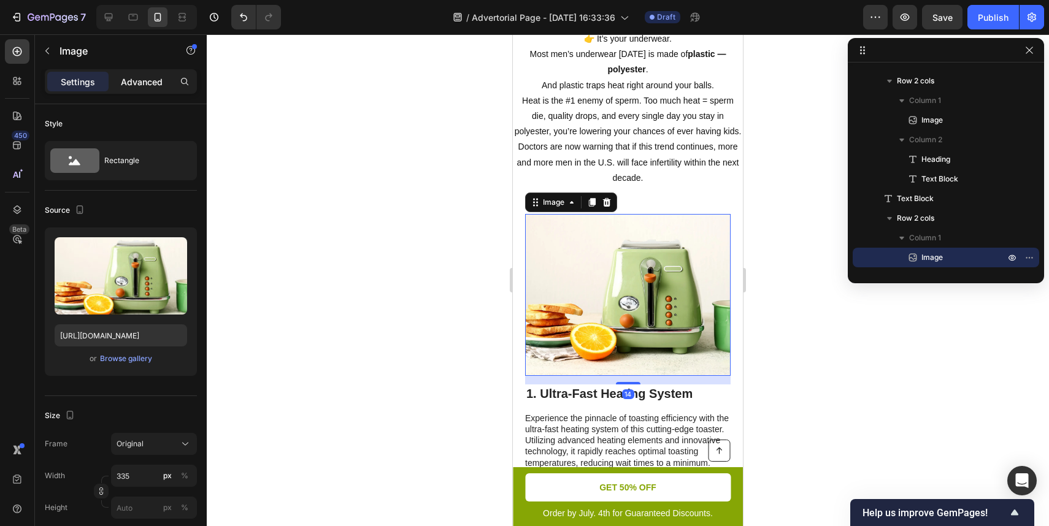
click at [123, 85] on p "Advanced" at bounding box center [142, 81] width 42 height 13
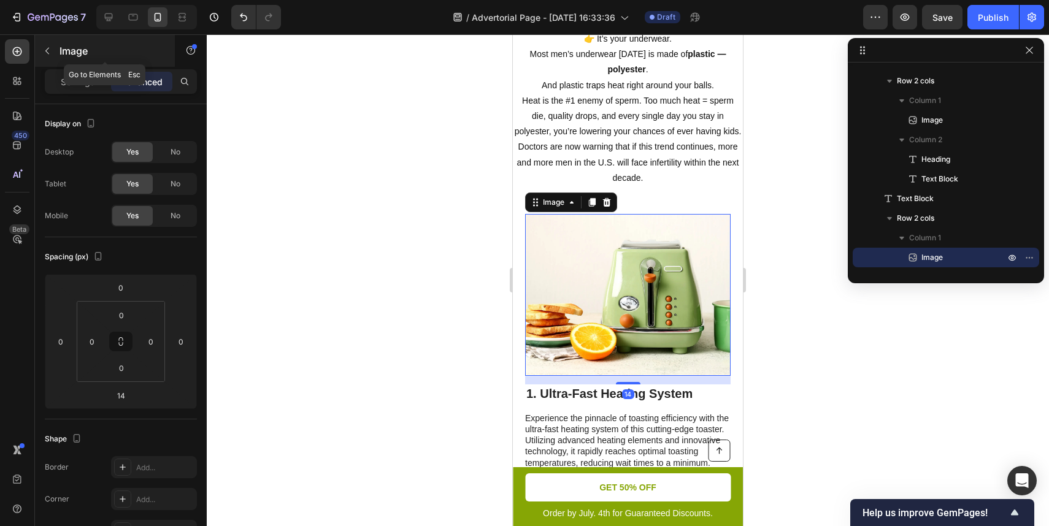
click at [45, 52] on icon "button" at bounding box center [47, 51] width 10 height 10
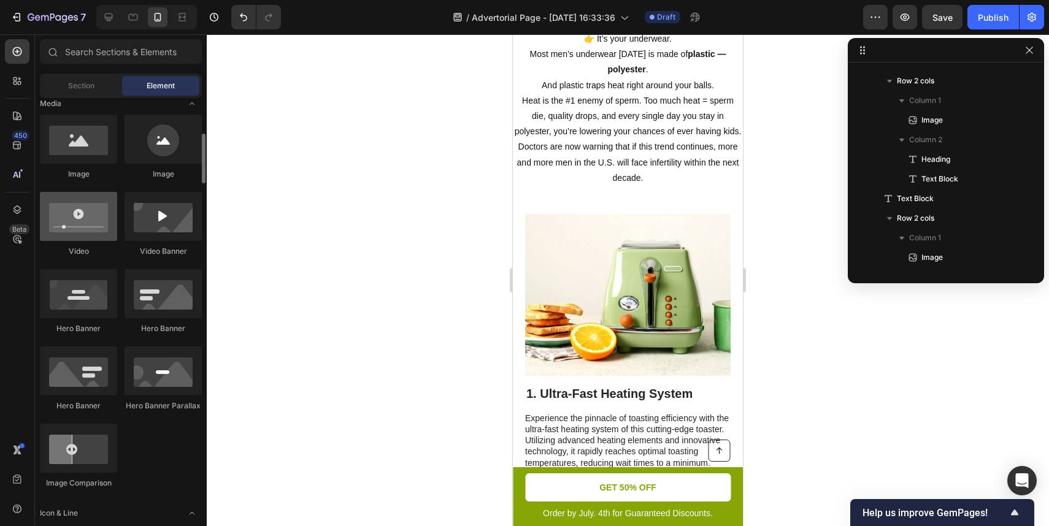
scroll to position [381, 0]
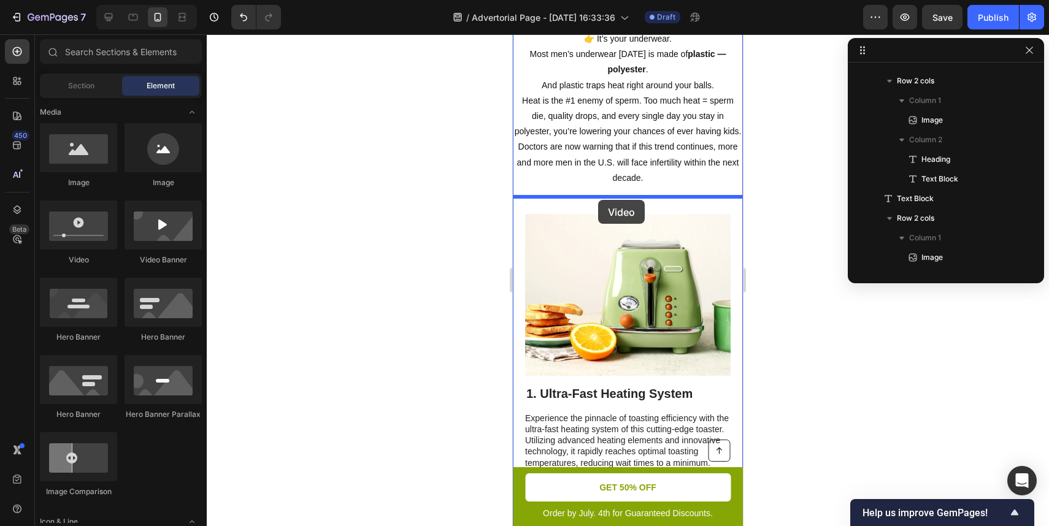
drag, startPoint x: 599, startPoint y: 256, endPoint x: 598, endPoint y: 200, distance: 55.8
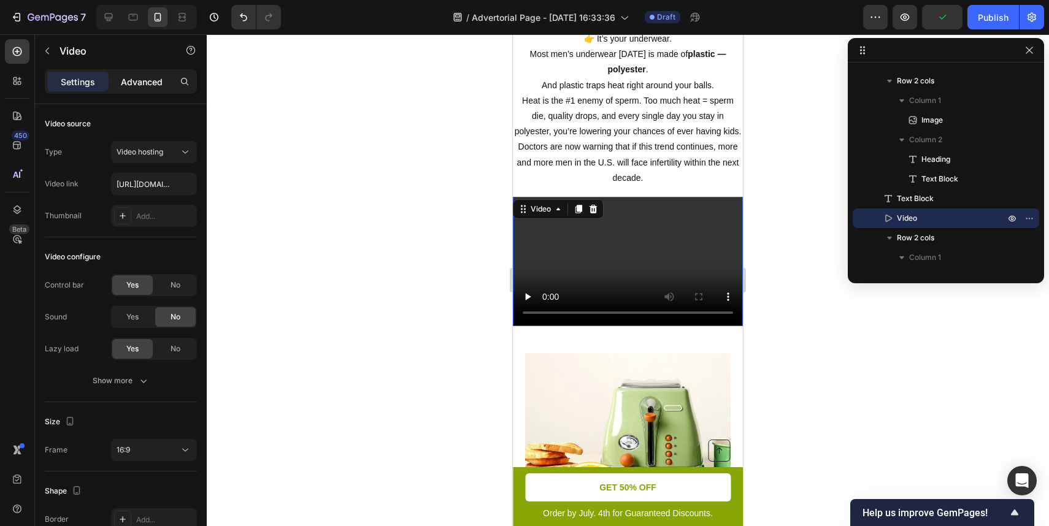
click at [140, 84] on p "Advanced" at bounding box center [142, 81] width 42 height 13
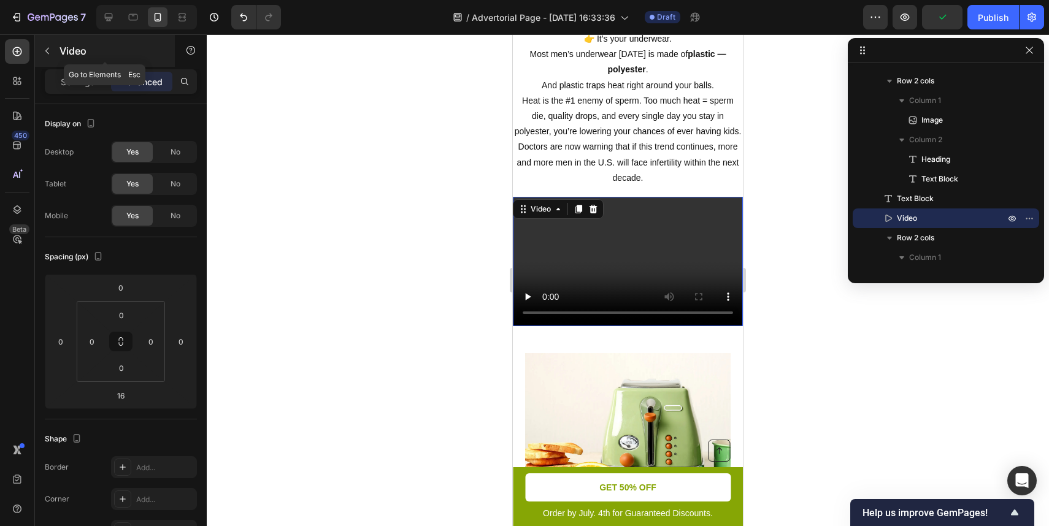
click at [48, 49] on icon "button" at bounding box center [47, 51] width 10 height 10
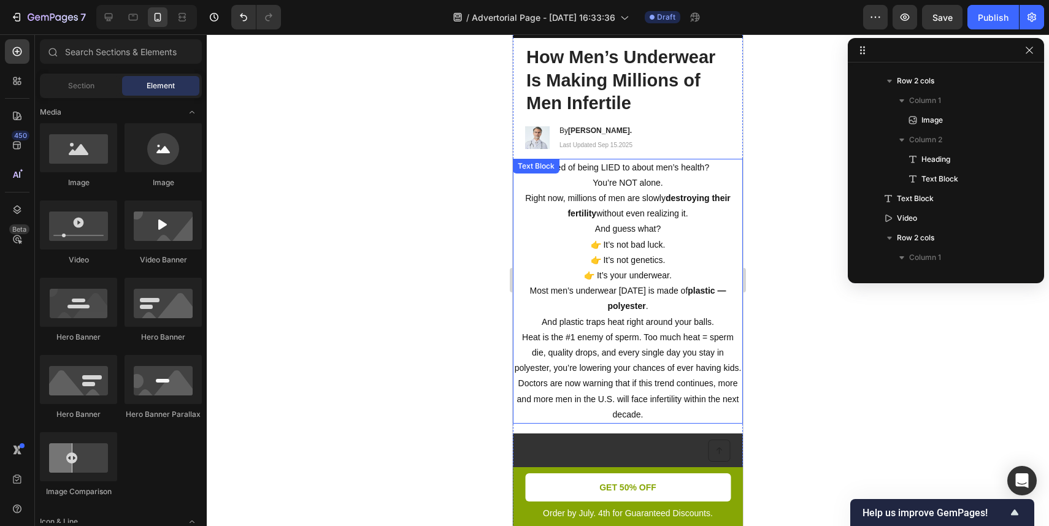
scroll to position [38, 0]
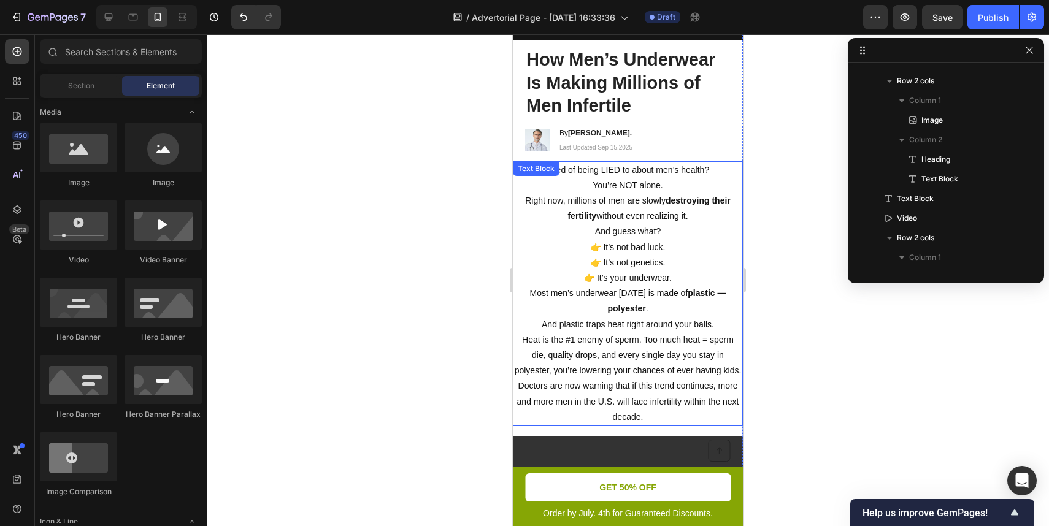
click at [628, 170] on p "Tired of being LIED to about men’s health?" at bounding box center [628, 170] width 228 height 15
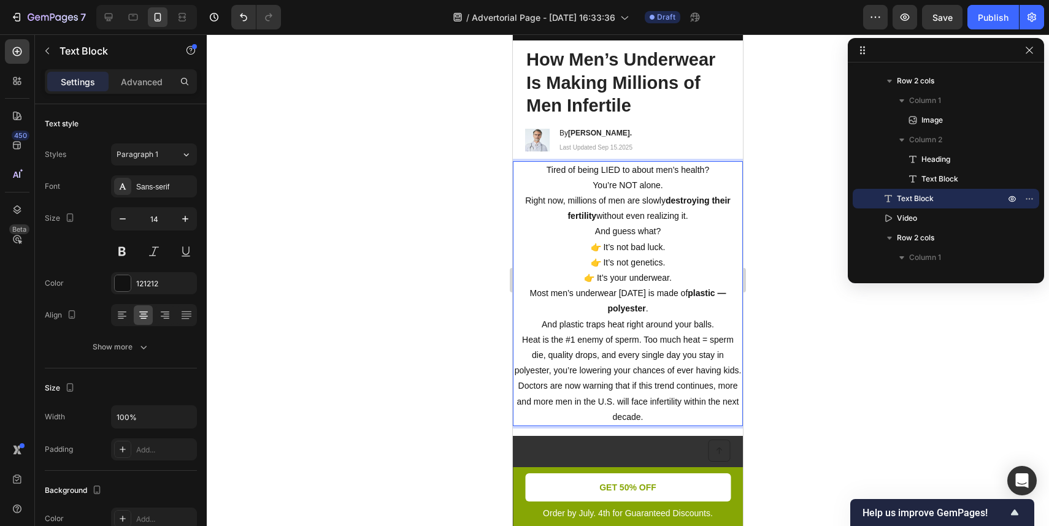
click at [634, 202] on p "Right now, millions of men are slowly destroying their fertility without even r…" at bounding box center [628, 216] width 228 height 47
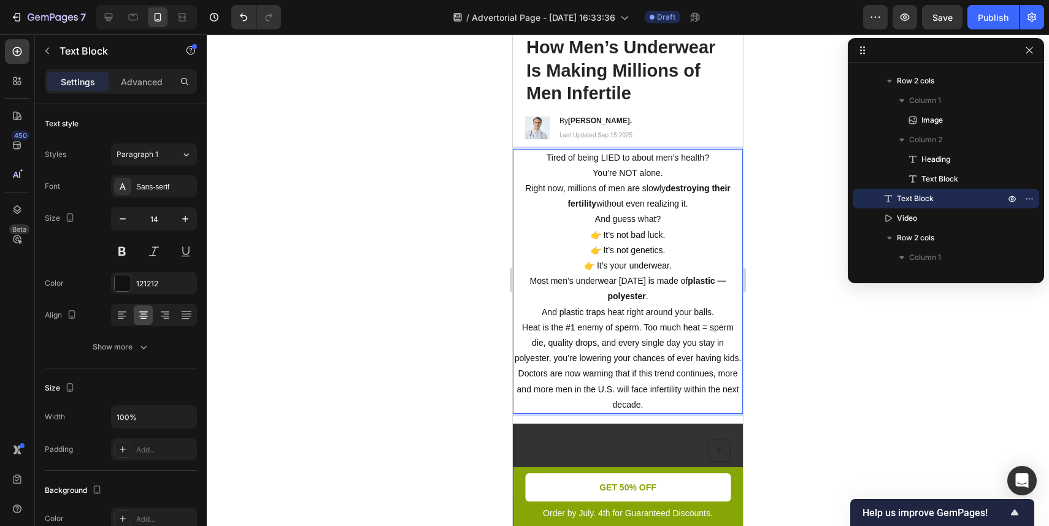
click at [658, 263] on p "👉 It’s not bad luck. 👉 It’s not genetics. 👉 It’s your underwear." at bounding box center [628, 251] width 228 height 47
drag, startPoint x: 658, startPoint y: 263, endPoint x: 589, endPoint y: 263, distance: 68.7
click at [589, 263] on p "👉 It’s not bad luck. 👉 It’s not genetics. 👉 It’s your underwear." at bounding box center [628, 251] width 228 height 47
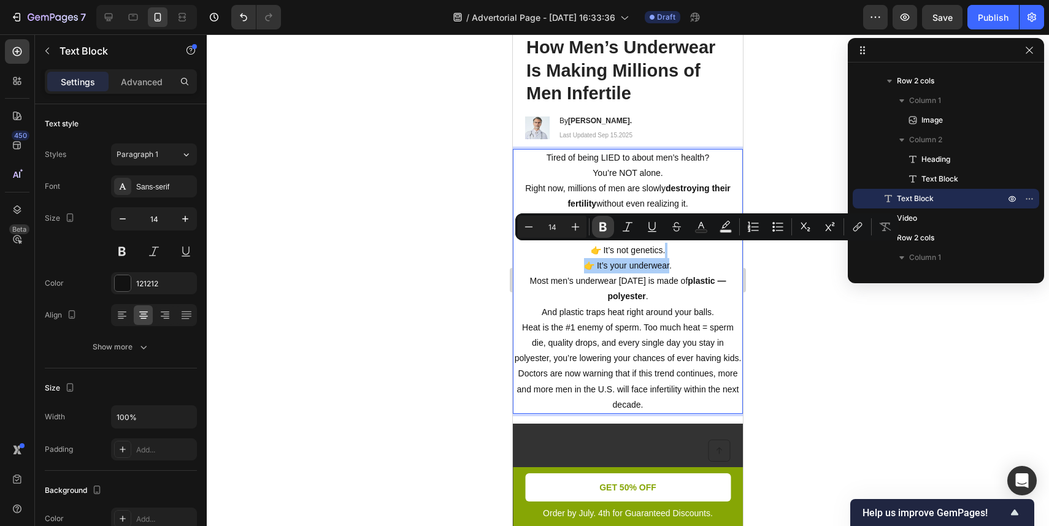
click at [602, 225] on icon "Editor contextual toolbar" at bounding box center [603, 227] width 12 height 12
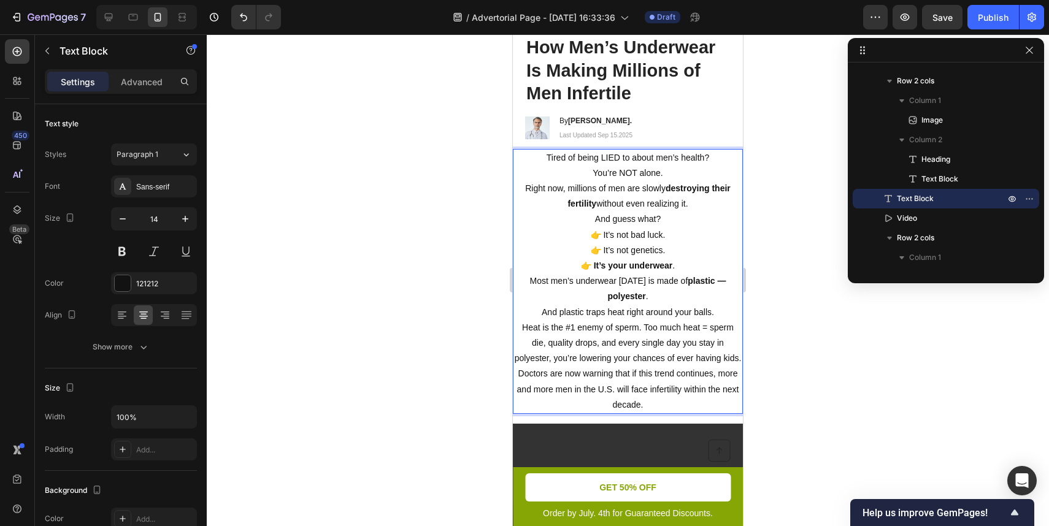
click at [641, 279] on p "Most men’s underwear [DATE] is made of plastic — polyester . And plastic traps …" at bounding box center [628, 320] width 228 height 93
click at [668, 295] on p "Most men’s underwear [DATE] is made of plastic — polyester . And plastic traps …" at bounding box center [628, 320] width 228 height 93
drag, startPoint x: 668, startPoint y: 295, endPoint x: 587, endPoint y: 295, distance: 81.0
click at [587, 295] on p "Most men’s underwear [DATE] is made of plastic — polyester . And plastic traps …" at bounding box center [628, 320] width 228 height 93
click at [710, 280] on strong "plastic — polyester" at bounding box center [666, 288] width 118 height 25
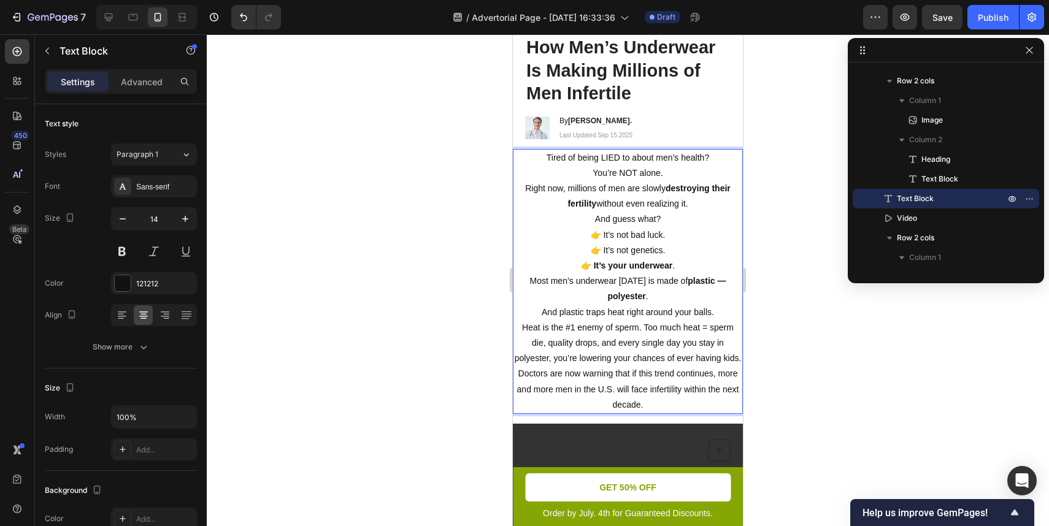
click at [718, 280] on strong "plastic — polyester" at bounding box center [666, 288] width 118 height 25
click at [728, 280] on p "Most men’s underwear [DATE] is made of plastic — polyester . And plastic traps …" at bounding box center [628, 320] width 228 height 93
click at [695, 294] on p "Most men’s underwear [DATE] is made of plastic — polyester . And plastic traps …" at bounding box center [628, 320] width 228 height 93
click at [722, 281] on strong "plastic — polyester" at bounding box center [666, 288] width 118 height 25
click at [691, 280] on strong "plastic polyester" at bounding box center [663, 288] width 113 height 25
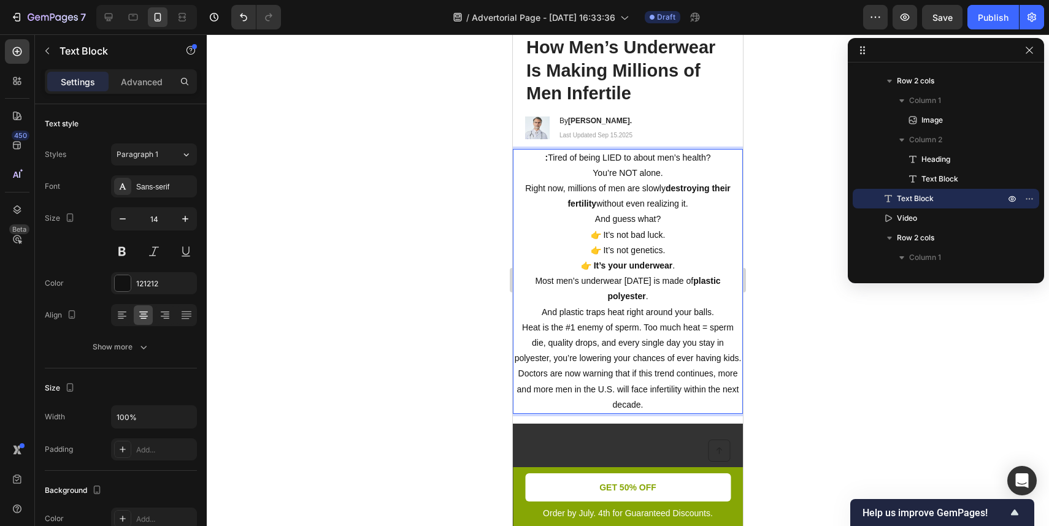
click at [698, 280] on strong "plastic polyester" at bounding box center [663, 288] width 113 height 25
click at [701, 282] on strong "plastic polyester" at bounding box center [663, 288] width 113 height 25
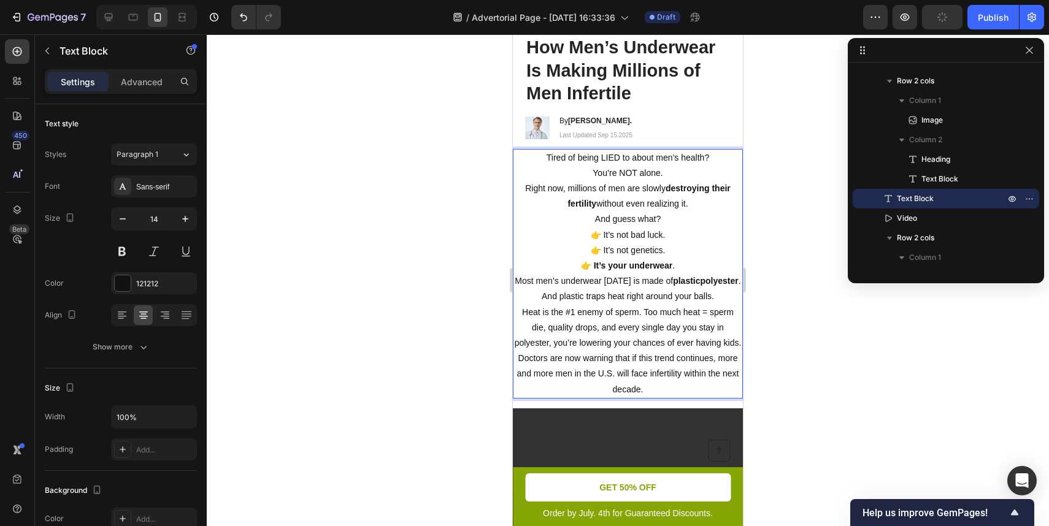
click at [715, 283] on strong "plasticpolyester" at bounding box center [706, 281] width 66 height 10
click at [702, 283] on strong "plasticpolyester" at bounding box center [706, 281] width 66 height 10
click at [699, 283] on strong "plasticpolyester" at bounding box center [706, 281] width 66 height 10
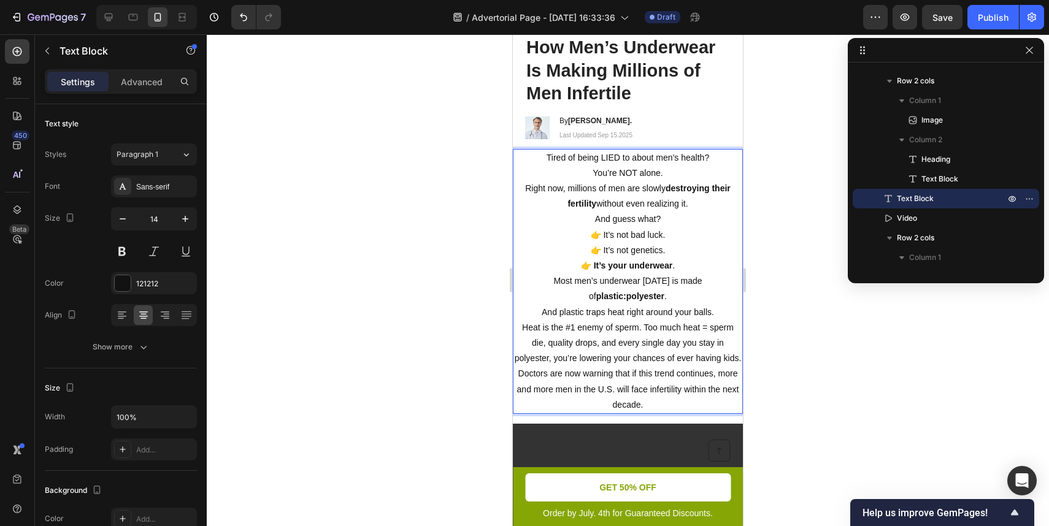
click at [664, 291] on strong "plastic:polyester" at bounding box center [630, 296] width 68 height 10
click at [741, 282] on p "Most men’s underwear [DATE] is made of plastic: polyester . And plastic traps h…" at bounding box center [628, 320] width 228 height 93
click at [765, 286] on div at bounding box center [628, 280] width 842 height 492
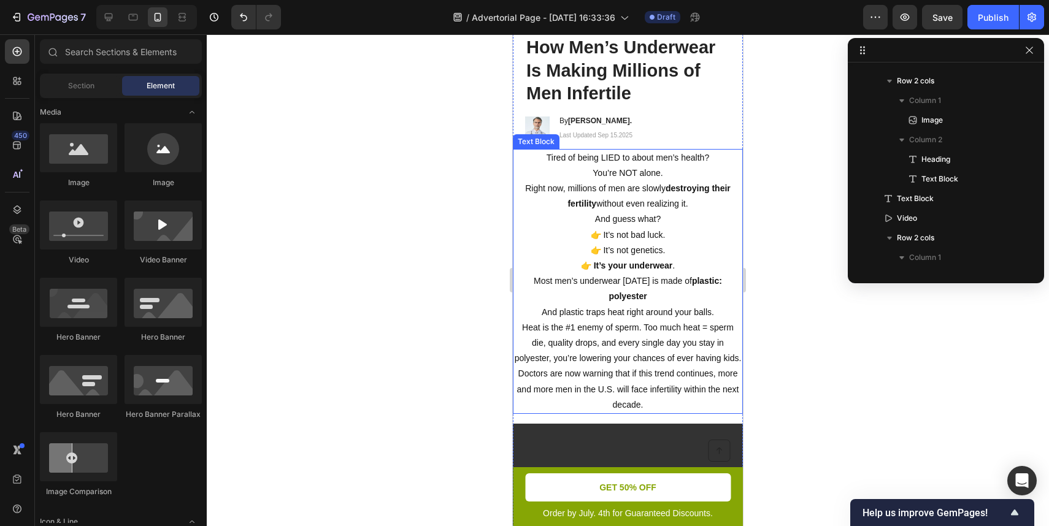
click at [643, 305] on p "Most men’s underwear [DATE] is made of plastic: polyester And plastic traps hea…" at bounding box center [628, 320] width 228 height 93
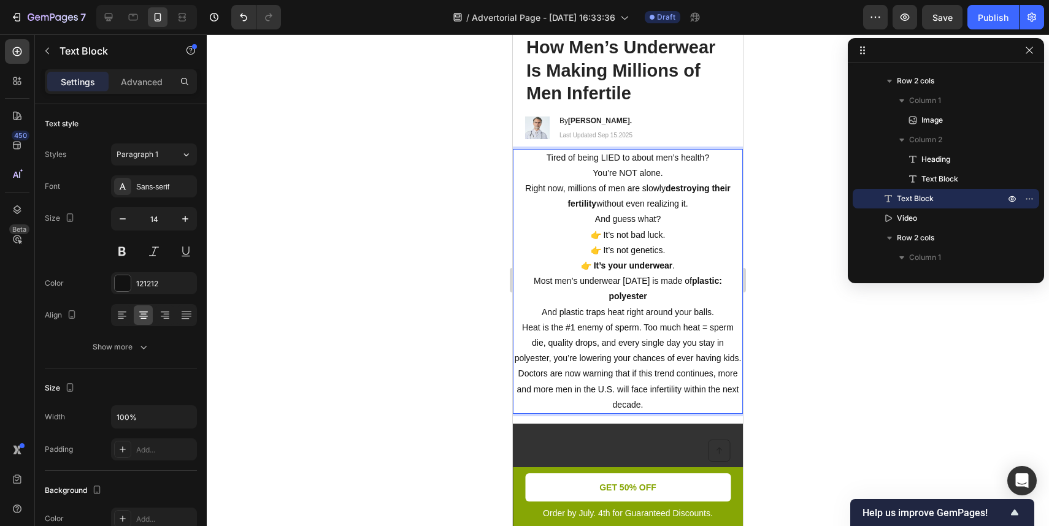
click at [652, 312] on p "Most men’s underwear [DATE] is made of plastic: polyester And plastic traps hea…" at bounding box center [628, 320] width 228 height 93
drag, startPoint x: 652, startPoint y: 312, endPoint x: 671, endPoint y: 312, distance: 18.4
click at [671, 312] on p "Most men’s underwear [DATE] is made of plastic: polyester And plastic traps hea…" at bounding box center [628, 320] width 228 height 93
click at [692, 321] on p "Most men’s underwear [DATE] is made of plastic: polyester And plastic traps hea…" at bounding box center [628, 320] width 228 height 93
click at [690, 314] on p "Most men’s underwear [DATE] is made of plastic: polyester And plastic traps hea…" at bounding box center [628, 320] width 228 height 93
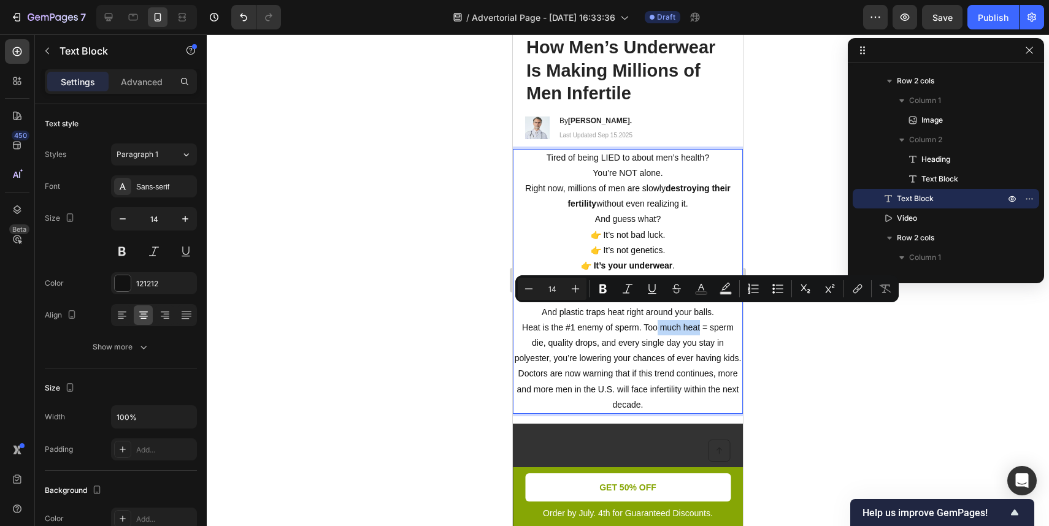
drag, startPoint x: 690, startPoint y: 314, endPoint x: 655, endPoint y: 314, distance: 35.0
click at [655, 314] on p "Most men’s underwear [DATE] is made of plastic: polyester And plastic traps hea…" at bounding box center [628, 320] width 228 height 93
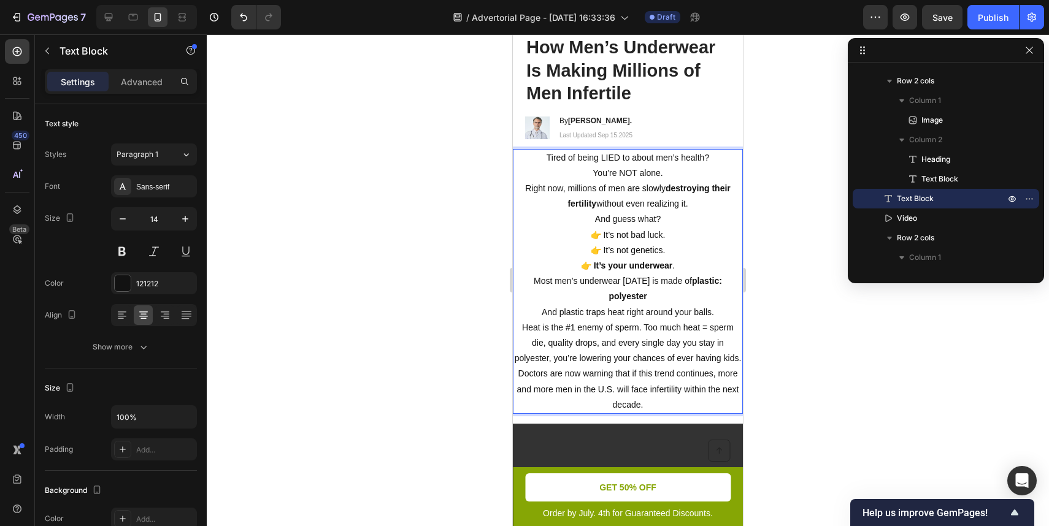
click at [648, 314] on p "Most men’s underwear [DATE] is made of plastic: polyester And plastic traps hea…" at bounding box center [628, 320] width 228 height 93
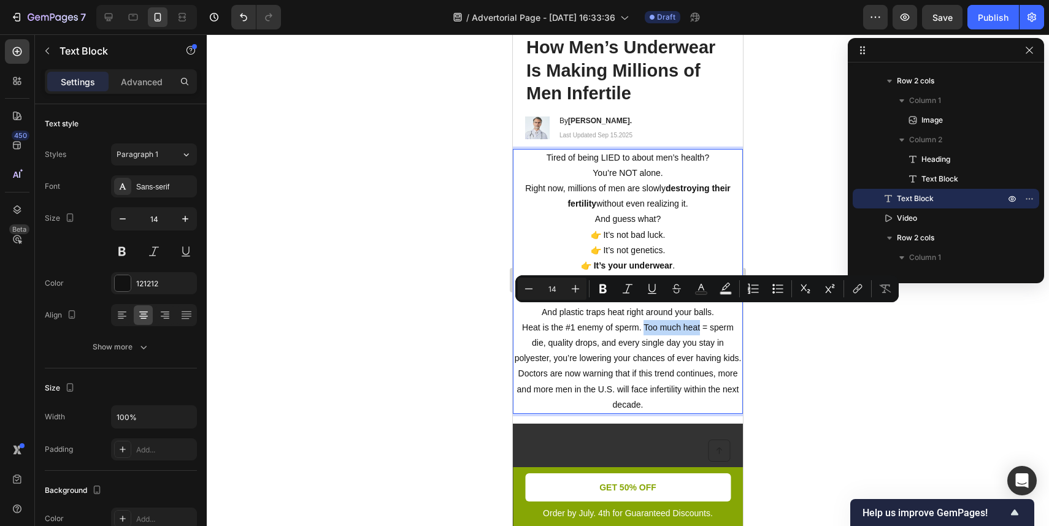
drag, startPoint x: 648, startPoint y: 314, endPoint x: 683, endPoint y: 312, distance: 34.4
click at [683, 312] on p "Most men’s underwear [DATE] is made of plastic: polyester And plastic traps hea…" at bounding box center [628, 320] width 228 height 93
copy p "Too much heat"
click at [595, 203] on strong "destroying their fertility" at bounding box center [649, 195] width 163 height 25
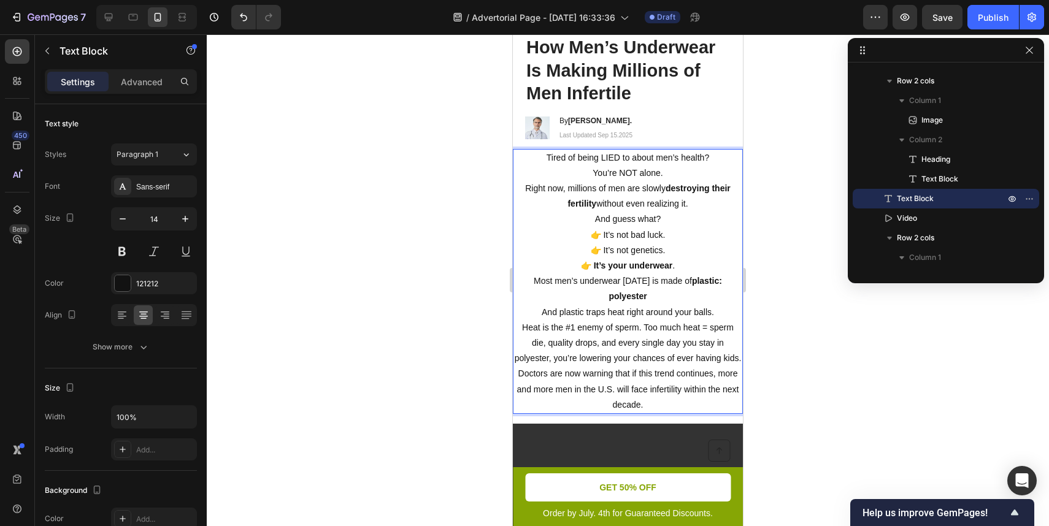
click at [550, 298] on p "Most men’s underwear [DATE] is made of plastic: polyester And plastic traps hea…" at bounding box center [628, 320] width 228 height 93
click at [527, 309] on p "Most men’s underwear [DATE] is made of plastic: polyester And plastic traps hea…" at bounding box center [628, 320] width 228 height 93
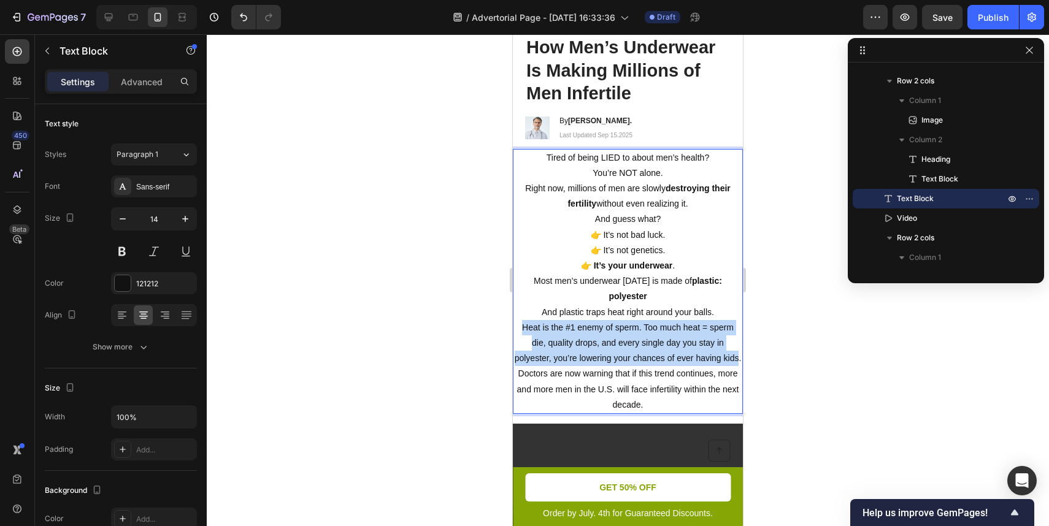
drag, startPoint x: 527, startPoint y: 309, endPoint x: 732, endPoint y: 340, distance: 207.2
click at [732, 340] on p "Most men’s underwear [DATE] is made of plastic: polyester And plastic traps hea…" at bounding box center [628, 320] width 228 height 93
copy p "Heat is the #1 enemy of sperm. Too much heat = sperm die, quality drops, and ev…"
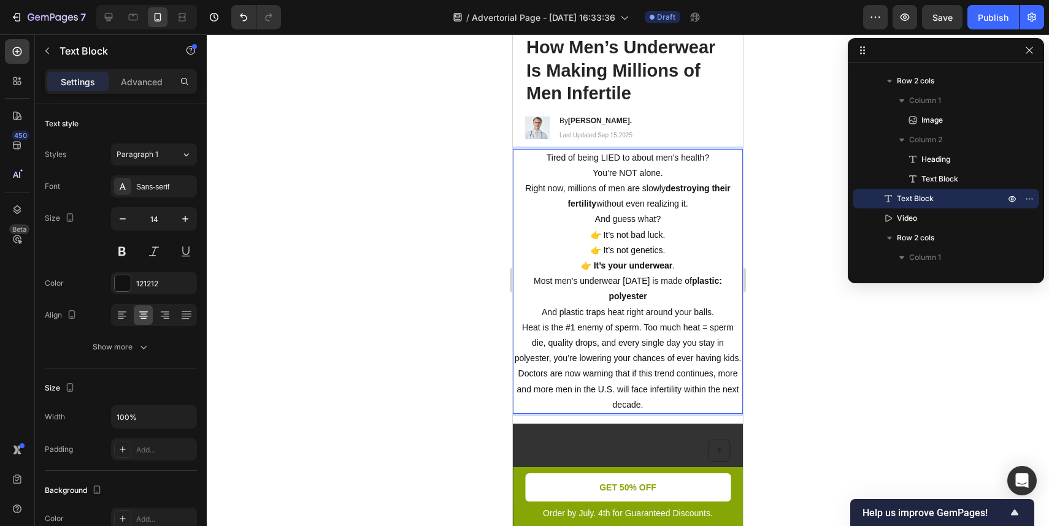
click at [621, 394] on p "Doctors are now warning that if this trend continues, more and more men in the …" at bounding box center [628, 389] width 228 height 47
click at [664, 387] on p "Doctors are now warning that if this trend continues, more and more men in the …" at bounding box center [628, 389] width 228 height 47
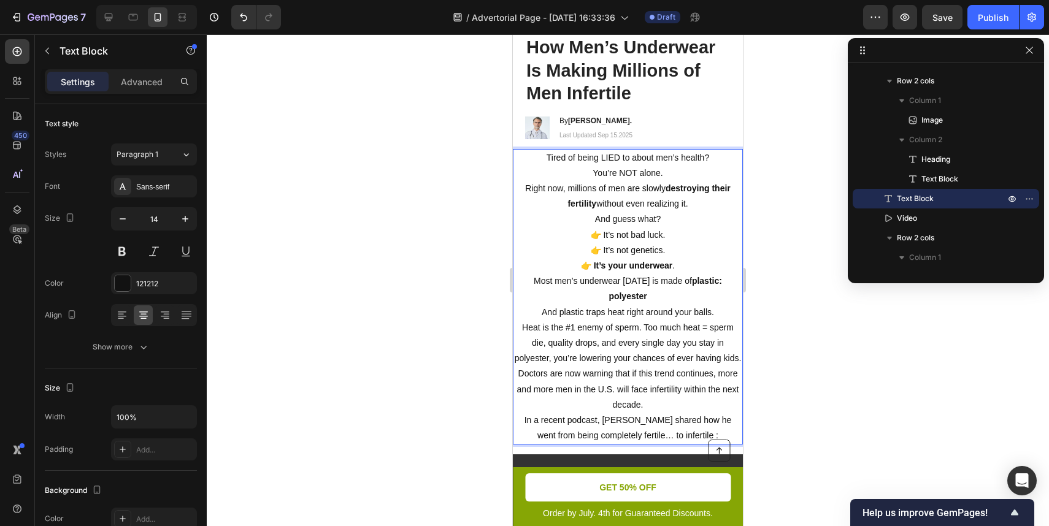
click at [825, 412] on div at bounding box center [628, 280] width 842 height 492
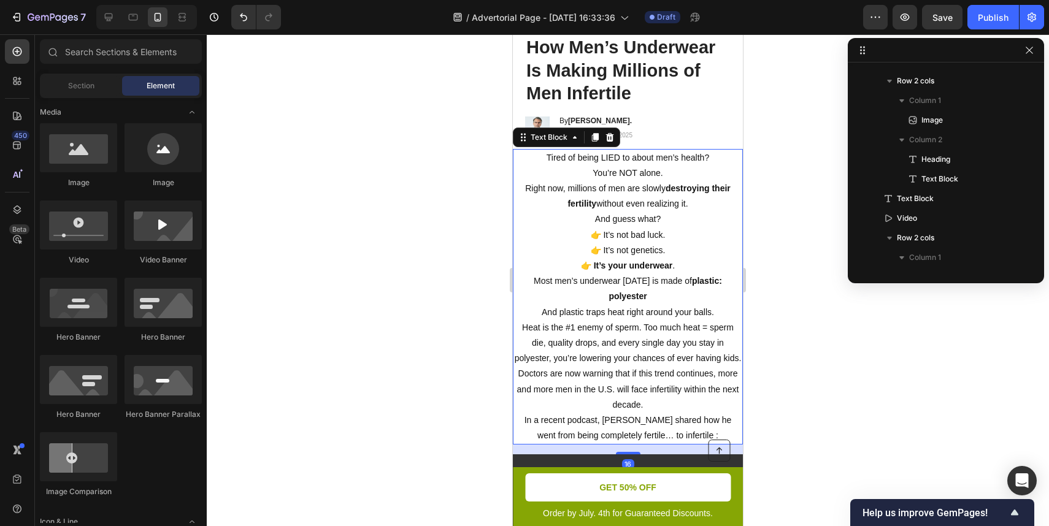
click at [600, 318] on p "Most men’s underwear [DATE] is made of plastic: polyester And plastic traps hea…" at bounding box center [628, 320] width 228 height 93
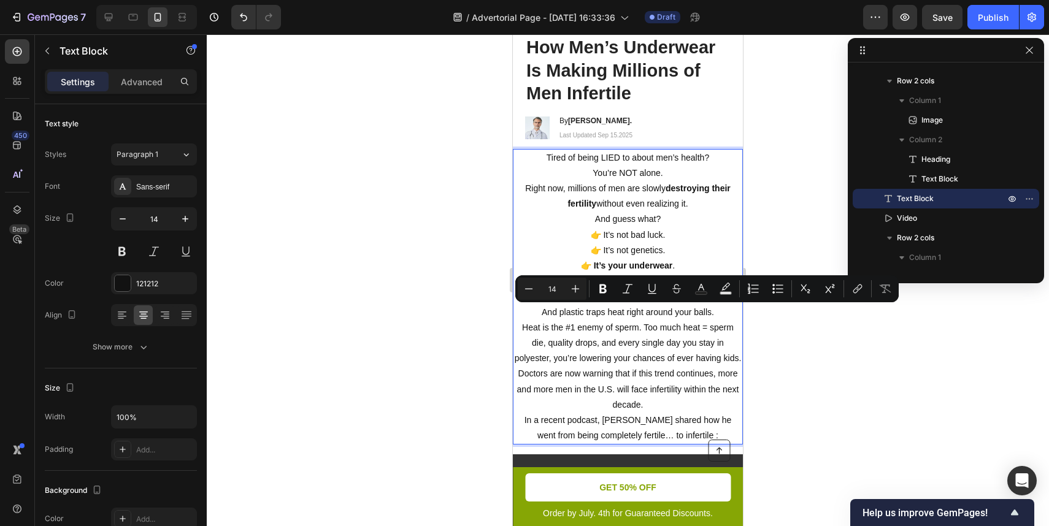
click at [637, 315] on p "Most men’s underwear [DATE] is made of plastic: polyester And plastic traps hea…" at bounding box center [628, 320] width 228 height 93
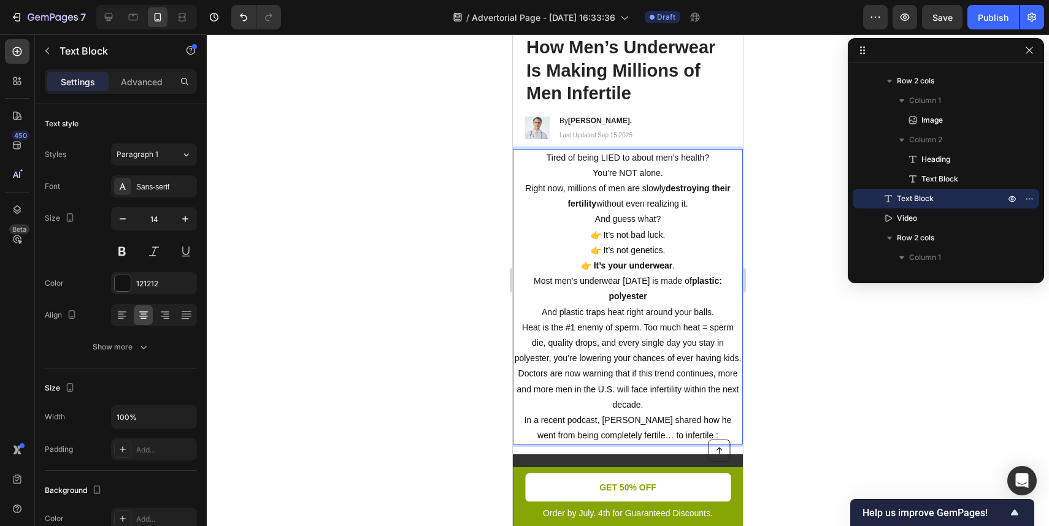
click at [648, 310] on p "Most men’s underwear [DATE] is made of plastic: polyester And plastic traps hea…" at bounding box center [628, 320] width 228 height 93
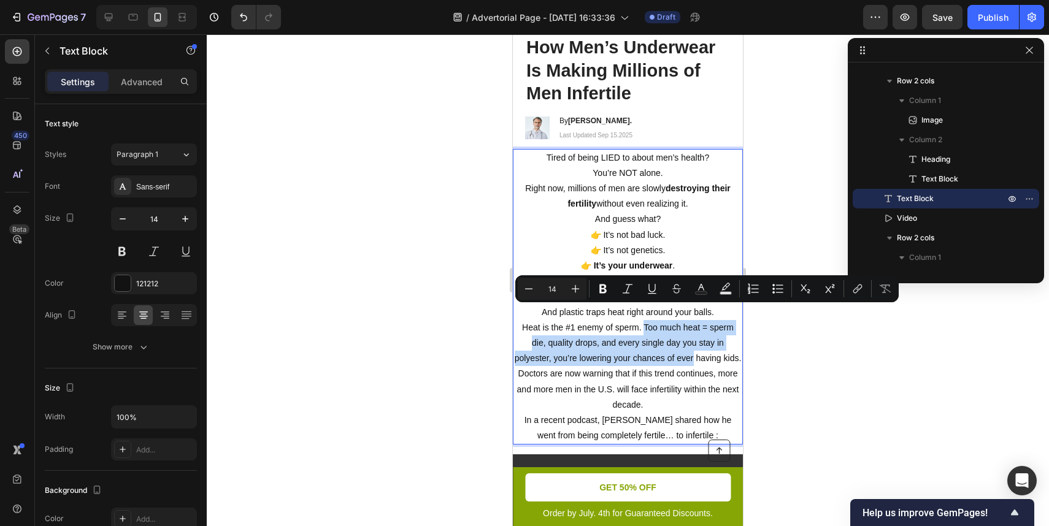
drag, startPoint x: 648, startPoint y: 310, endPoint x: 681, endPoint y: 347, distance: 49.1
click at [681, 347] on p "Most men’s underwear [DATE] is made of plastic: polyester And plastic traps hea…" at bounding box center [628, 320] width 228 height 93
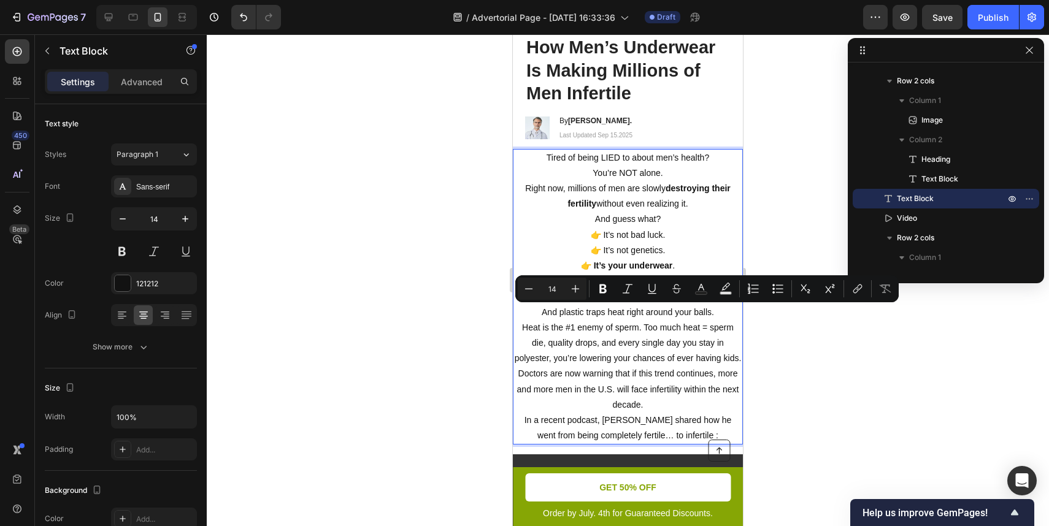
click at [681, 366] on p "Doctors are now warning that if this trend continues, more and more men in the …" at bounding box center [628, 389] width 228 height 47
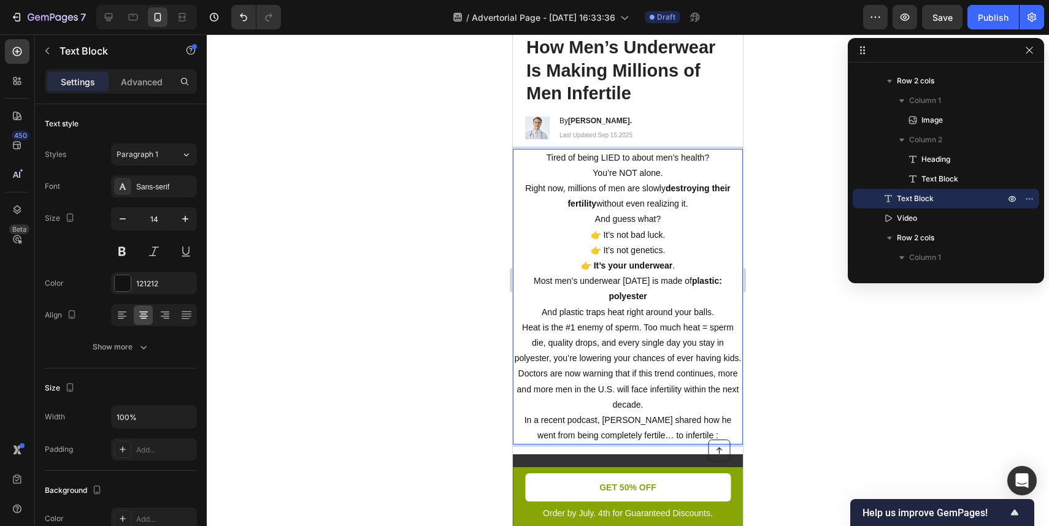
click at [652, 312] on p "Most men’s underwear [DATE] is made of plastic: polyester And plastic traps hea…" at bounding box center [628, 320] width 228 height 93
click at [648, 310] on p "Most men’s underwear [DATE] is made of plastic: polyester And plastic traps hea…" at bounding box center [628, 320] width 228 height 93
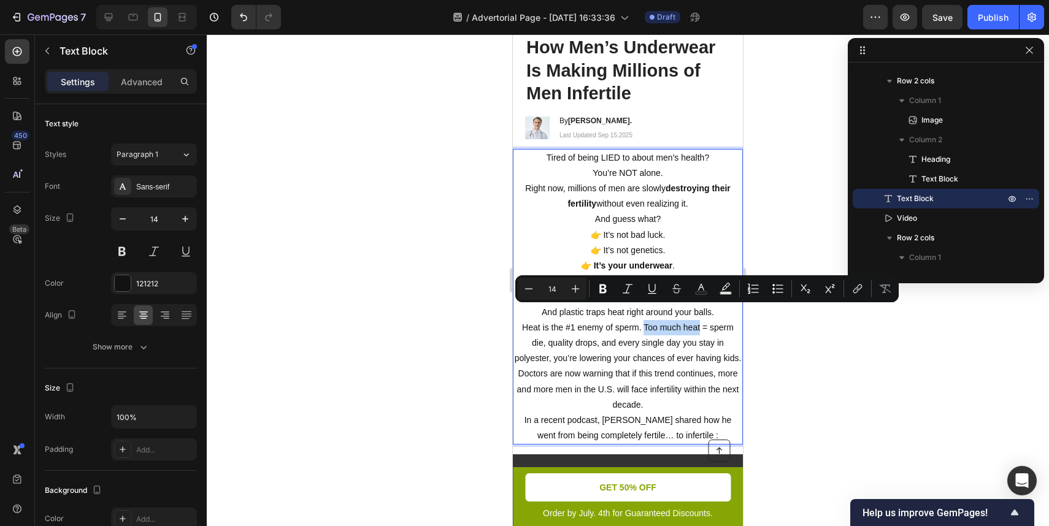
drag, startPoint x: 648, startPoint y: 310, endPoint x: 690, endPoint y: 312, distance: 41.1
click at [690, 312] on p "Most men’s underwear [DATE] is made of plastic: polyester And plastic traps hea…" at bounding box center [628, 320] width 228 height 93
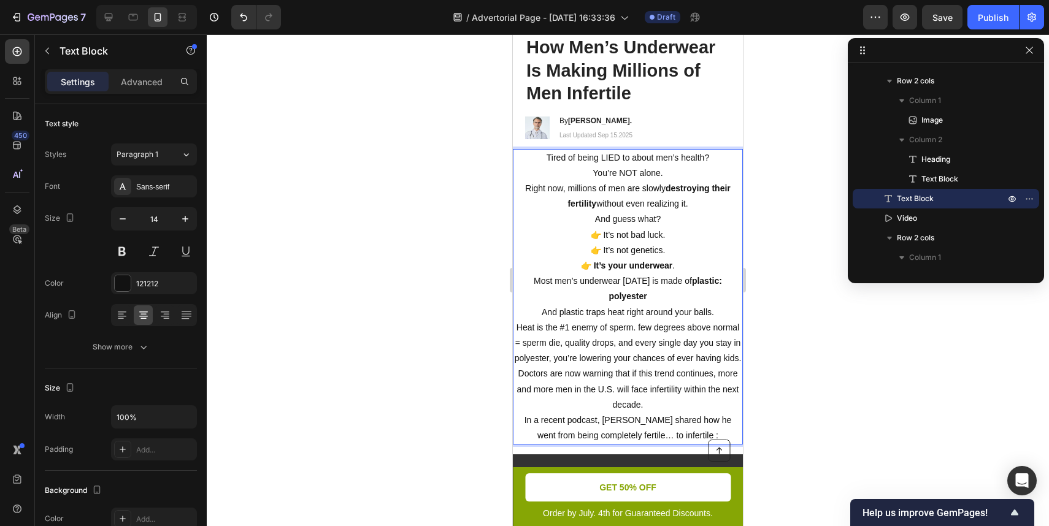
click at [647, 309] on p "Most men’s underwear [DATE] is made of plastic: polyester And plastic traps hea…" at bounding box center [628, 320] width 228 height 93
click at [667, 320] on p "Most men’s underwear [DATE] is made of plastic: polyester And plastic traps hea…" at bounding box center [628, 320] width 228 height 93
click at [669, 314] on p "Most men’s underwear [DATE] is made of plastic: polyester And plastic traps hea…" at bounding box center [628, 320] width 228 height 93
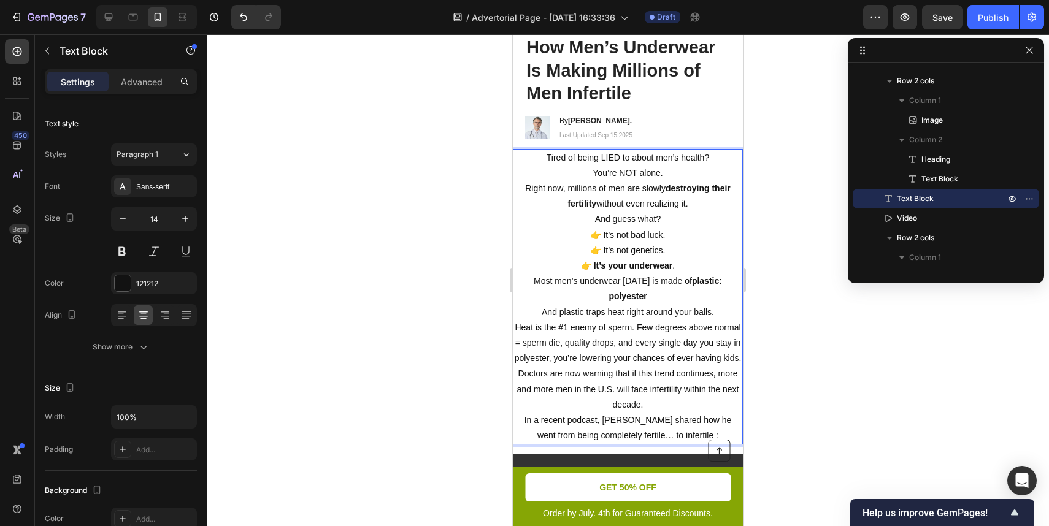
click at [699, 314] on p "Most men’s underwear [DATE] is made of plastic: polyester And plastic traps hea…" at bounding box center [628, 320] width 228 height 93
drag, startPoint x: 699, startPoint y: 314, endPoint x: 718, endPoint y: 314, distance: 19.0
click at [718, 314] on p "Most men’s underwear [DATE] is made of plastic: polyester And plastic traps hea…" at bounding box center [628, 320] width 228 height 93
click at [661, 315] on p "Most men’s underwear [DATE] is made of plastic: polyester And plastic traps hea…" at bounding box center [628, 320] width 228 height 93
click at [656, 310] on p "Most men’s underwear [DATE] is made of plastic: polyester And plastic traps hea…" at bounding box center [628, 320] width 228 height 93
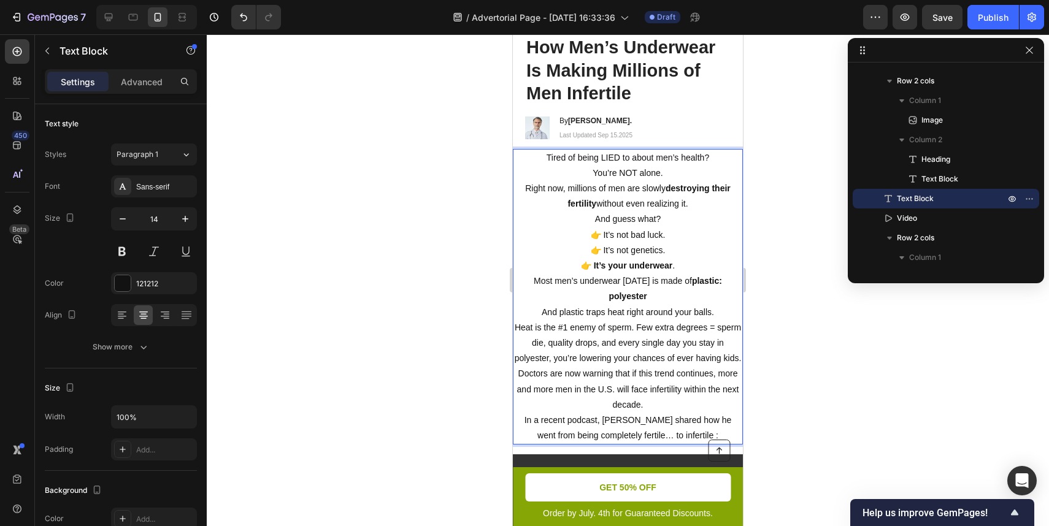
click at [801, 337] on div at bounding box center [628, 280] width 842 height 492
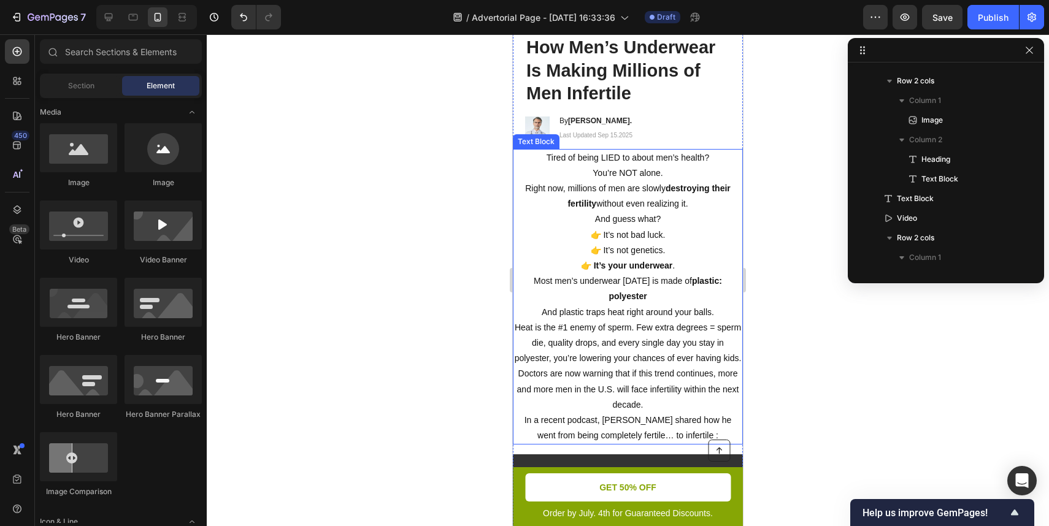
click at [667, 333] on p "Most men’s underwear [DATE] is made of plastic: polyester And plastic traps hea…" at bounding box center [628, 320] width 228 height 93
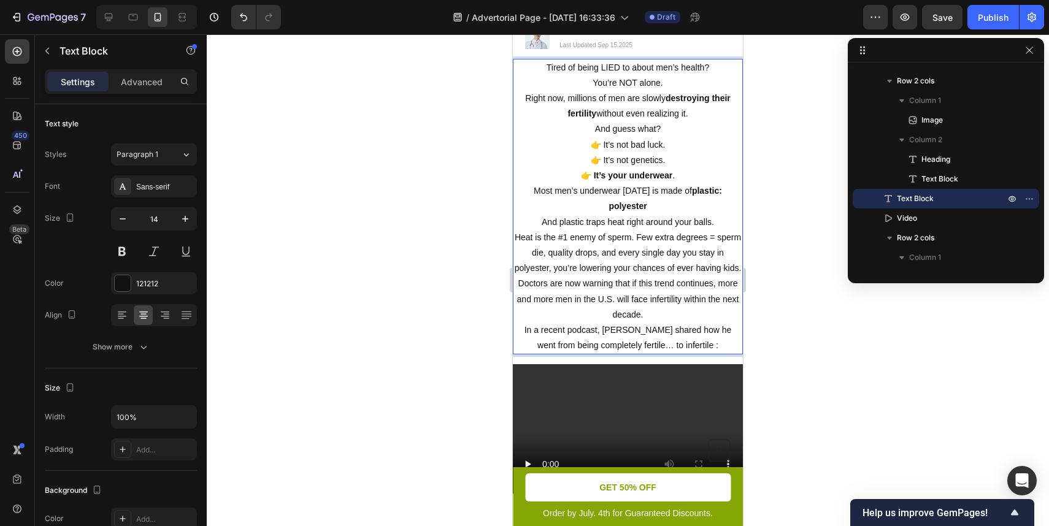
scroll to position [375, 0]
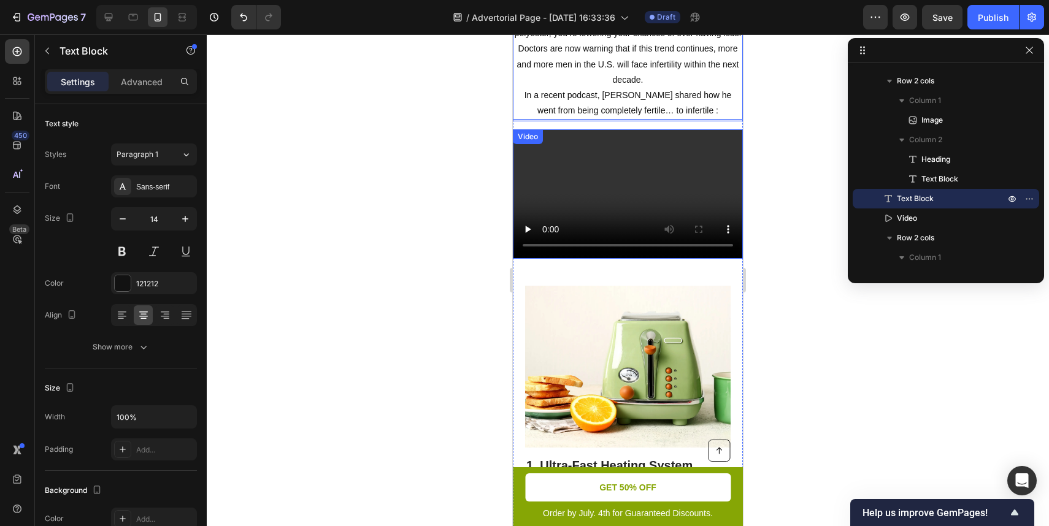
click at [611, 184] on video at bounding box center [628, 193] width 230 height 129
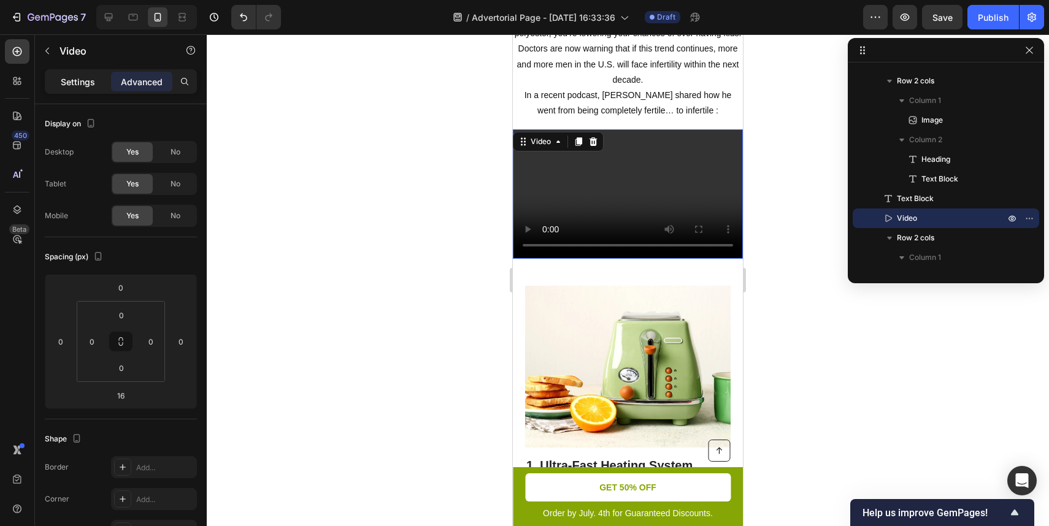
click at [101, 77] on div "Settings" at bounding box center [77, 82] width 61 height 20
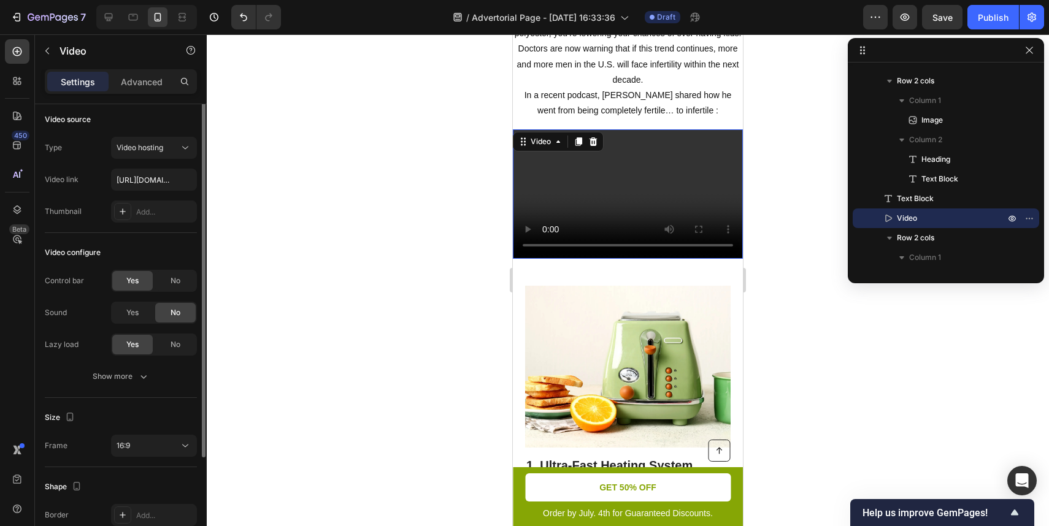
scroll to position [0, 0]
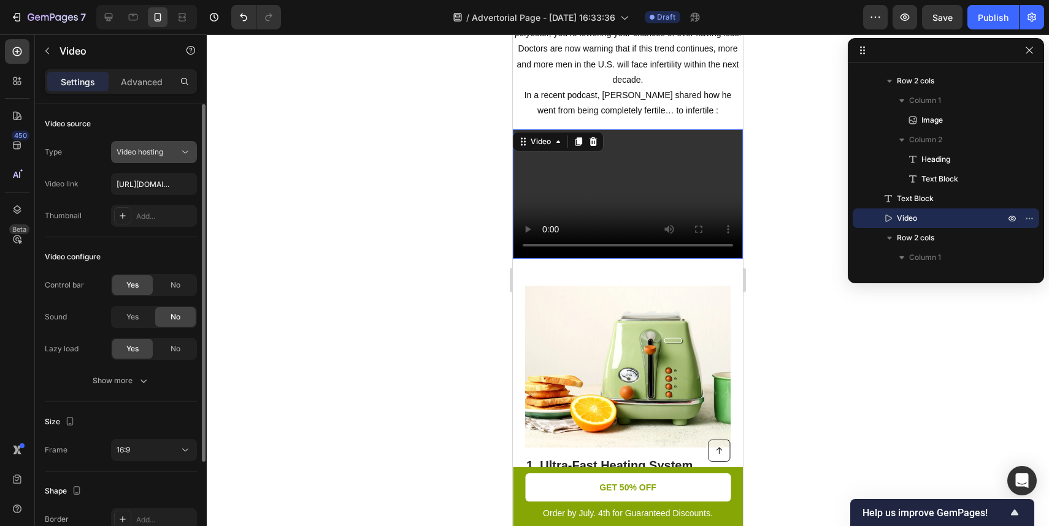
click at [148, 149] on span "Video hosting" at bounding box center [140, 151] width 47 height 9
click at [149, 152] on span "Video hosting" at bounding box center [140, 151] width 47 height 9
click at [147, 188] on input "[URL][DOMAIN_NAME]" at bounding box center [154, 184] width 86 height 22
click at [158, 161] on button "Video hosting" at bounding box center [154, 152] width 86 height 22
click at [77, 179] on div "Video link" at bounding box center [62, 184] width 34 height 11
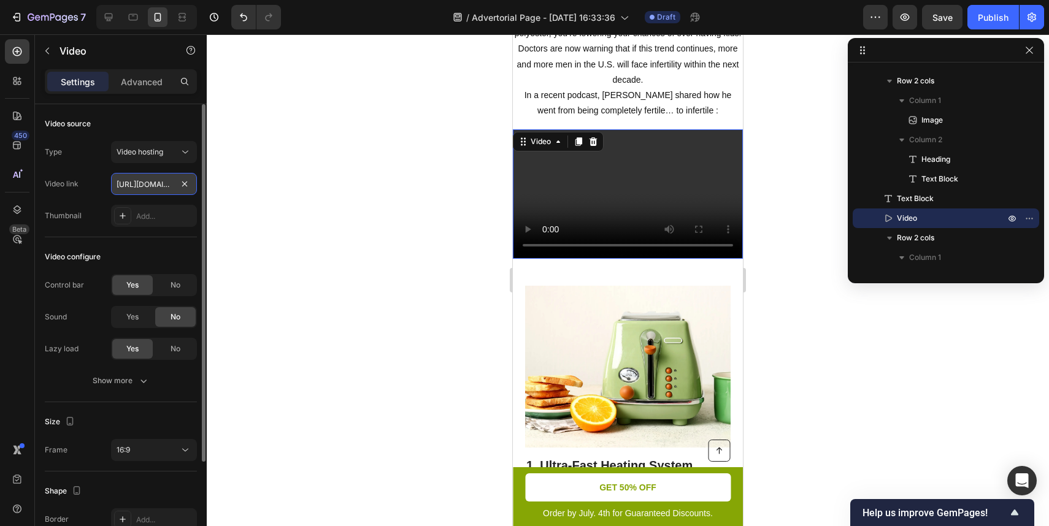
click at [145, 183] on input "[URL][DOMAIN_NAME]" at bounding box center [154, 184] width 86 height 22
